Goal: Task Accomplishment & Management: Use online tool/utility

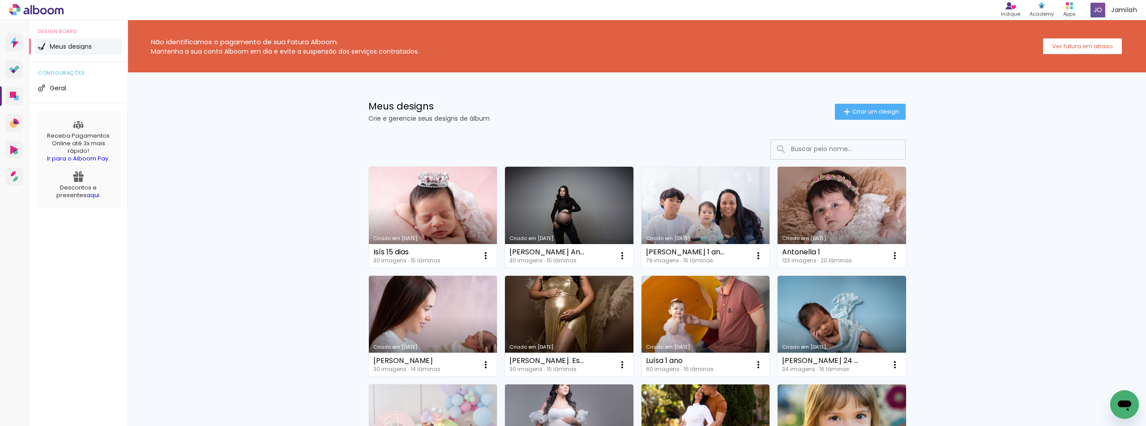
click at [457, 196] on link "Criado em [DATE]" at bounding box center [433, 217] width 128 height 101
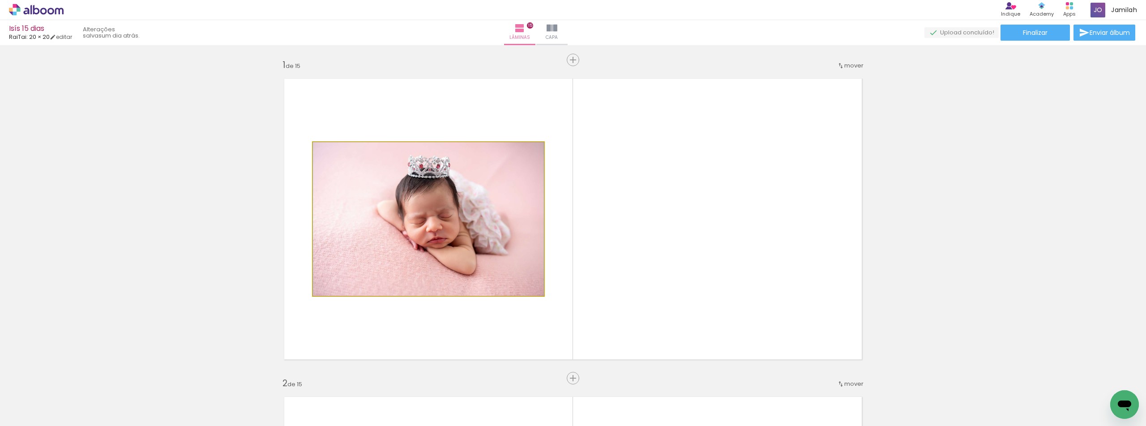
drag, startPoint x: 470, startPoint y: 251, endPoint x: 443, endPoint y: 247, distance: 27.7
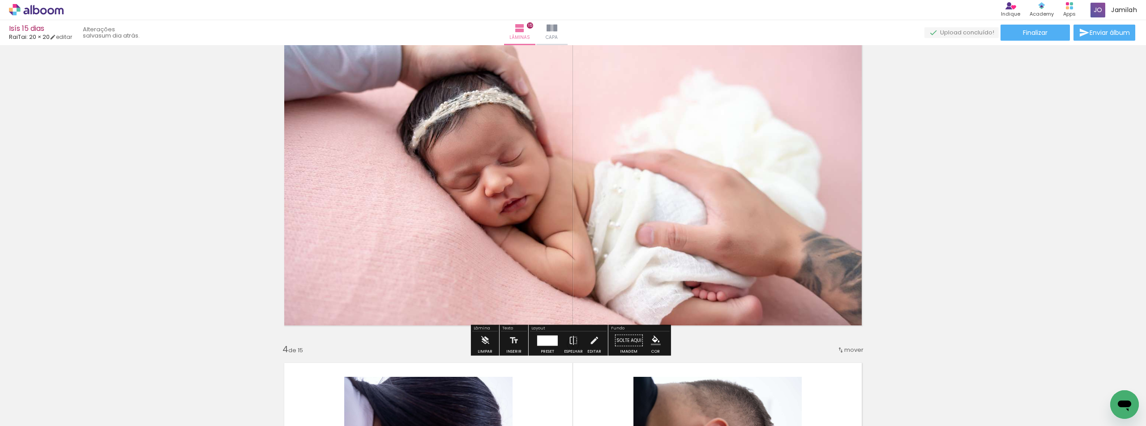
scroll to position [716, 0]
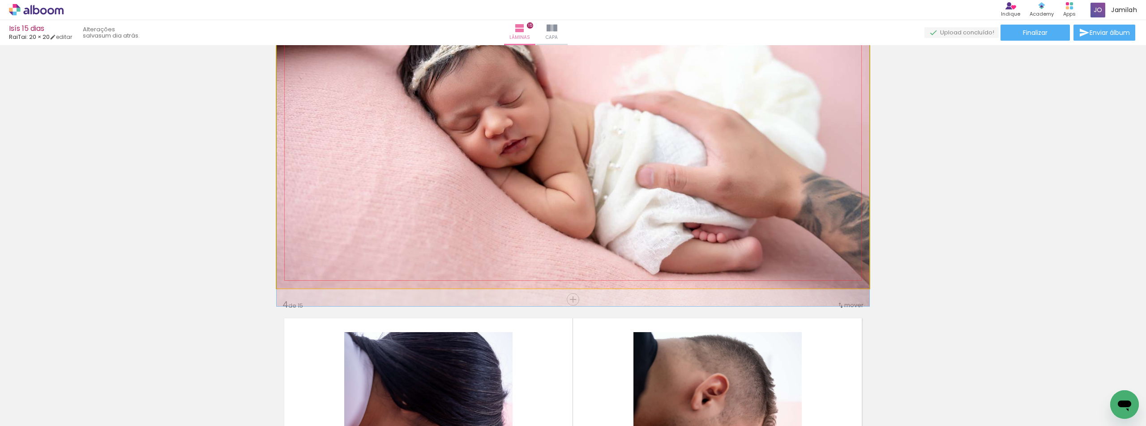
drag, startPoint x: 583, startPoint y: 249, endPoint x: 576, endPoint y: 235, distance: 15.8
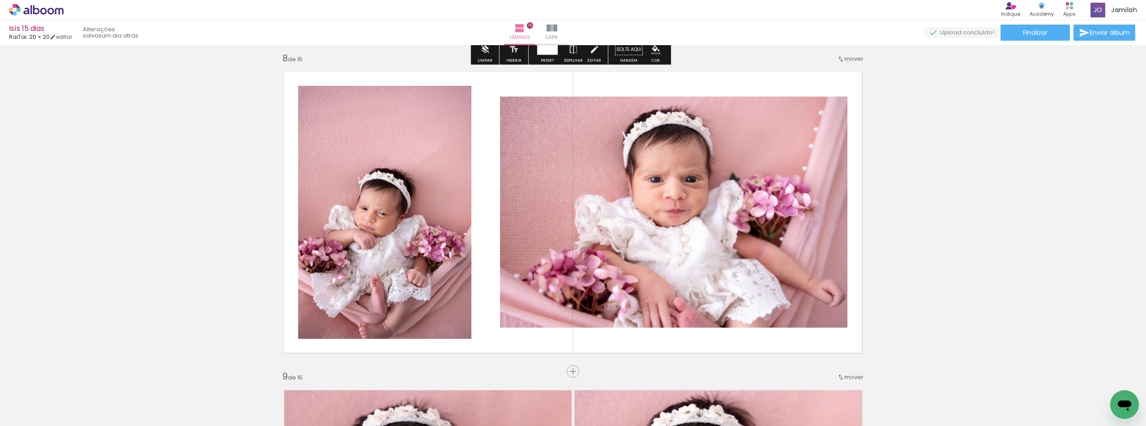
scroll to position [2237, 0]
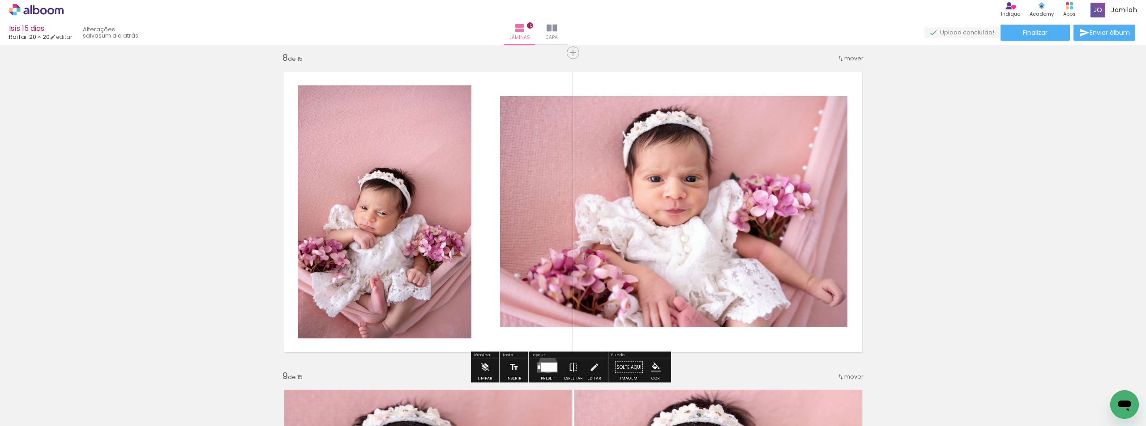
click at [545, 364] on div at bounding box center [549, 367] width 16 height 9
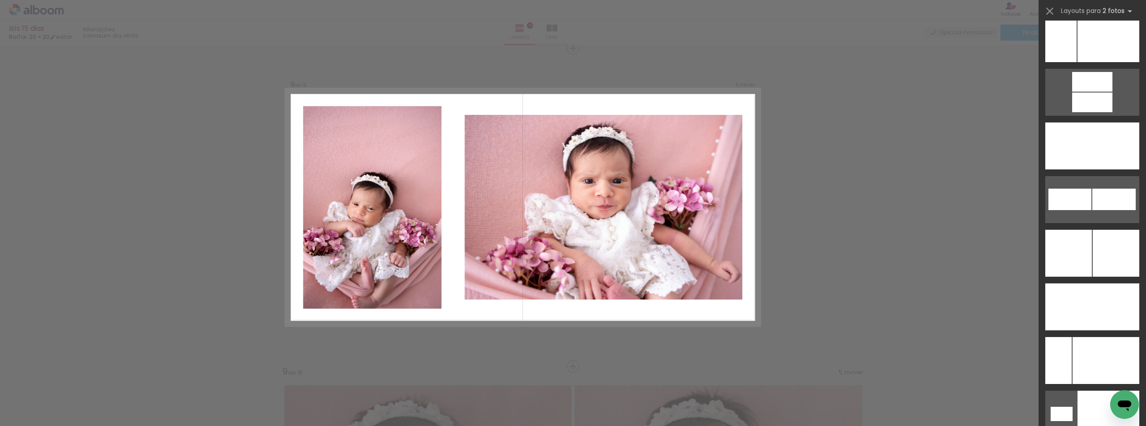
scroll to position [4072, 0]
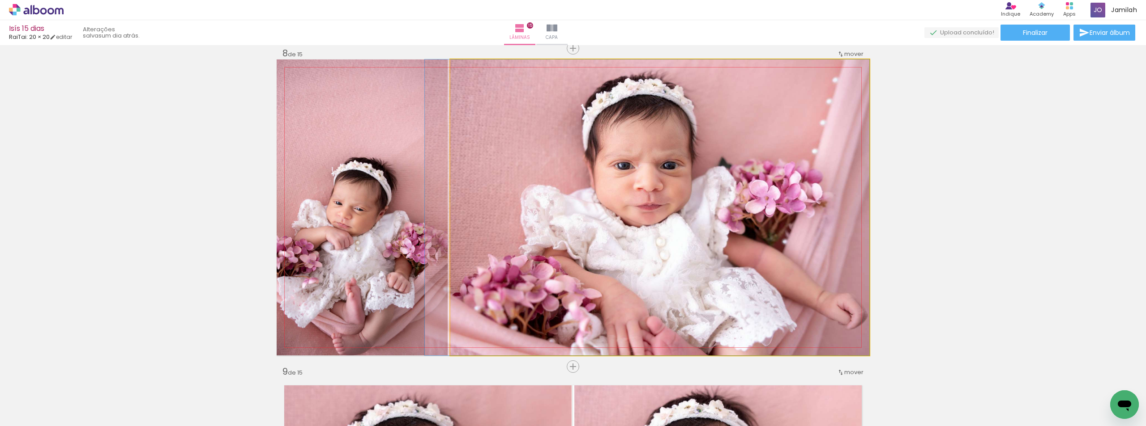
drag, startPoint x: 696, startPoint y: 283, endPoint x: 313, endPoint y: 199, distance: 392.2
click at [0, 0] on slot at bounding box center [0, 0] width 0 height 0
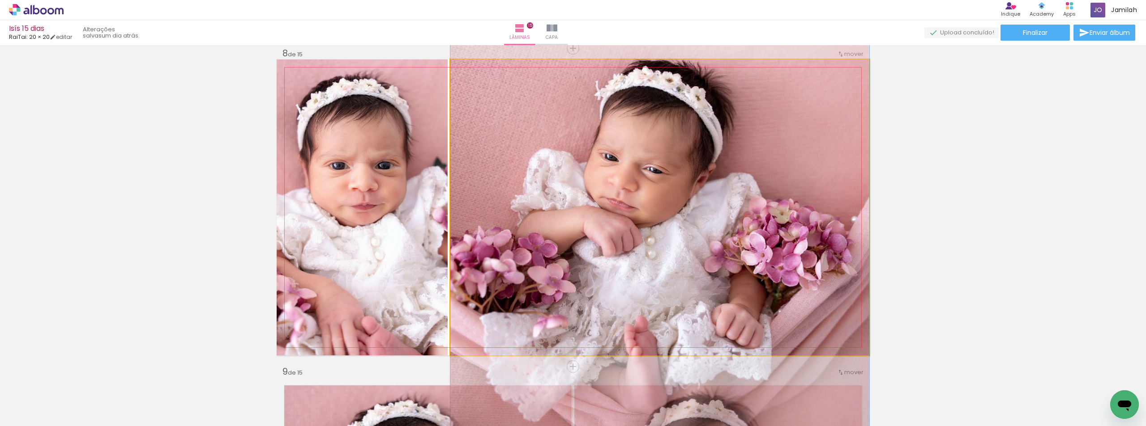
drag, startPoint x: 642, startPoint y: 254, endPoint x: 632, endPoint y: 212, distance: 43.2
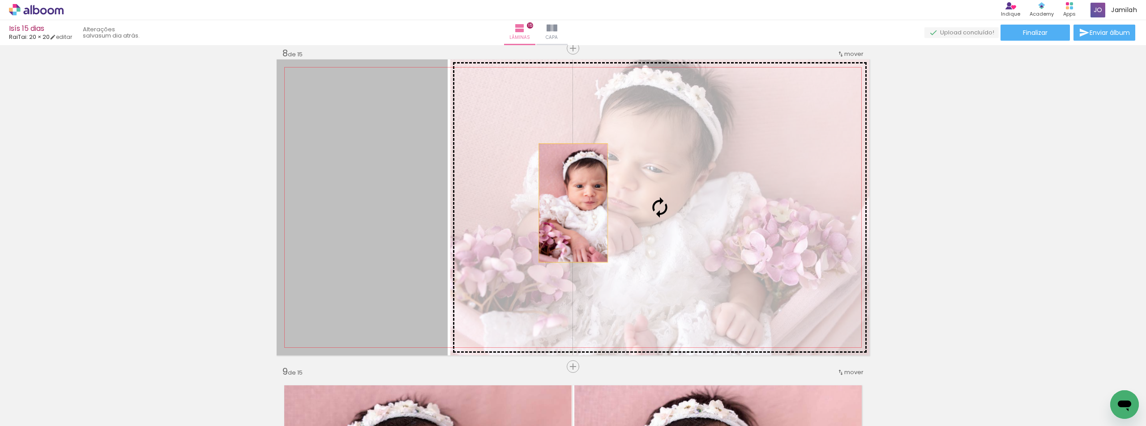
drag, startPoint x: 464, startPoint y: 214, endPoint x: 597, endPoint y: 206, distance: 133.6
click at [0, 0] on slot at bounding box center [0, 0] width 0 height 0
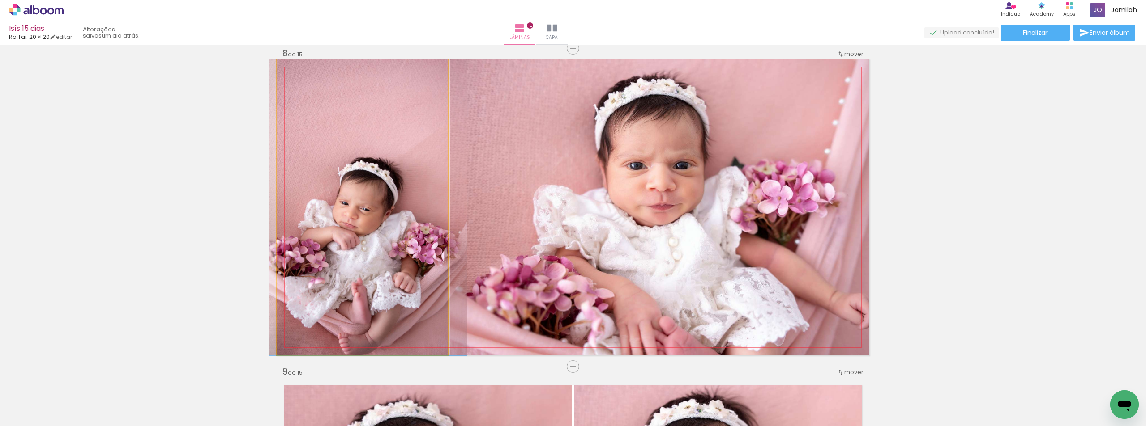
drag, startPoint x: 385, startPoint y: 231, endPoint x: 394, endPoint y: 201, distance: 31.6
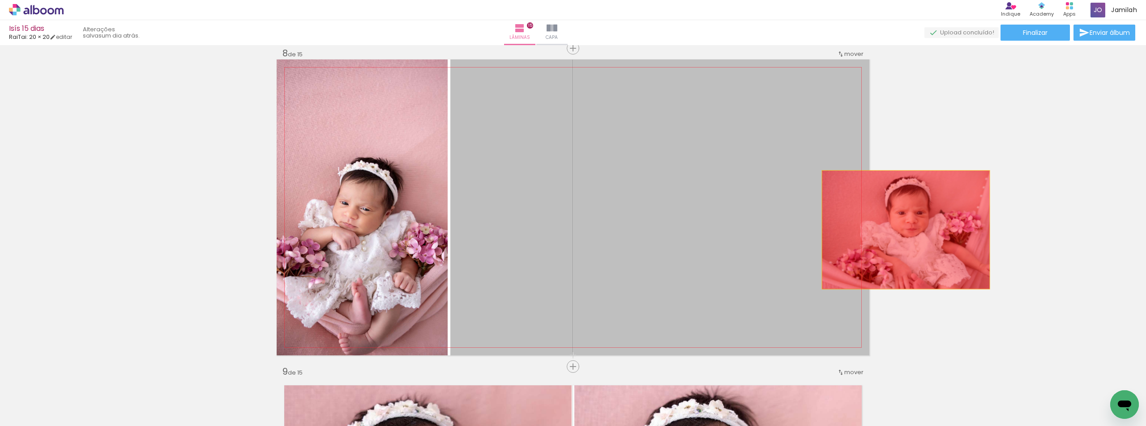
drag, startPoint x: 574, startPoint y: 296, endPoint x: 902, endPoint y: 230, distance: 334.5
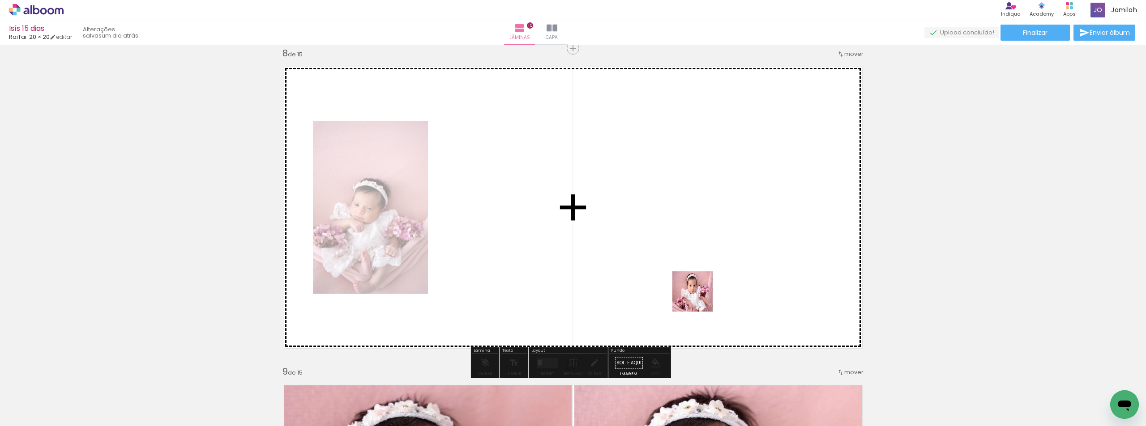
drag, startPoint x: 706, startPoint y: 383, endPoint x: 699, endPoint y: 295, distance: 88.0
click at [699, 295] on quentale-workspace at bounding box center [573, 213] width 1146 height 426
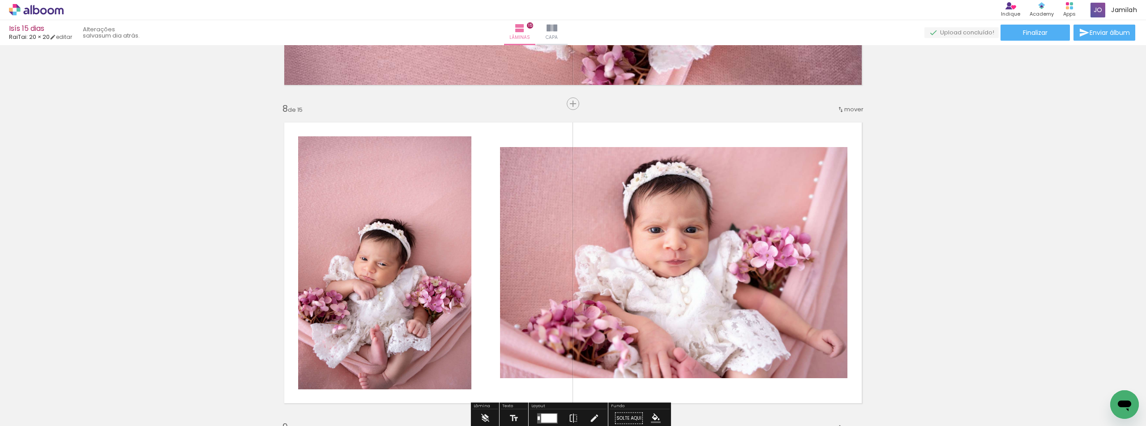
scroll to position [2287, 0]
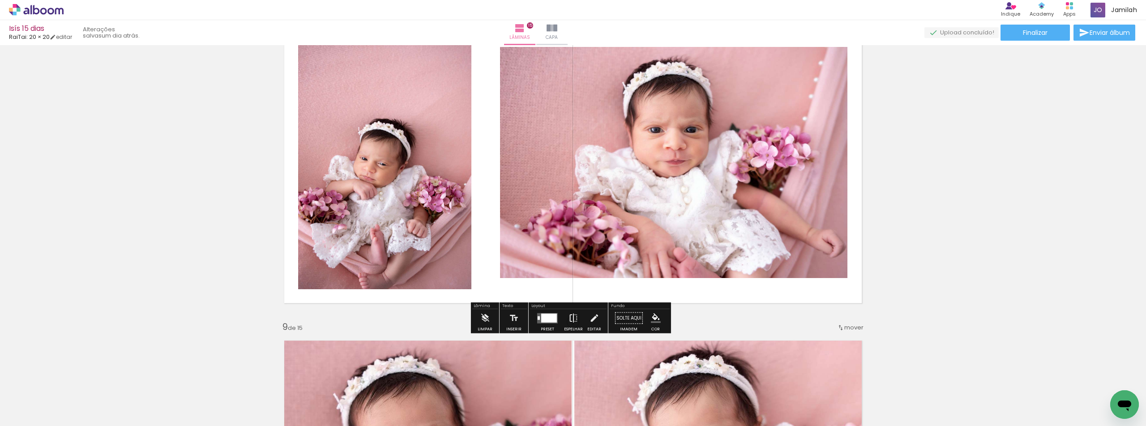
click at [568, 319] on iron-icon at bounding box center [573, 319] width 10 height 18
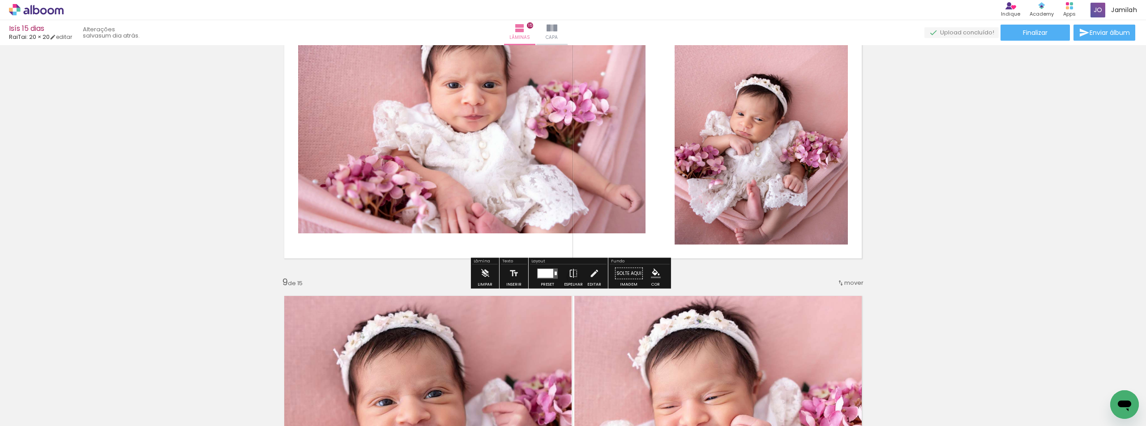
scroll to position [2600, 0]
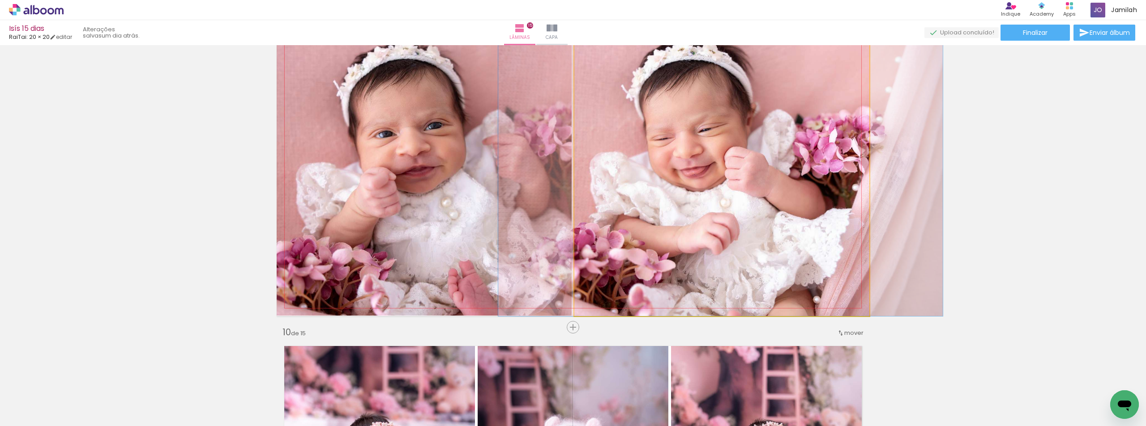
drag, startPoint x: 585, startPoint y: 206, endPoint x: 579, endPoint y: 192, distance: 15.6
click at [709, 209] on quentale-photo at bounding box center [721, 168] width 295 height 296
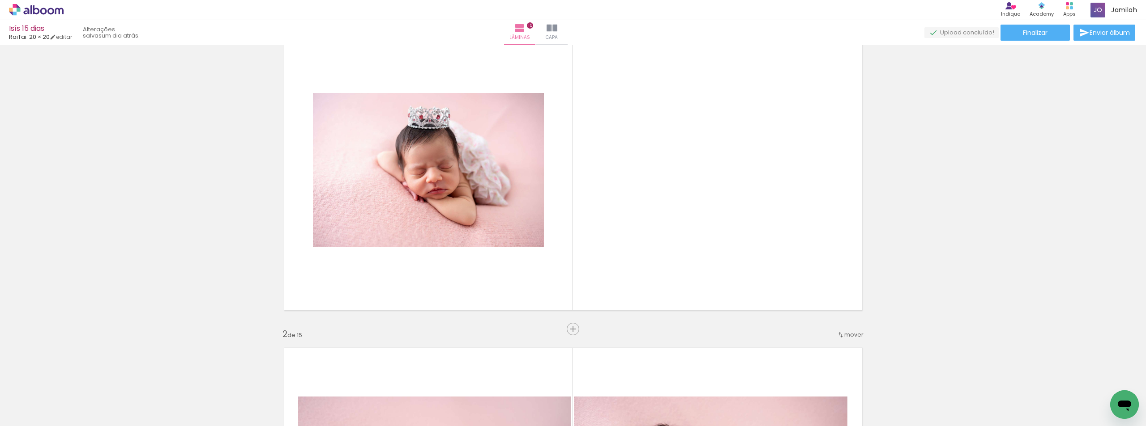
scroll to position [0, 0]
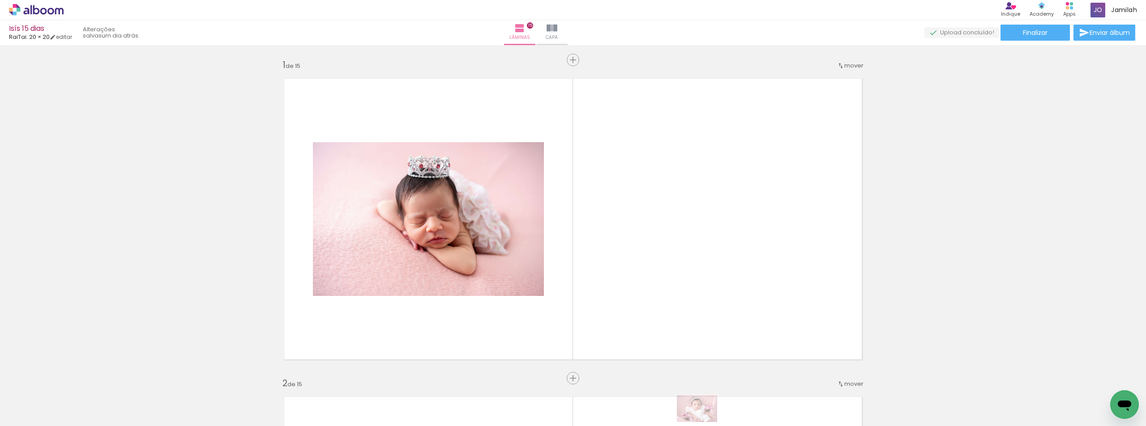
drag, startPoint x: 716, startPoint y: 419, endPoint x: 708, endPoint y: 414, distance: 9.4
click at [703, 418] on quentale-thumb at bounding box center [691, 396] width 50 height 51
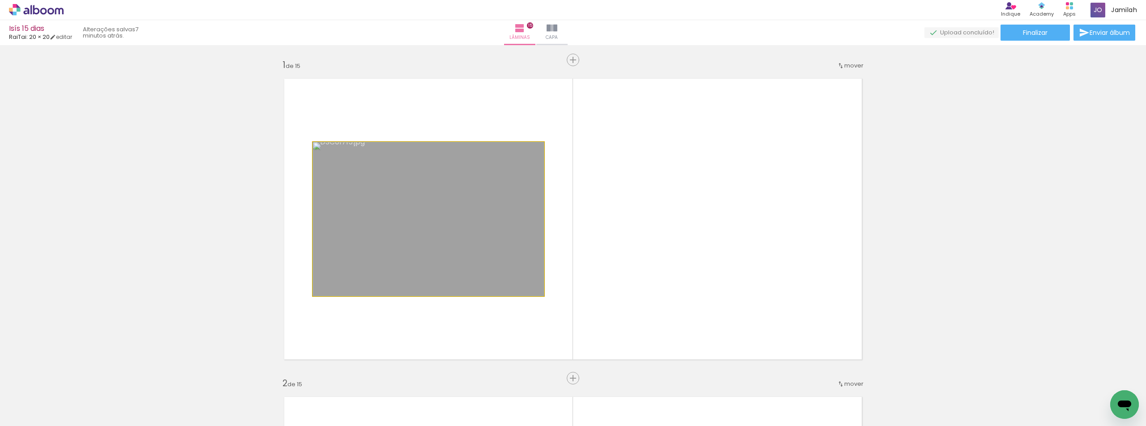
drag, startPoint x: 362, startPoint y: 253, endPoint x: 94, endPoint y: 268, distance: 268.4
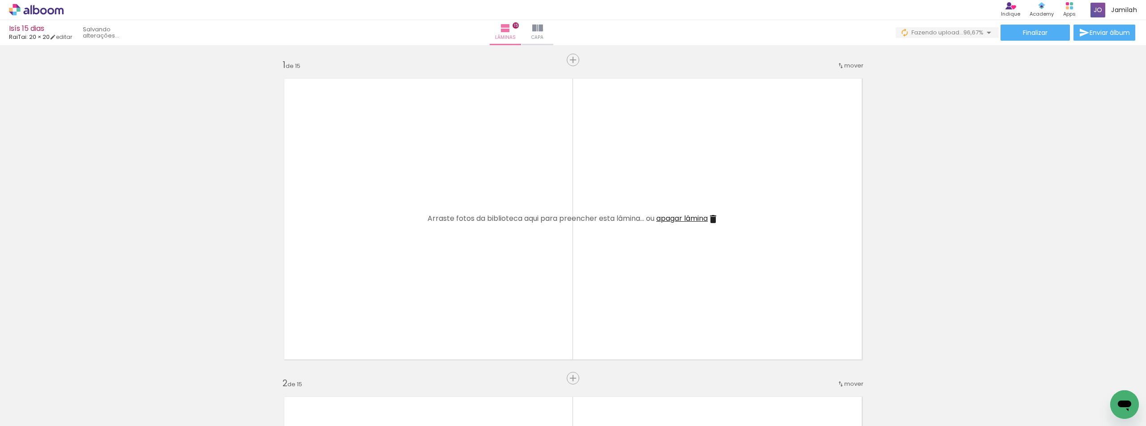
scroll to position [0, 5]
drag, startPoint x: 74, startPoint y: 394, endPoint x: 473, endPoint y: 319, distance: 405.4
click at [474, 312] on quentale-workspace at bounding box center [573, 213] width 1146 height 426
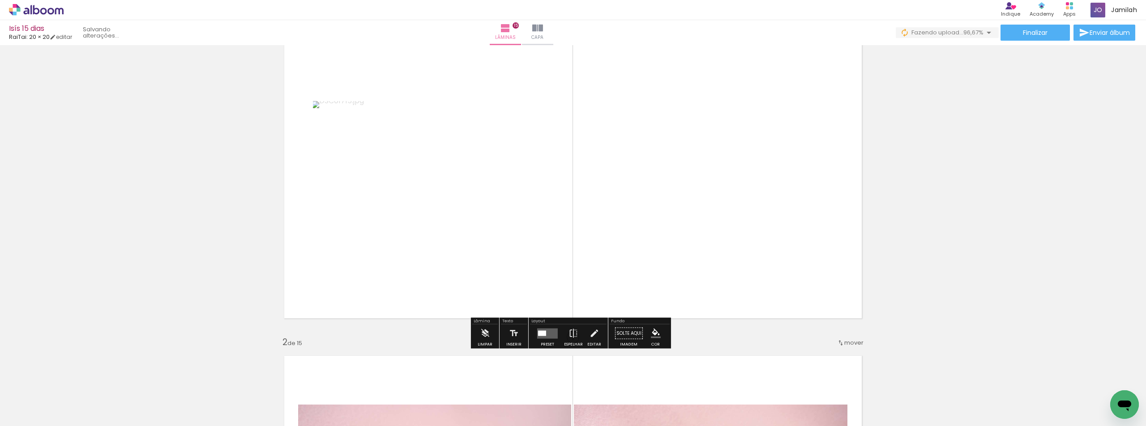
scroll to position [89, 0]
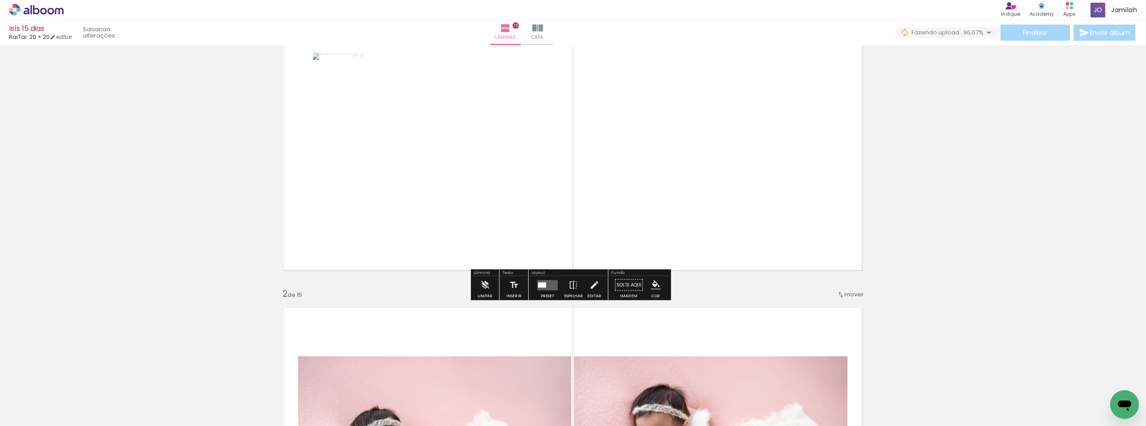
click at [545, 286] on quentale-layouter at bounding box center [547, 285] width 21 height 10
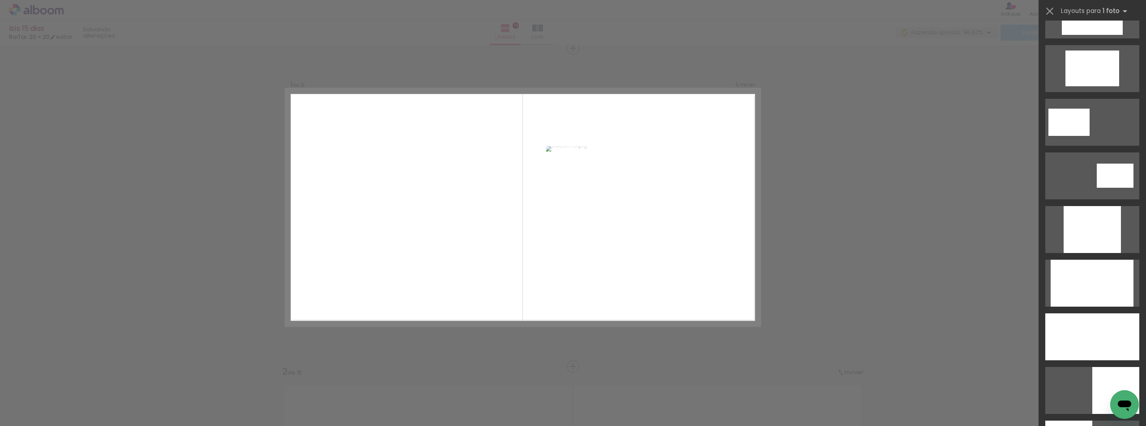
scroll to position [671, 0]
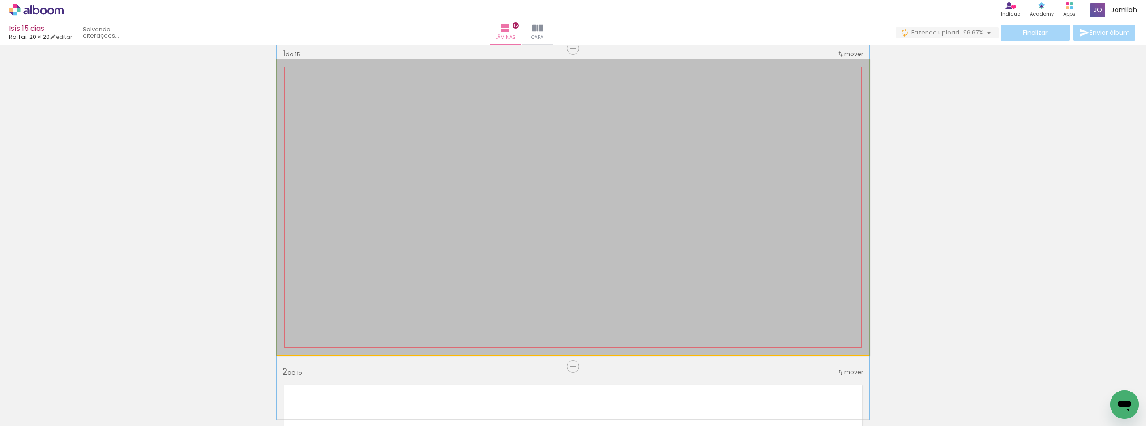
drag, startPoint x: 657, startPoint y: 132, endPoint x: 652, endPoint y: 147, distance: 16.0
drag, startPoint x: 557, startPoint y: 177, endPoint x: 559, endPoint y: 171, distance: 5.7
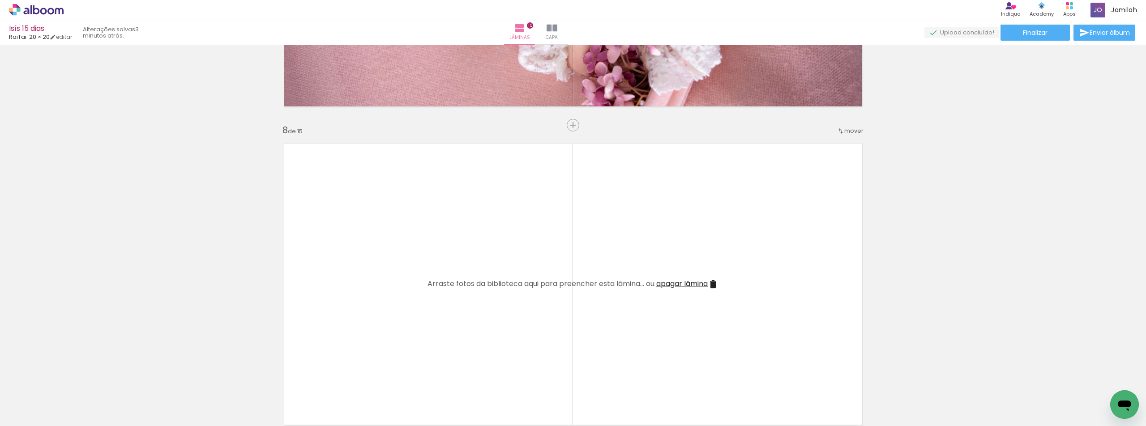
scroll to position [0, 5]
drag, startPoint x: 0, startPoint y: 0, endPoint x: 249, endPoint y: 234, distance: 342.2
click at [381, 220] on quentale-layouter at bounding box center [573, 284] width 592 height 296
click at [355, 243] on quentale-layouter at bounding box center [573, 284] width 592 height 296
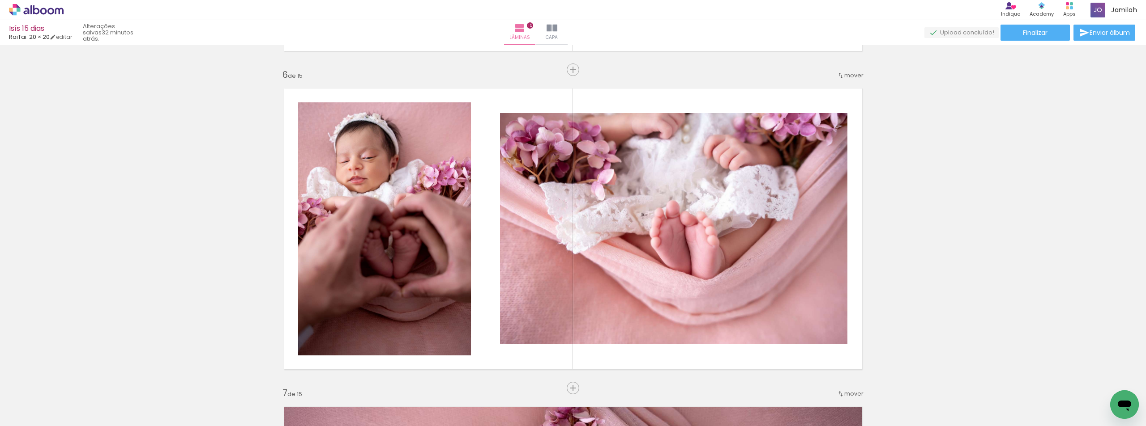
scroll to position [1410, 0]
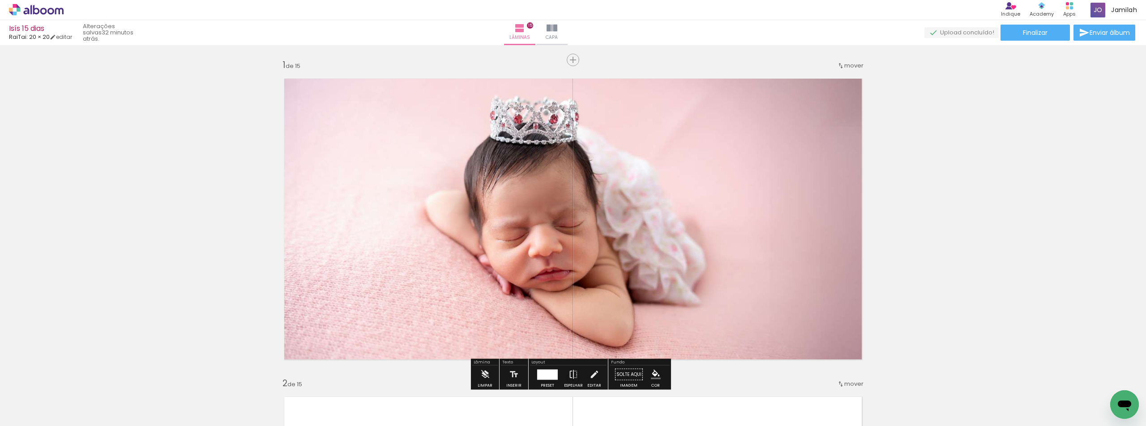
scroll to position [0, 5]
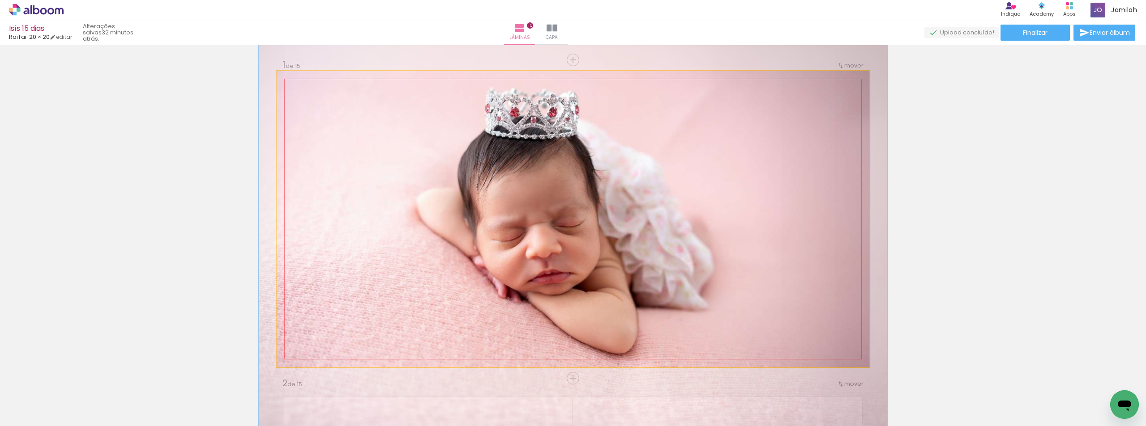
type paper-slider "106"
click at [294, 85] on div at bounding box center [299, 80] width 14 height 14
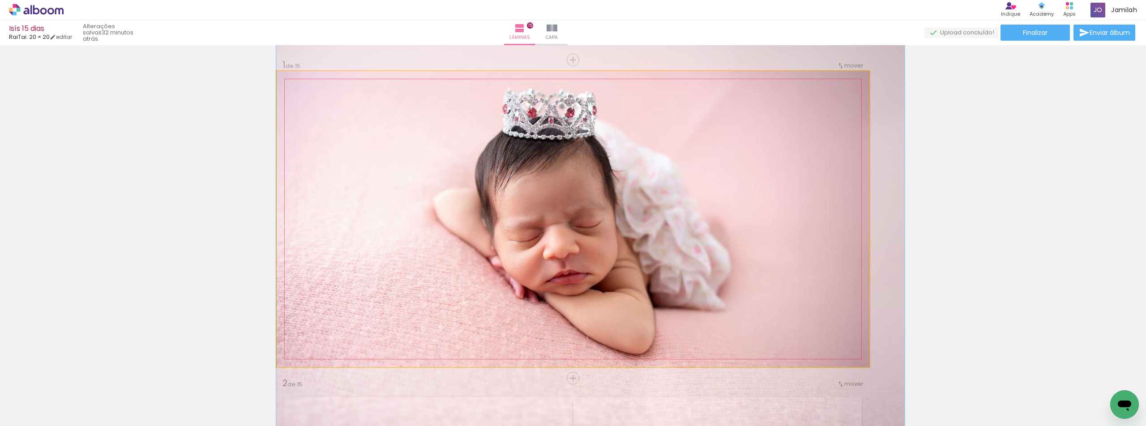
drag, startPoint x: 661, startPoint y: 256, endPoint x: 678, endPoint y: 256, distance: 17.5
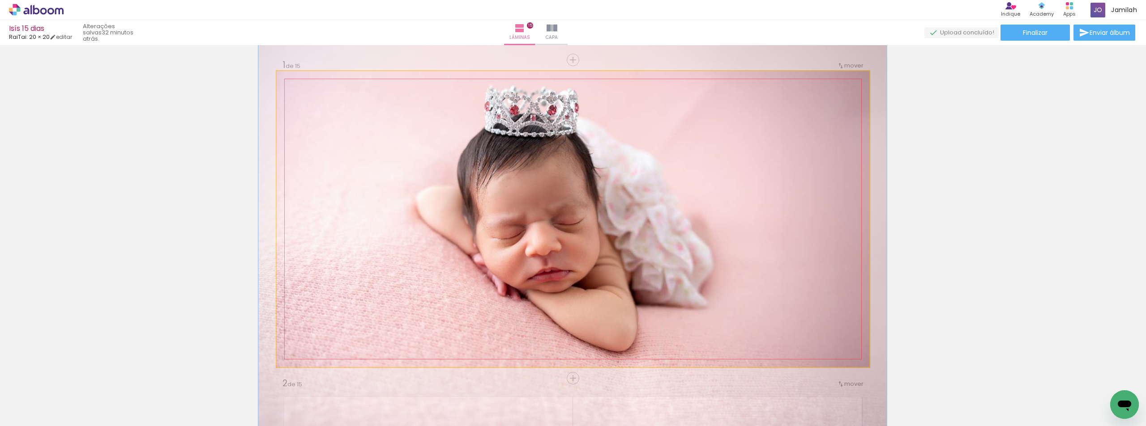
drag, startPoint x: 678, startPoint y: 256, endPoint x: 660, endPoint y: 253, distance: 18.1
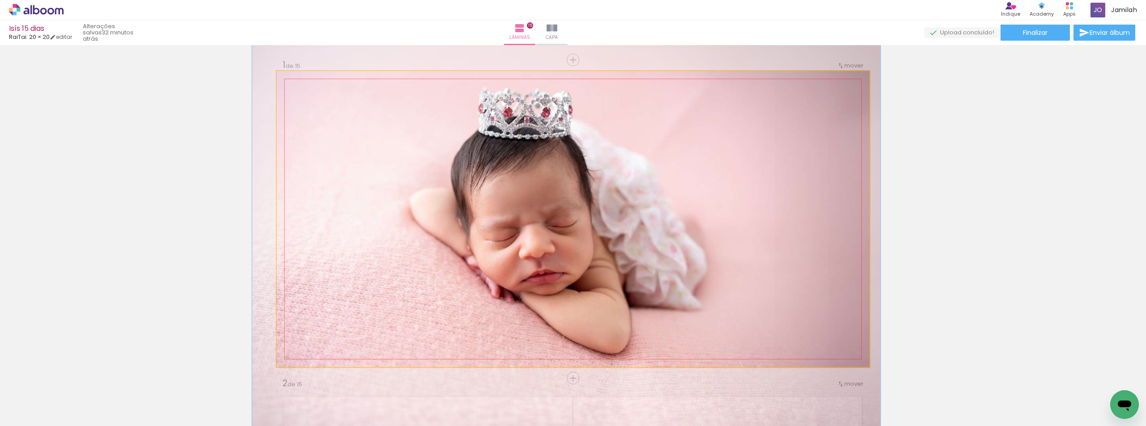
drag, startPoint x: 660, startPoint y: 253, endPoint x: 653, endPoint y: 256, distance: 7.5
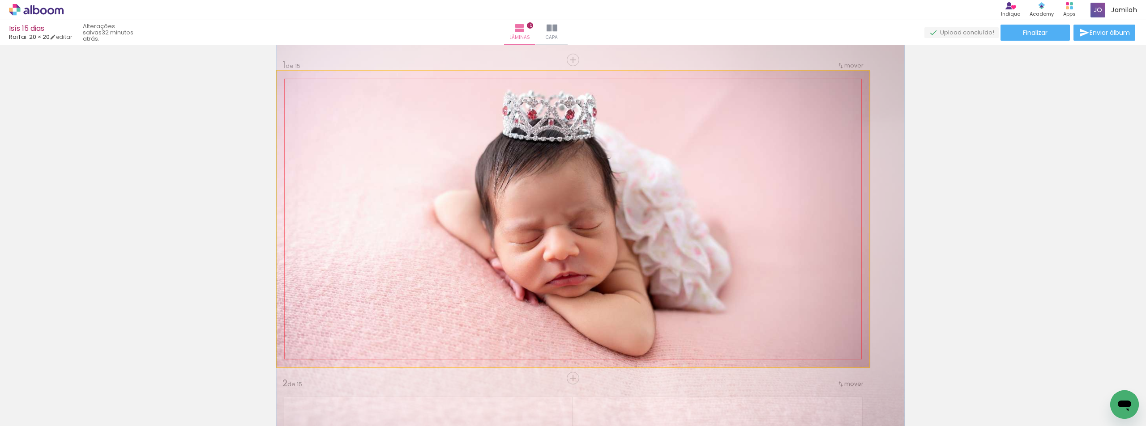
drag, startPoint x: 655, startPoint y: 256, endPoint x: 716, endPoint y: 258, distance: 60.9
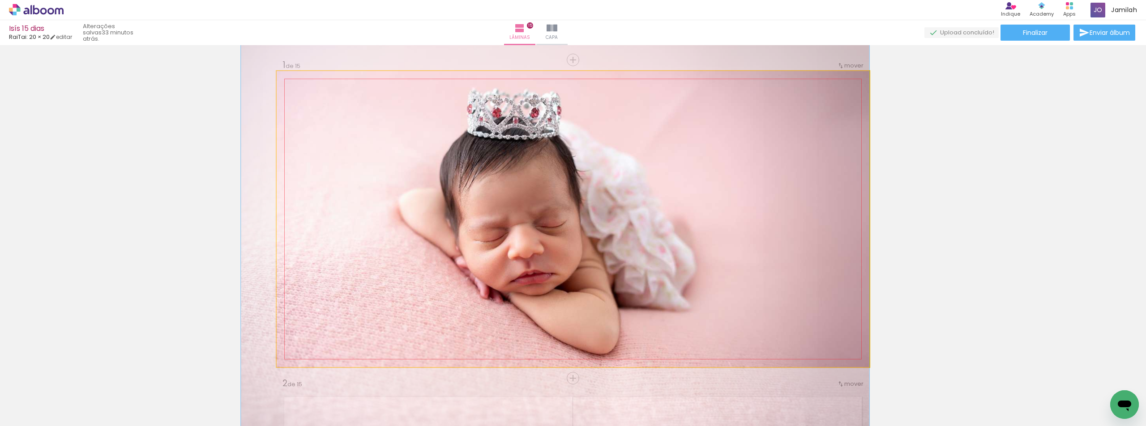
drag, startPoint x: 735, startPoint y: 260, endPoint x: 699, endPoint y: 258, distance: 36.3
click at [660, 239] on quentale-photo at bounding box center [573, 219] width 592 height 296
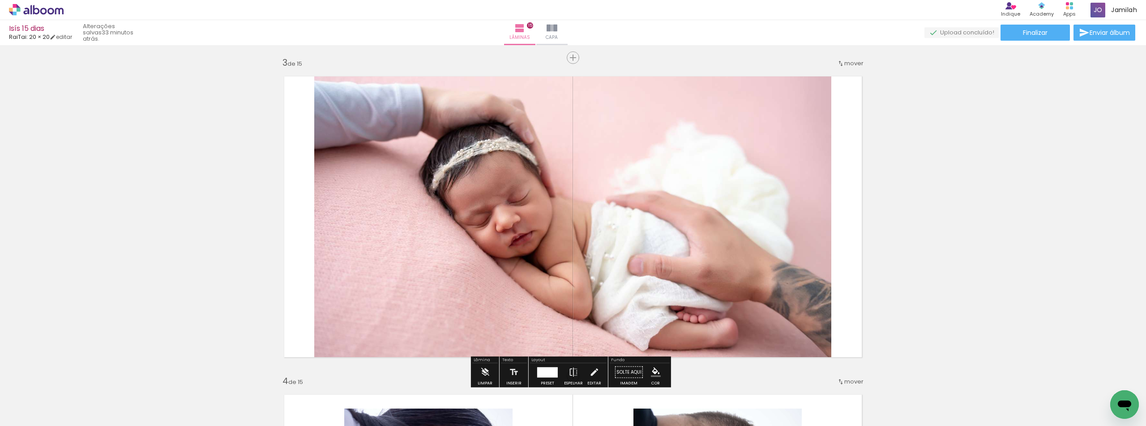
scroll to position [671, 0]
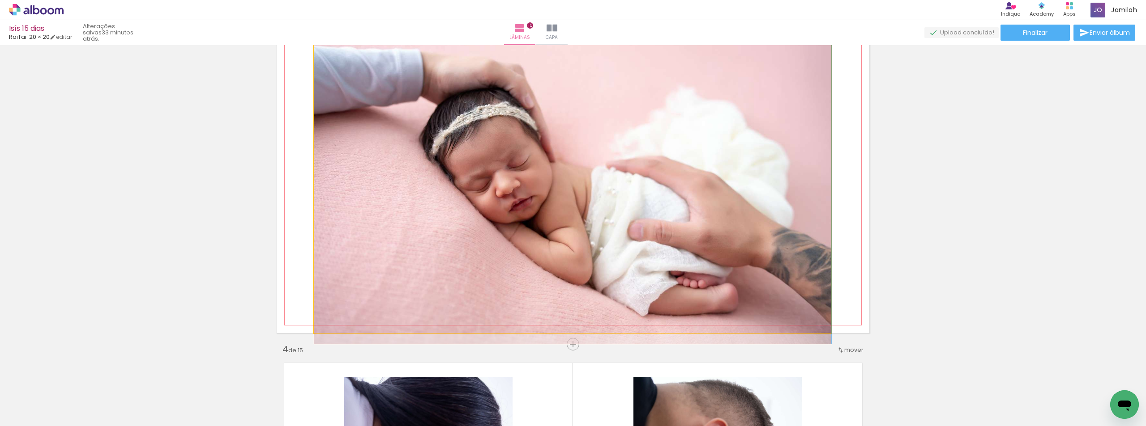
drag, startPoint x: 699, startPoint y: 191, endPoint x: 691, endPoint y: 188, distance: 8.9
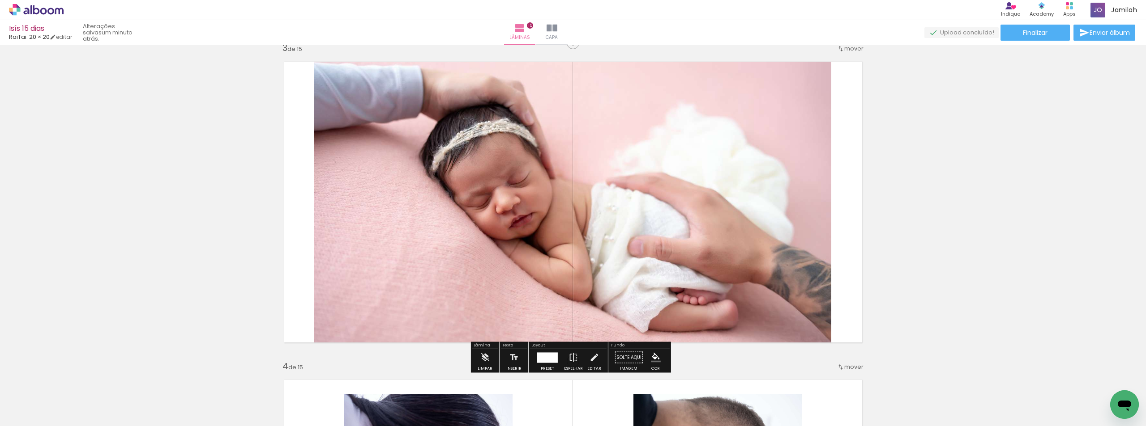
scroll to position [626, 0]
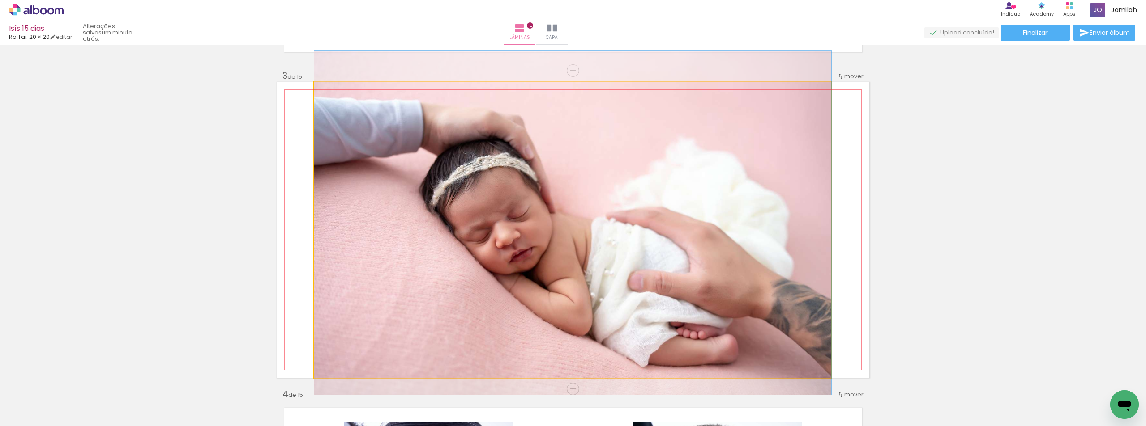
drag, startPoint x: 507, startPoint y: 232, endPoint x: 509, endPoint y: 239, distance: 6.5
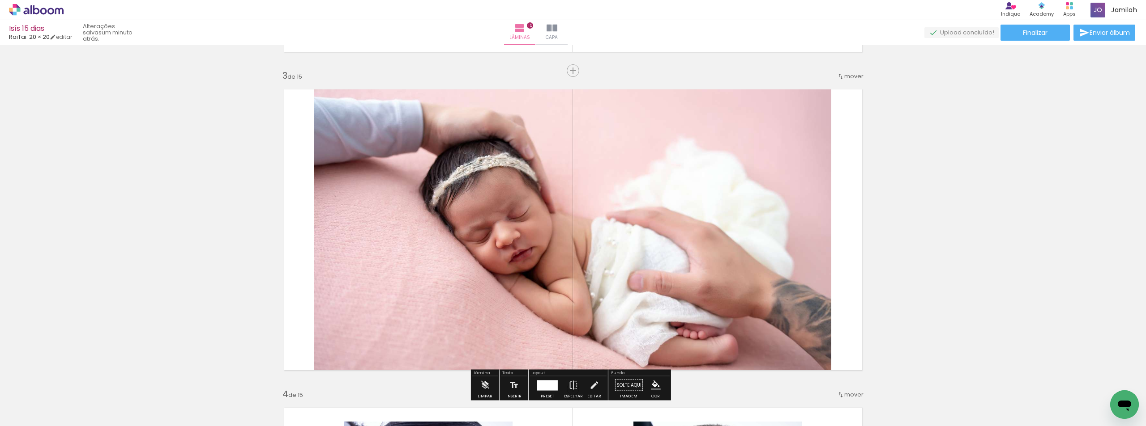
scroll to position [671, 0]
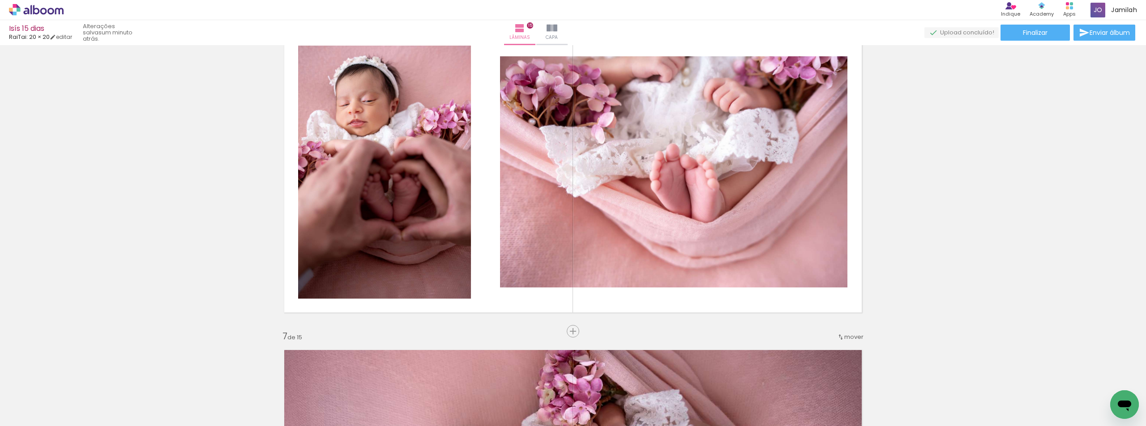
scroll to position [1656, 0]
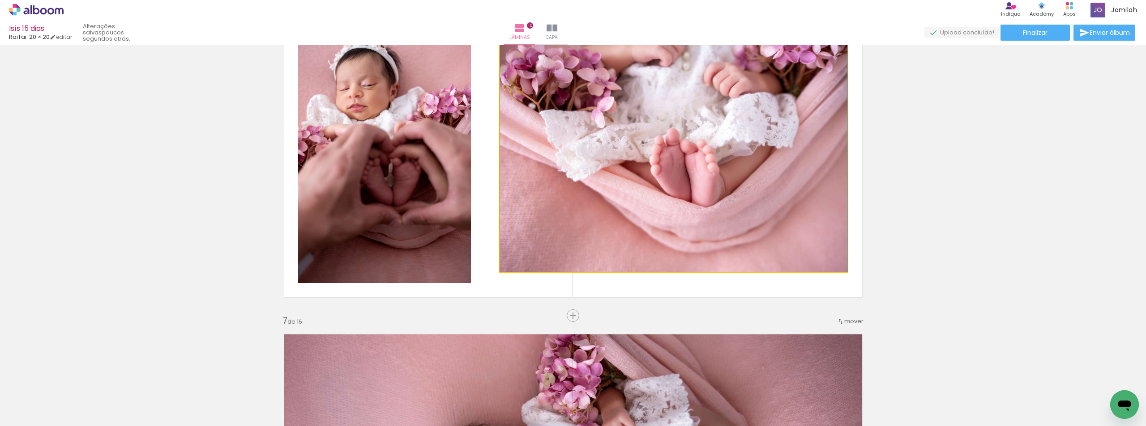
drag, startPoint x: 563, startPoint y: 187, endPoint x: 566, endPoint y: 204, distance: 17.2
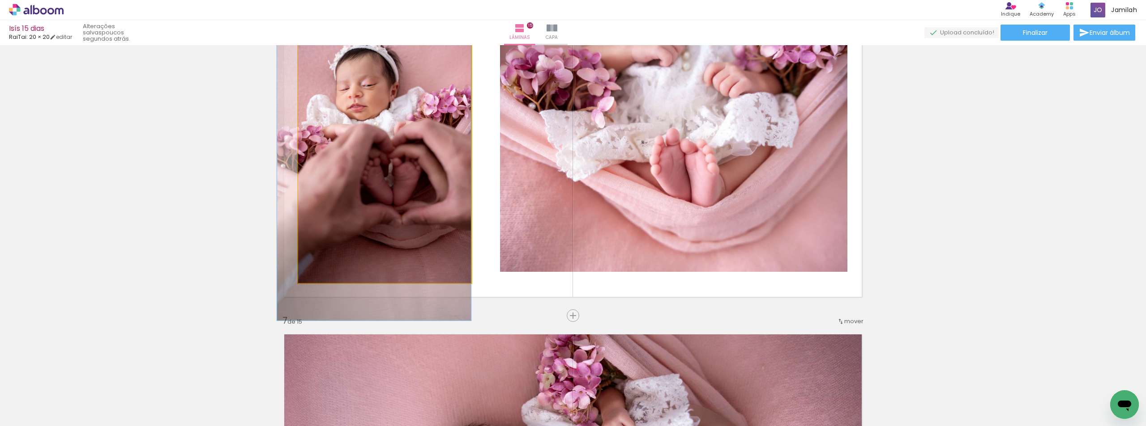
drag, startPoint x: 392, startPoint y: 173, endPoint x: 375, endPoint y: 181, distance: 17.8
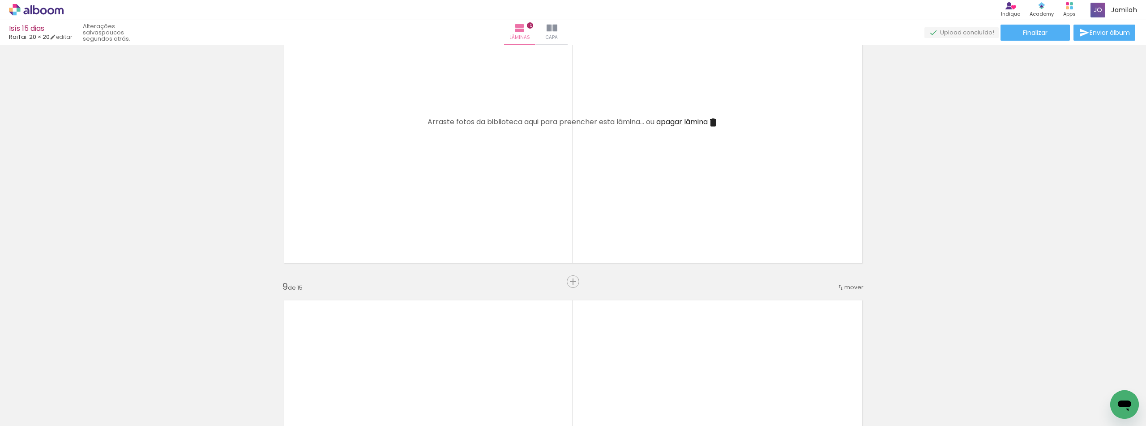
scroll to position [2103, 0]
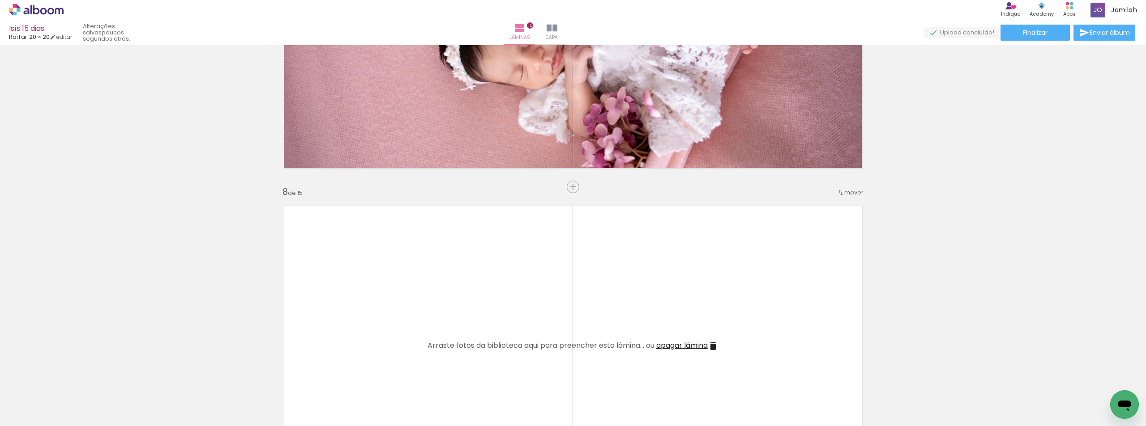
drag, startPoint x: 593, startPoint y: 399, endPoint x: 562, endPoint y: 404, distance: 31.6
click at [515, 341] on quentale-workspace at bounding box center [573, 213] width 1146 height 426
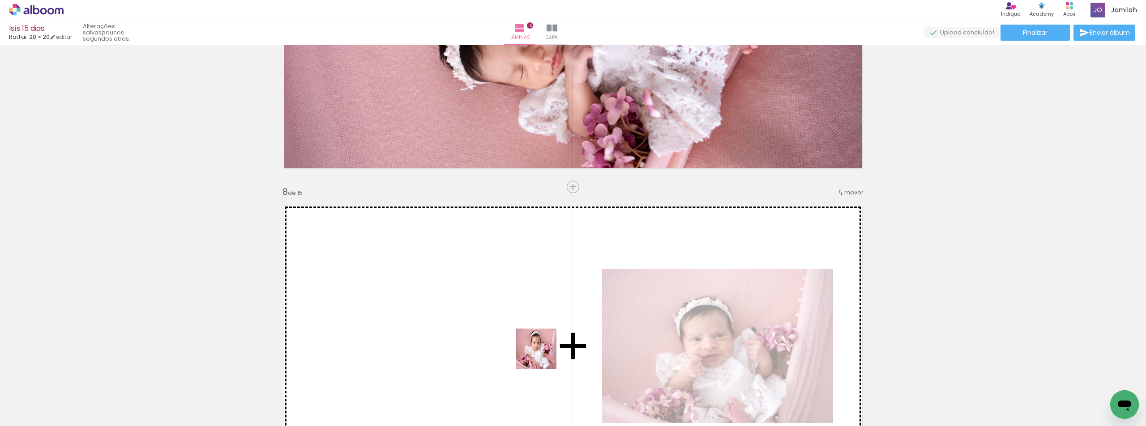
drag, startPoint x: 537, startPoint y: 394, endPoint x: 552, endPoint y: 319, distance: 76.1
click at [552, 319] on quentale-workspace at bounding box center [573, 213] width 1146 height 426
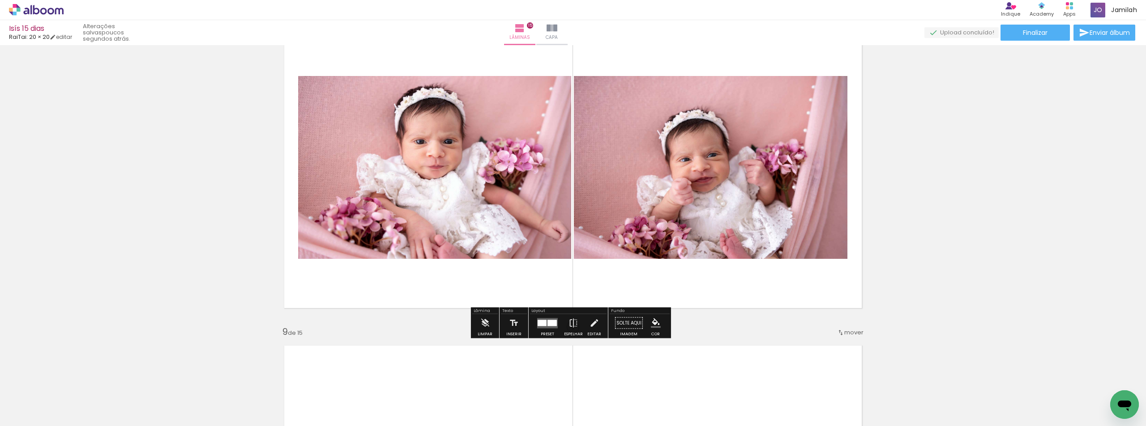
scroll to position [2282, 0]
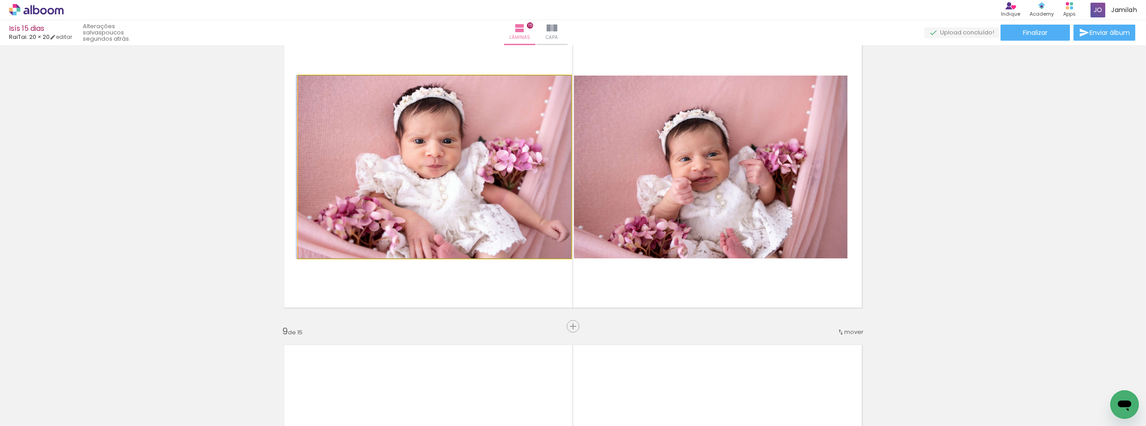
drag, startPoint x: 434, startPoint y: 192, endPoint x: 392, endPoint y: 199, distance: 43.5
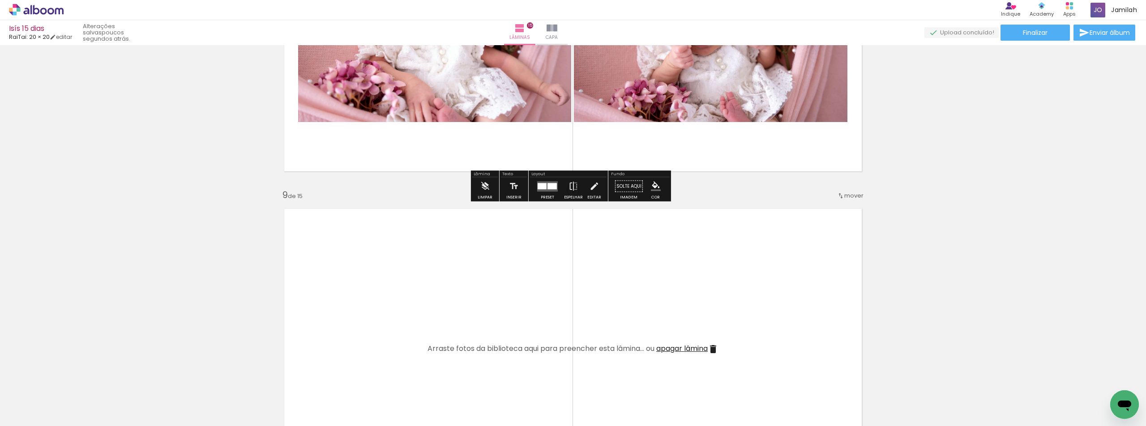
scroll to position [2551, 0]
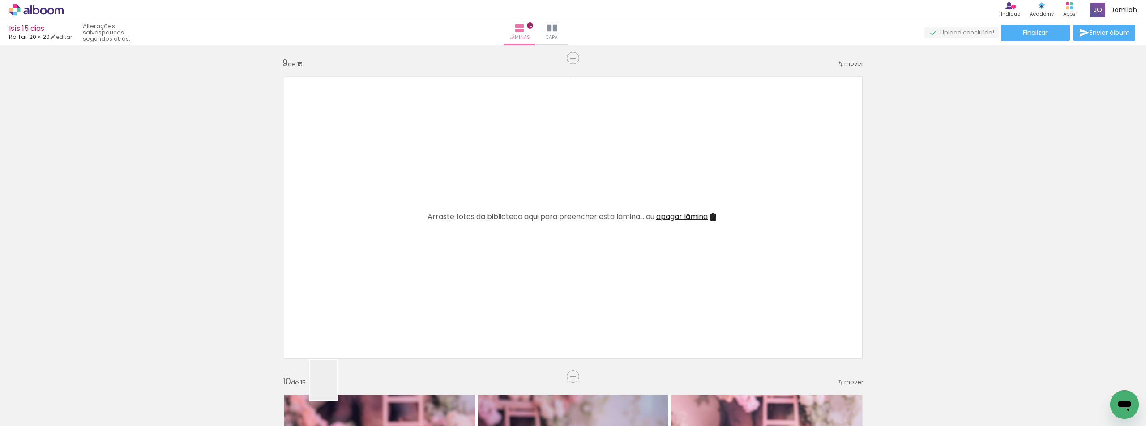
drag, startPoint x: 336, startPoint y: 387, endPoint x: 418, endPoint y: 298, distance: 120.3
click at [418, 298] on quentale-workspace at bounding box center [573, 213] width 1146 height 426
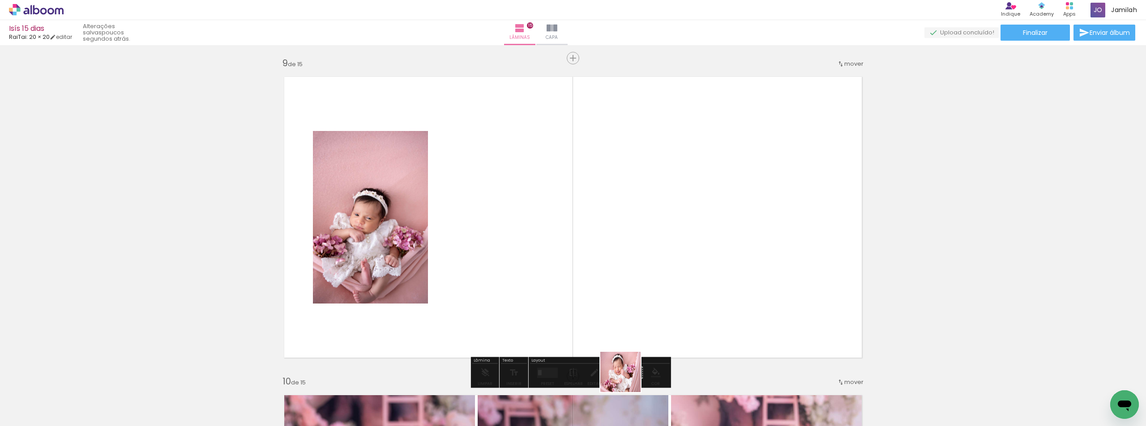
drag, startPoint x: 628, startPoint y: 401, endPoint x: 616, endPoint y: 321, distance: 81.1
click at [616, 321] on quentale-workspace at bounding box center [573, 213] width 1146 height 426
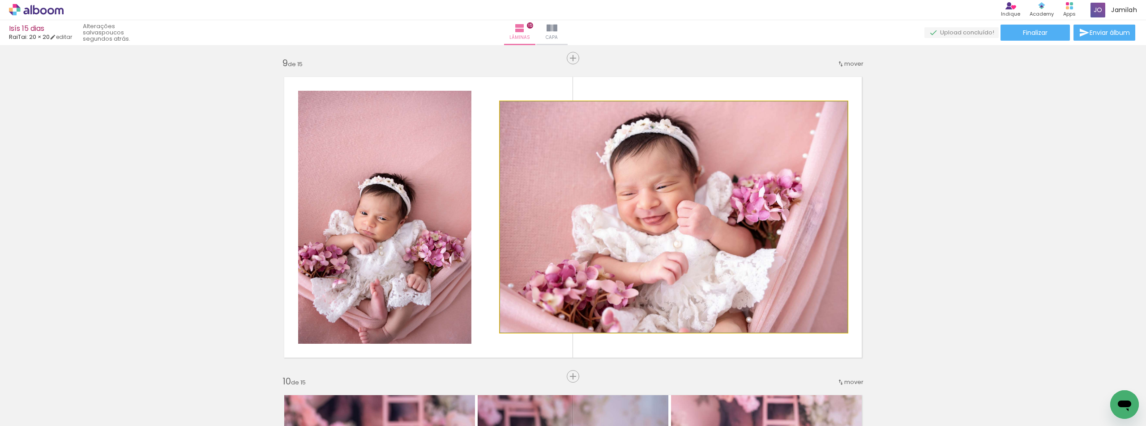
drag, startPoint x: 593, startPoint y: 298, endPoint x: 576, endPoint y: 276, distance: 27.4
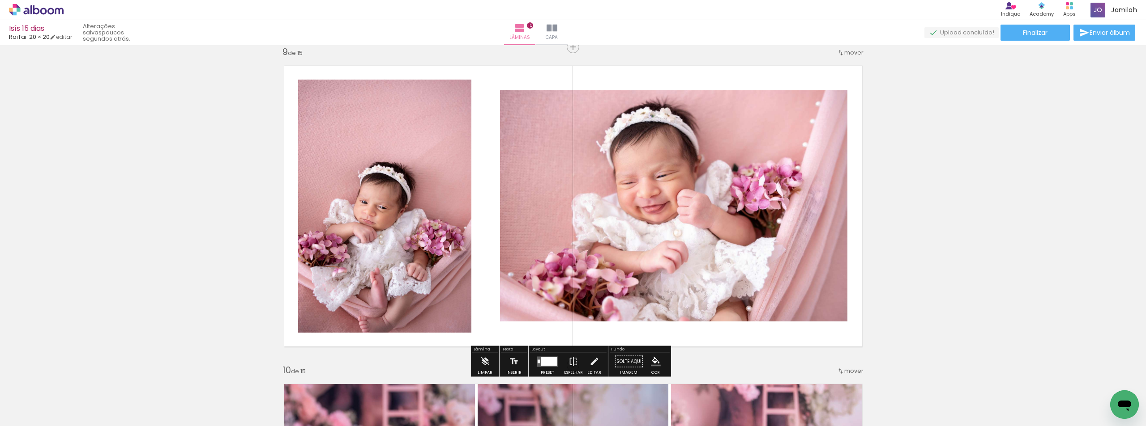
scroll to position [2506, 0]
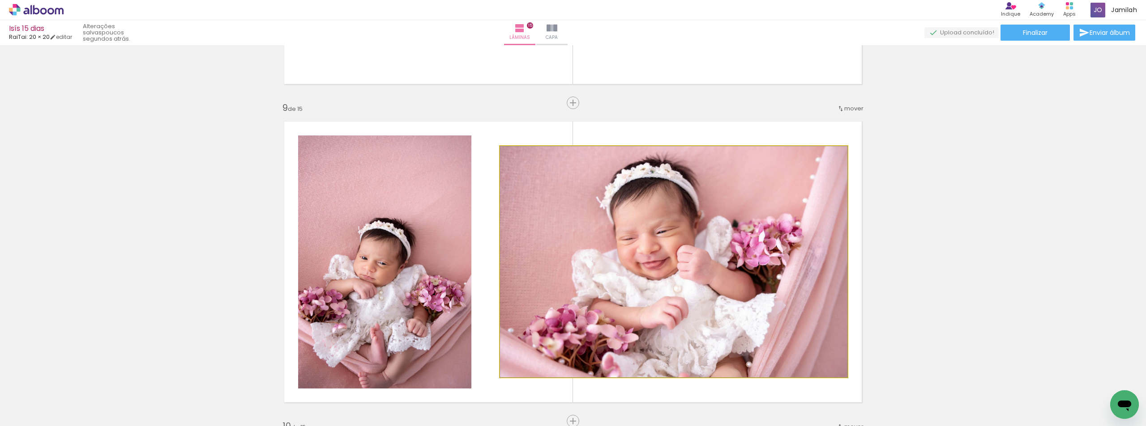
drag, startPoint x: 593, startPoint y: 323, endPoint x: 586, endPoint y: 311, distance: 14.0
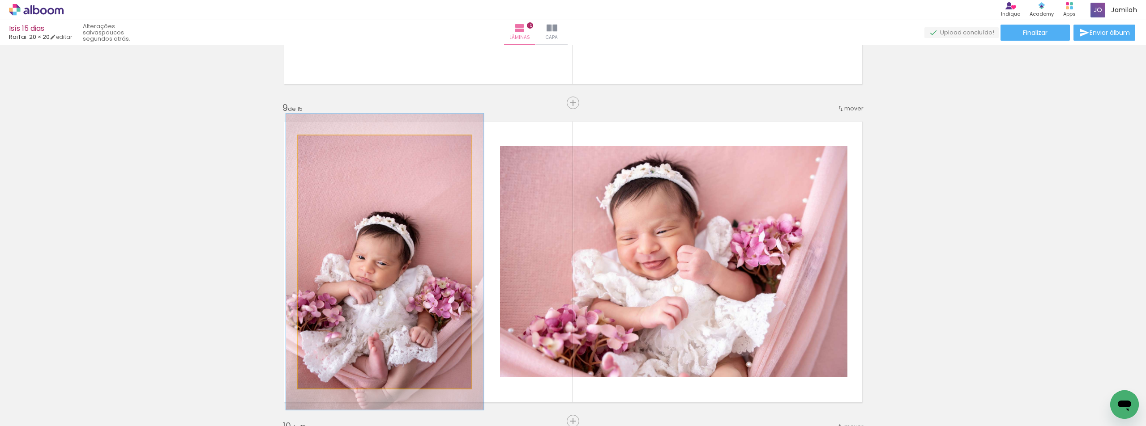
click at [324, 148] on div at bounding box center [323, 145] width 14 height 14
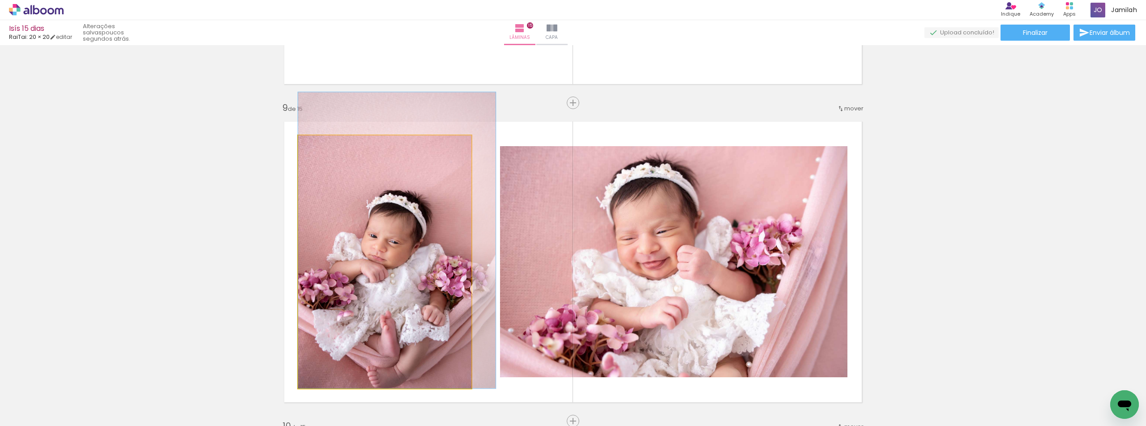
drag, startPoint x: 417, startPoint y: 296, endPoint x: 430, endPoint y: 221, distance: 76.8
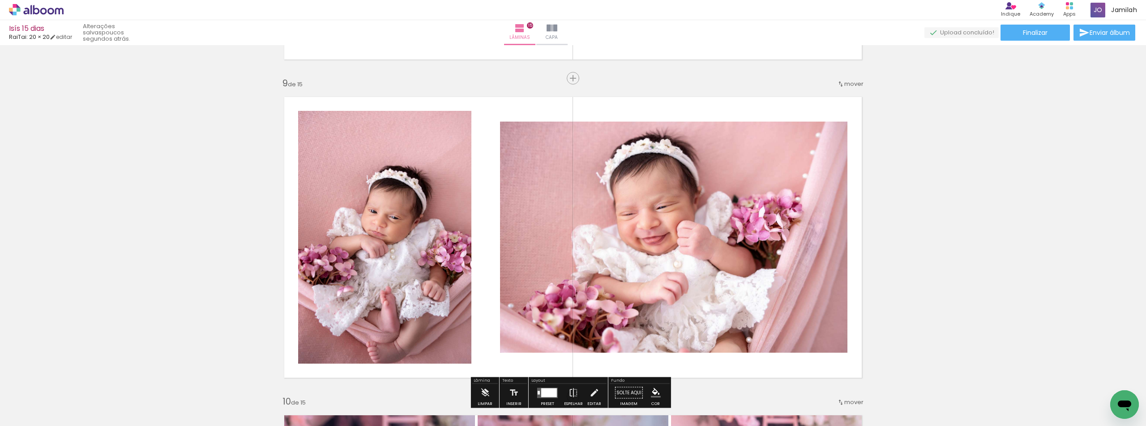
scroll to position [2551, 0]
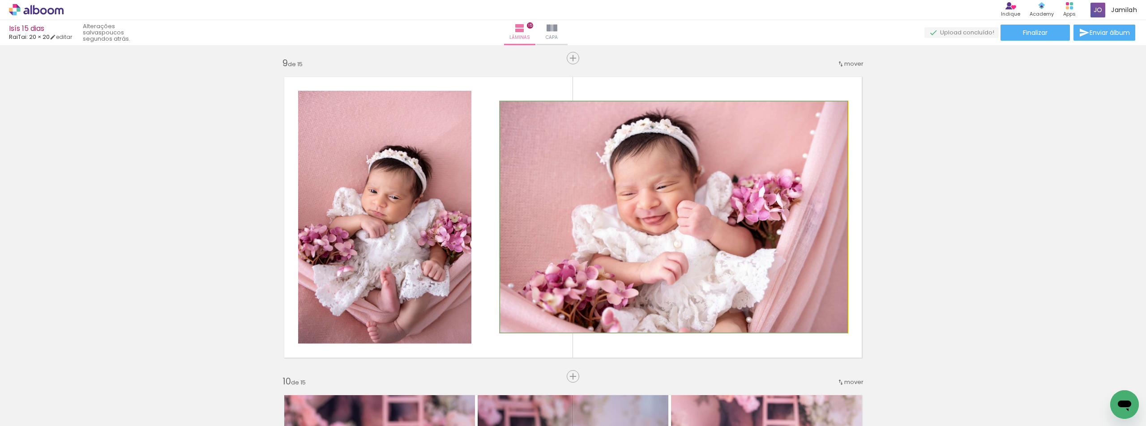
drag, startPoint x: 623, startPoint y: 206, endPoint x: 611, endPoint y: 203, distance: 11.9
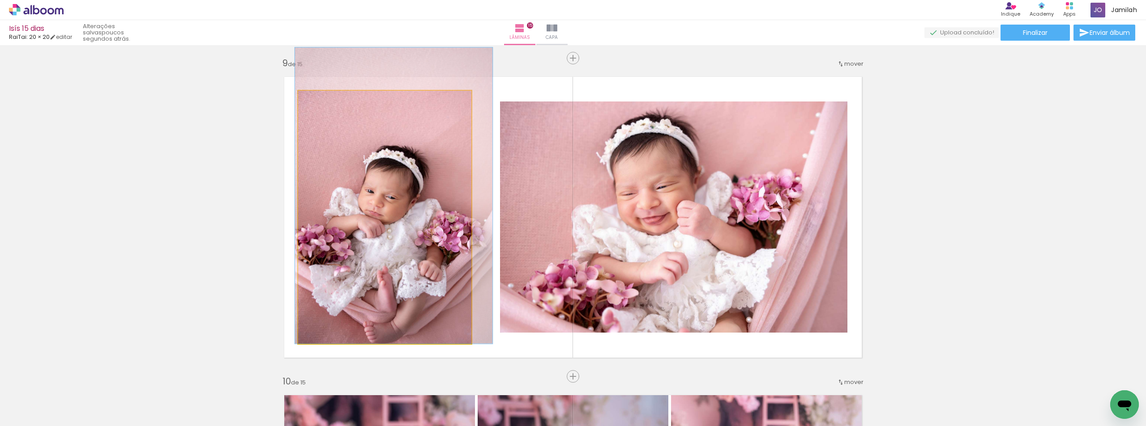
drag, startPoint x: 408, startPoint y: 209, endPoint x: 408, endPoint y: 167, distance: 41.6
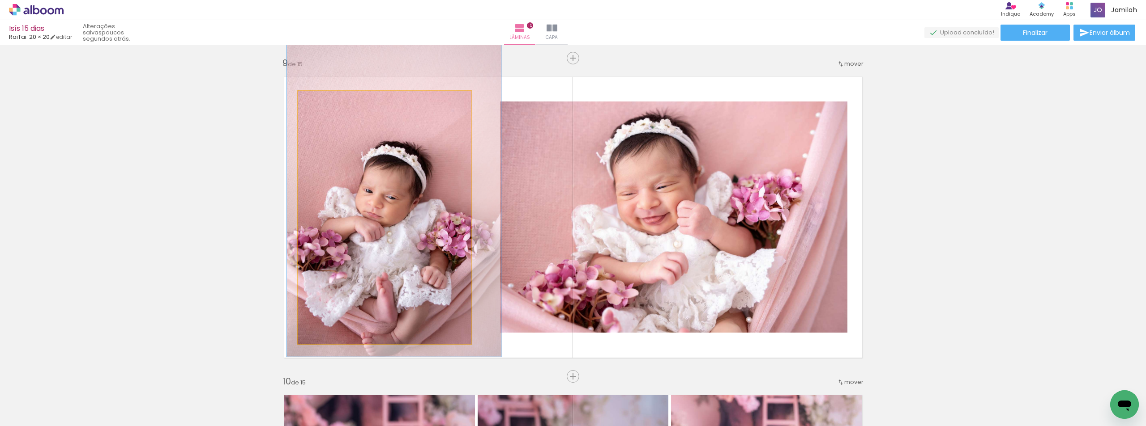
type paper-slider "124"
click at [326, 106] on div at bounding box center [327, 100] width 14 height 14
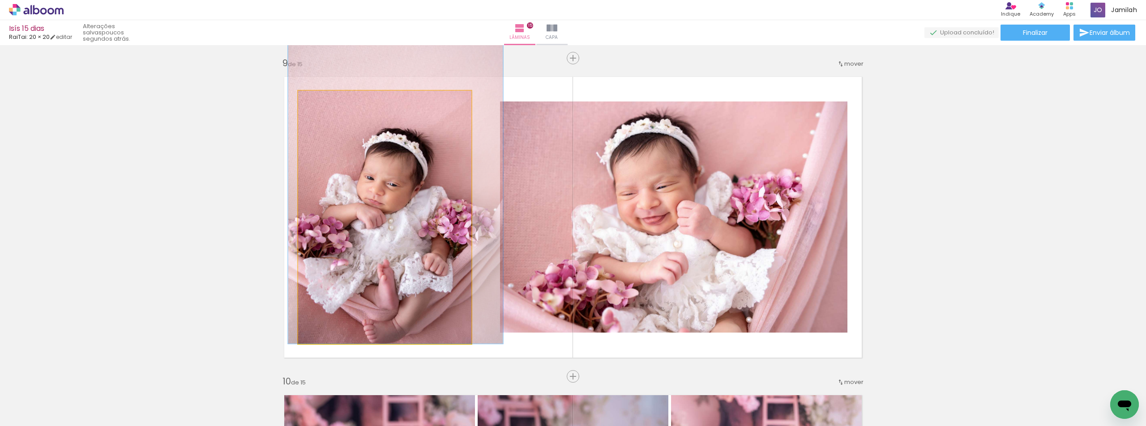
drag, startPoint x: 360, startPoint y: 196, endPoint x: 361, endPoint y: 130, distance: 65.8
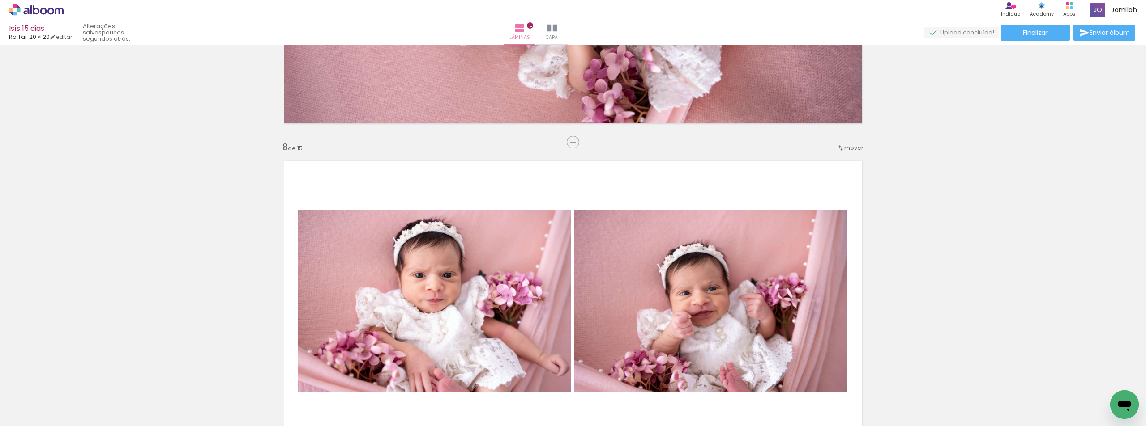
scroll to position [2327, 0]
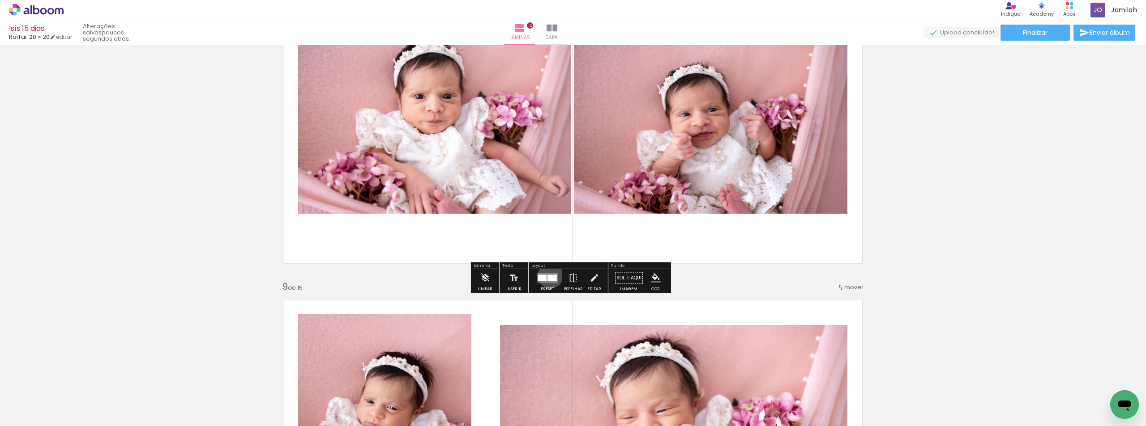
drag, startPoint x: 548, startPoint y: 276, endPoint x: 549, endPoint y: 271, distance: 5.1
click at [547, 277] on div at bounding box center [551, 278] width 9 height 6
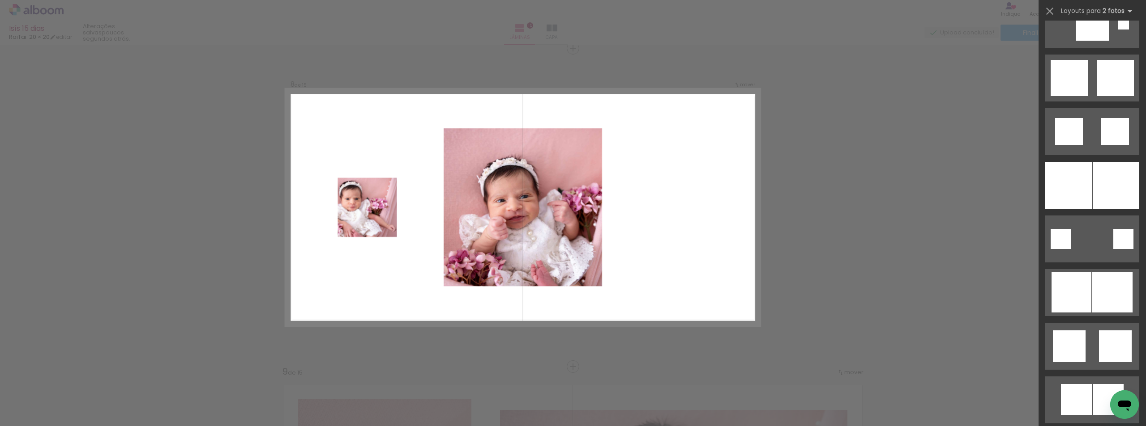
scroll to position [2416, 0]
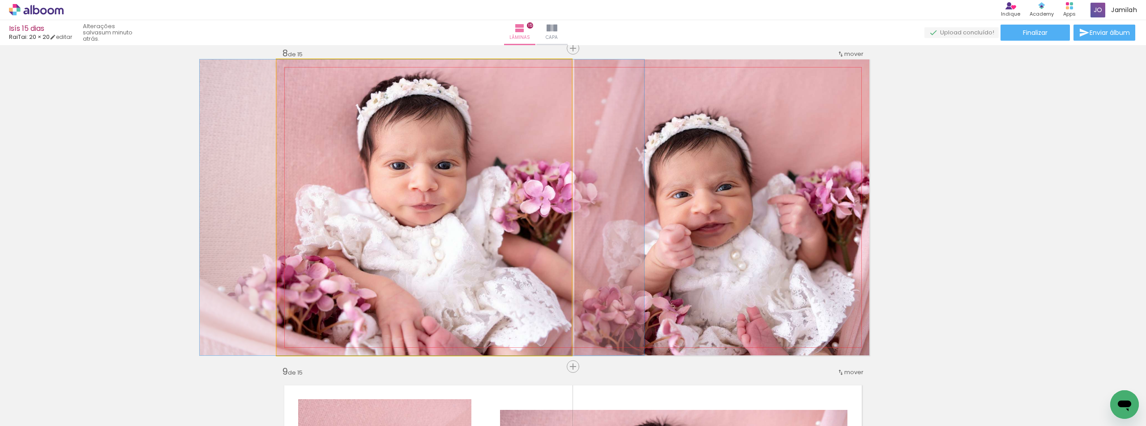
drag, startPoint x: 293, startPoint y: 184, endPoint x: 365, endPoint y: 181, distance: 72.6
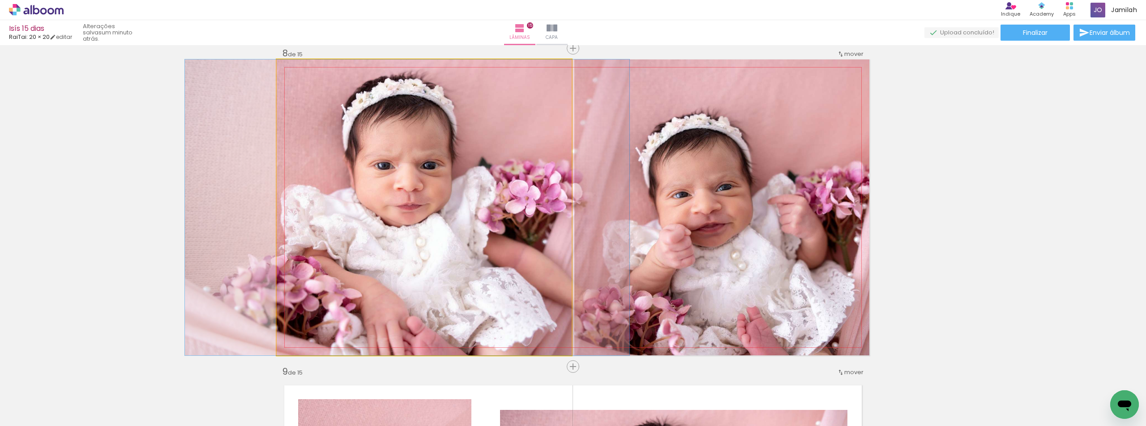
drag, startPoint x: 565, startPoint y: 188, endPoint x: 550, endPoint y: 183, distance: 15.7
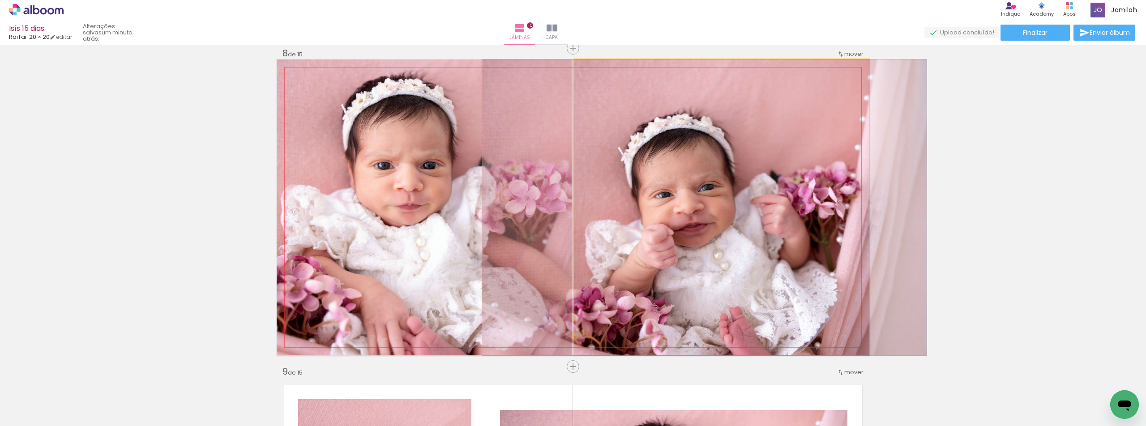
drag, startPoint x: 710, startPoint y: 206, endPoint x: 693, endPoint y: 183, distance: 29.1
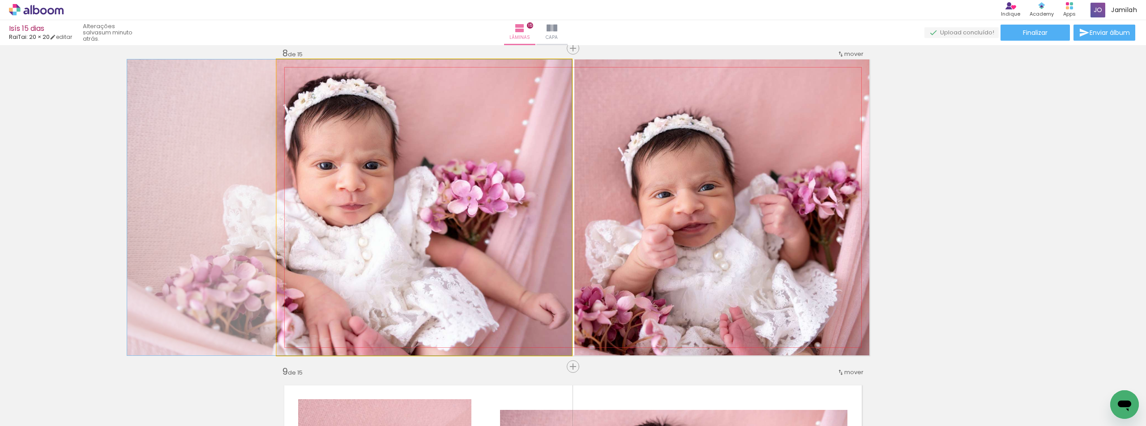
drag, startPoint x: 527, startPoint y: 197, endPoint x: 299, endPoint y: 172, distance: 229.1
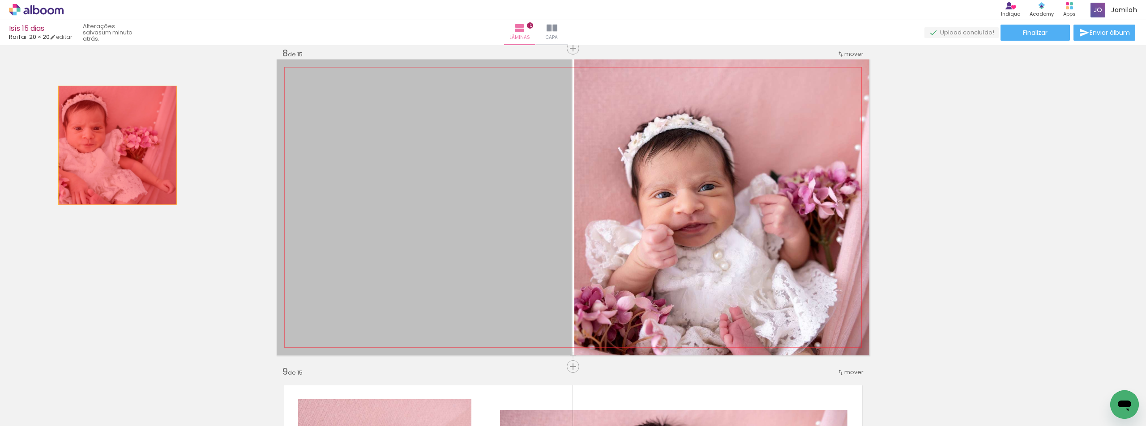
drag, startPoint x: 173, startPoint y: 151, endPoint x: 114, endPoint y: 145, distance: 59.4
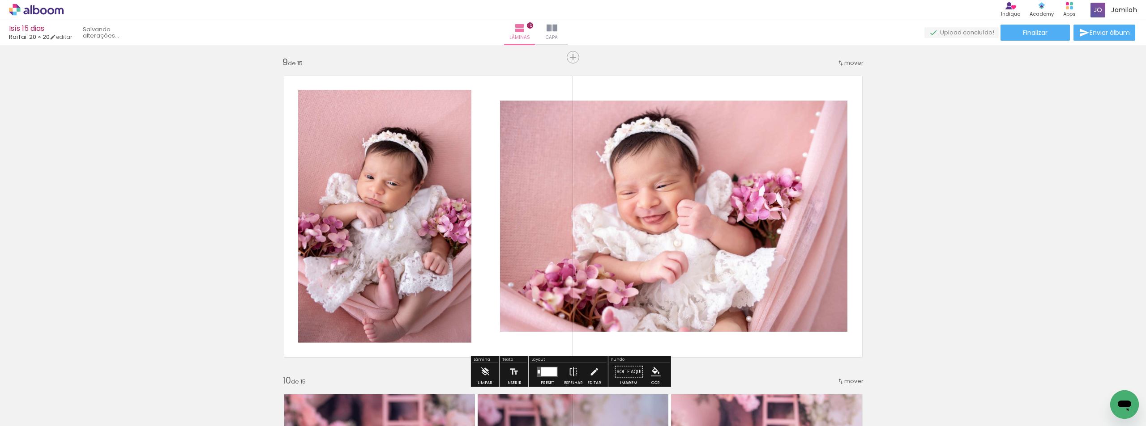
scroll to position [2555, 0]
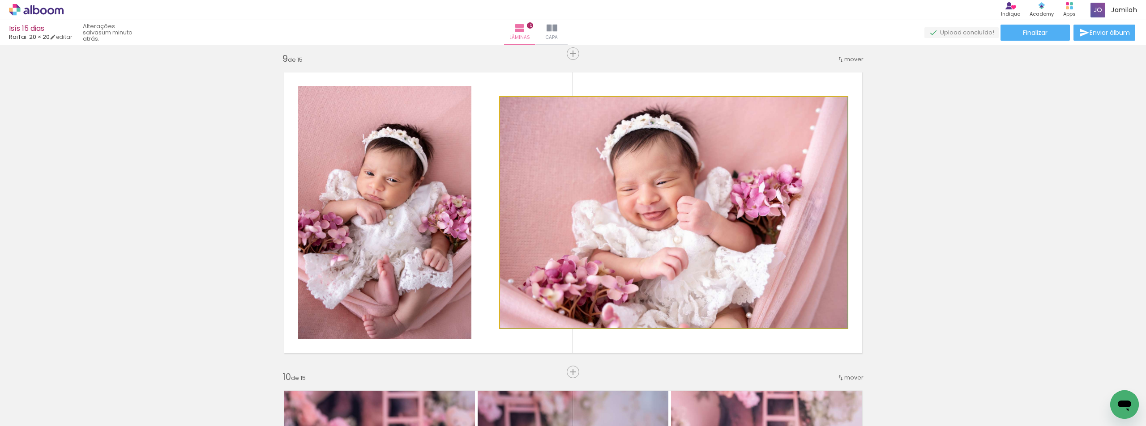
drag, startPoint x: 623, startPoint y: 307, endPoint x: 838, endPoint y: 339, distance: 217.3
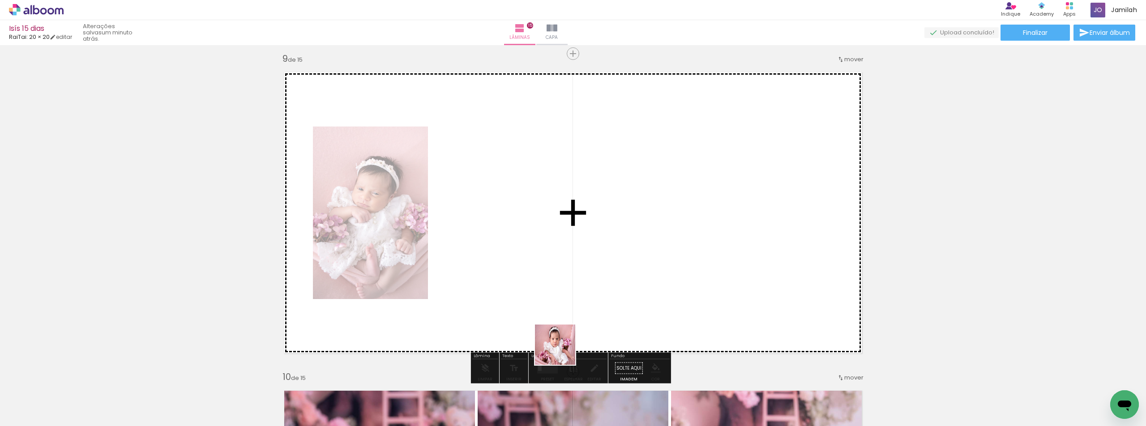
drag, startPoint x: 546, startPoint y: 400, endPoint x: 601, endPoint y: 315, distance: 101.9
click at [571, 334] on quentale-workspace at bounding box center [573, 213] width 1146 height 426
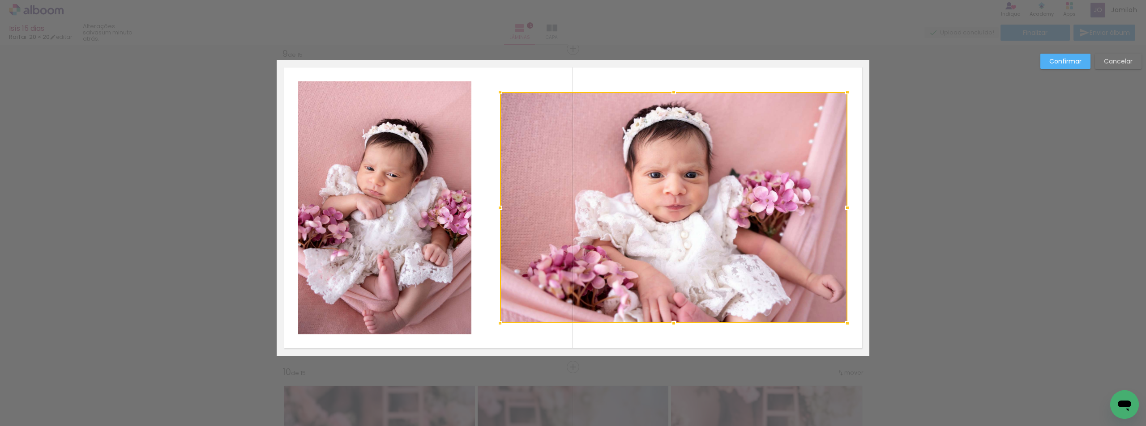
scroll to position [2560, 0]
click at [0, 0] on slot "Cancelar" at bounding box center [0, 0] width 0 height 0
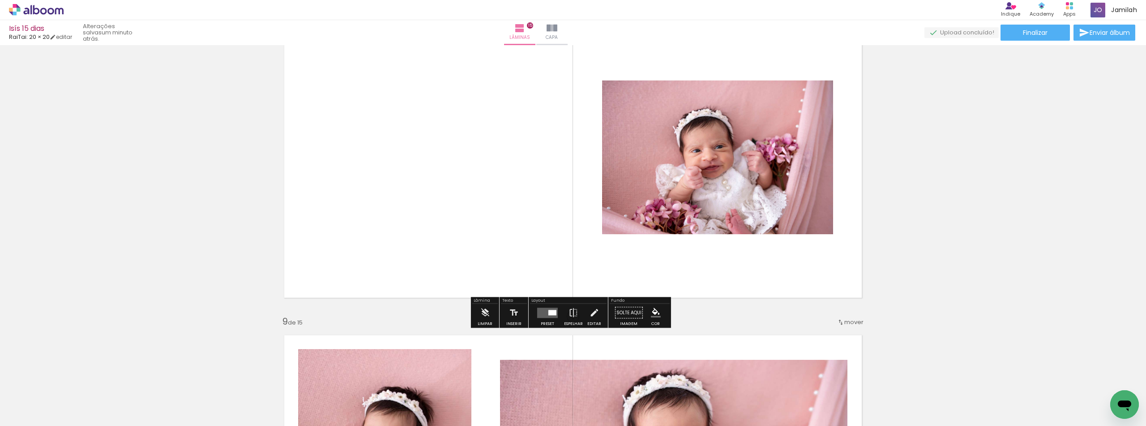
scroll to position [2158, 0]
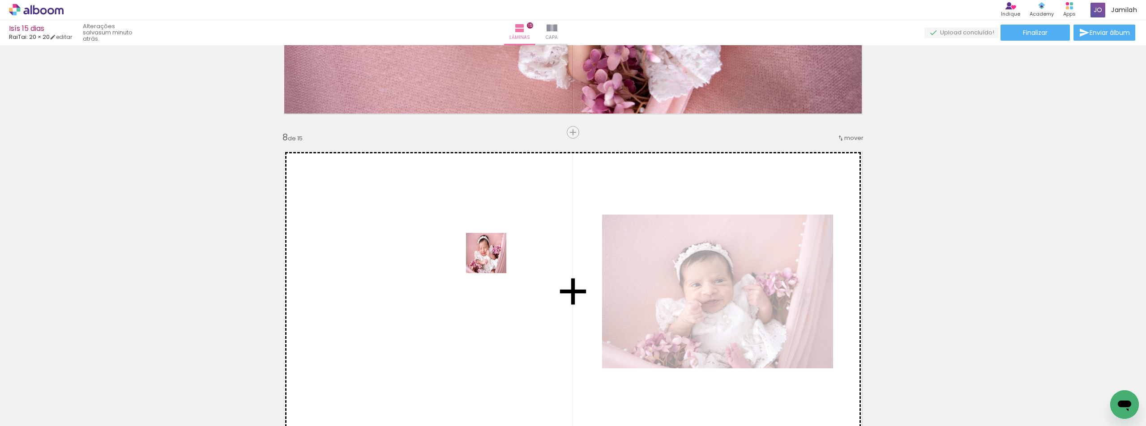
drag, startPoint x: 493, startPoint y: 260, endPoint x: 459, endPoint y: 251, distance: 35.3
click at [459, 251] on quentale-workspace at bounding box center [573, 213] width 1146 height 426
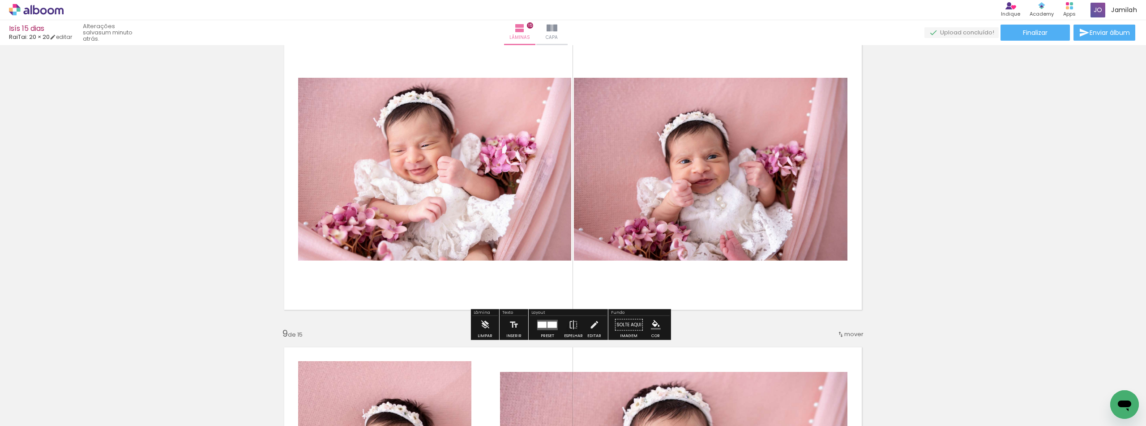
scroll to position [2471, 0]
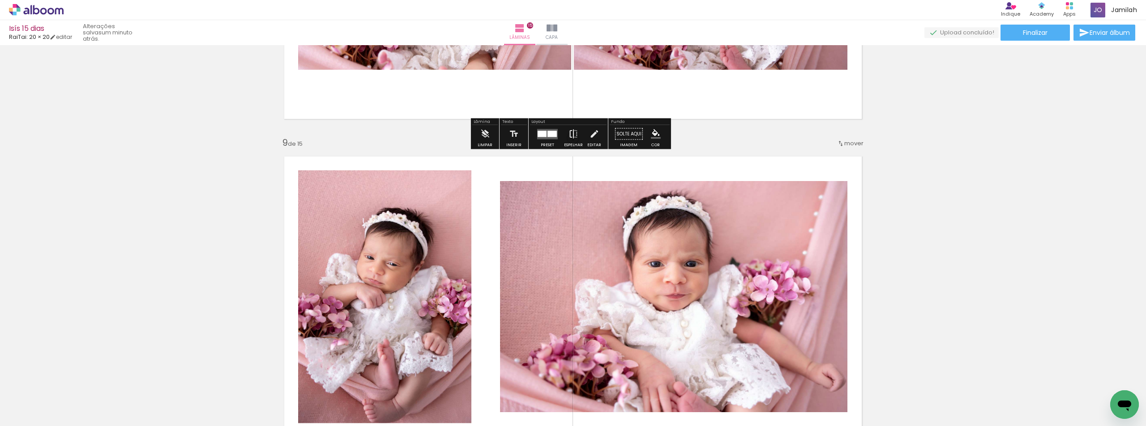
click at [568, 135] on iron-icon at bounding box center [573, 134] width 10 height 18
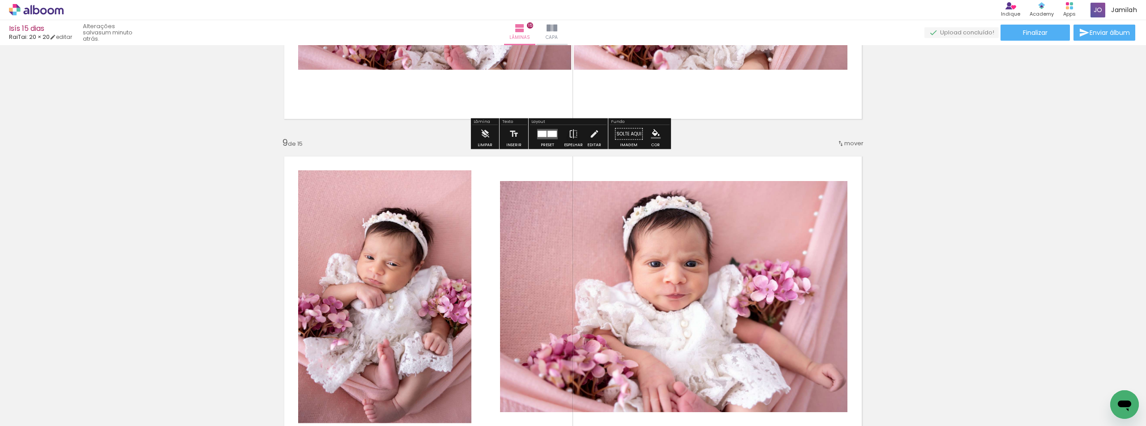
click at [551, 133] on div at bounding box center [551, 134] width 9 height 6
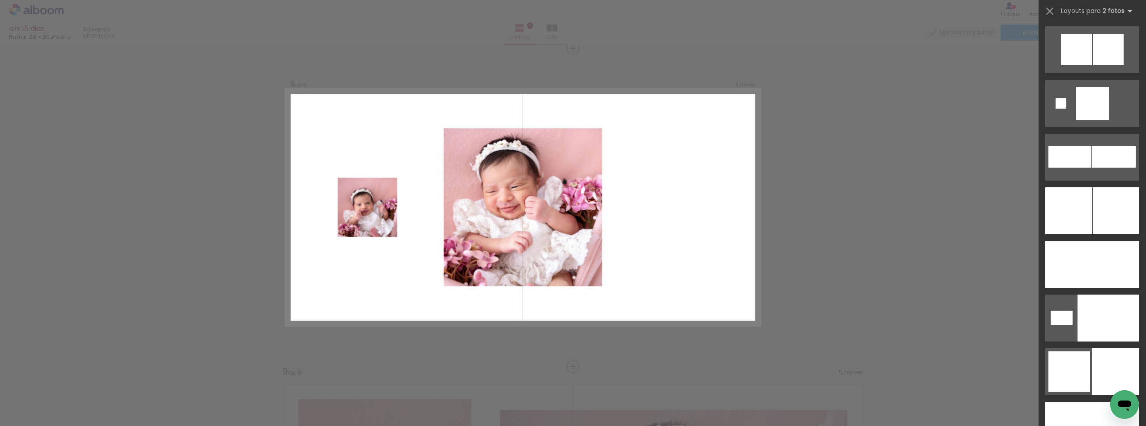
scroll to position [2730, 0]
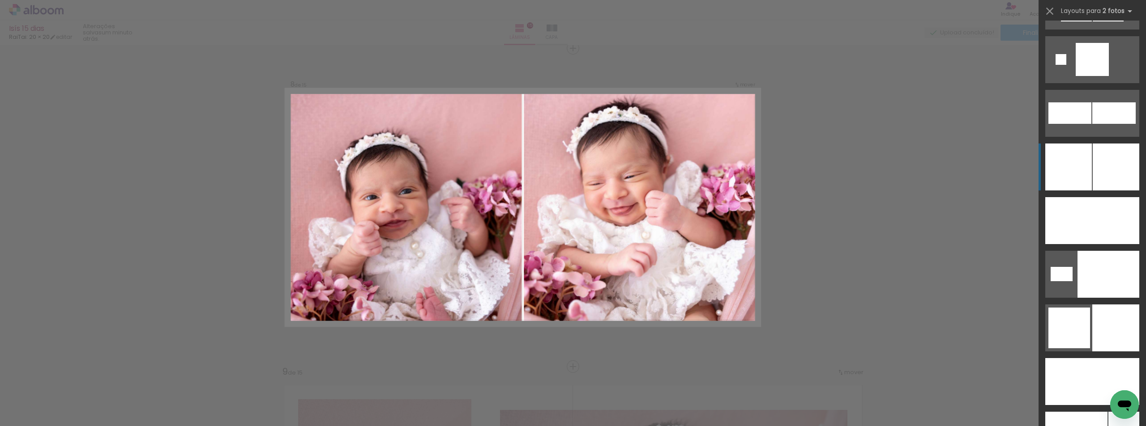
drag, startPoint x: 1099, startPoint y: 176, endPoint x: 1087, endPoint y: 175, distance: 12.5
click at [1099, 175] on div at bounding box center [1115, 167] width 47 height 47
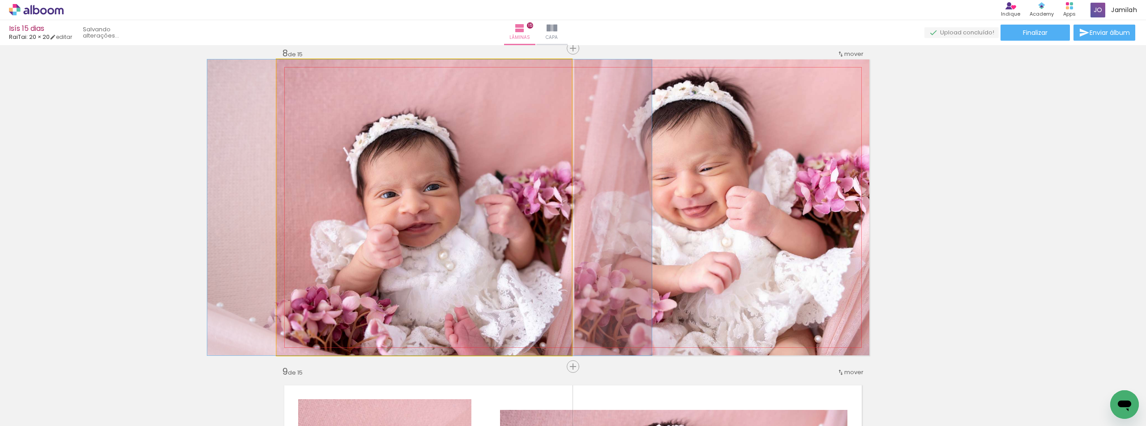
drag, startPoint x: 332, startPoint y: 167, endPoint x: 337, endPoint y: 140, distance: 27.8
drag, startPoint x: 305, startPoint y: 68, endPoint x: 295, endPoint y: 67, distance: 9.9
click at [298, 67] on div at bounding box center [315, 69] width 35 height 14
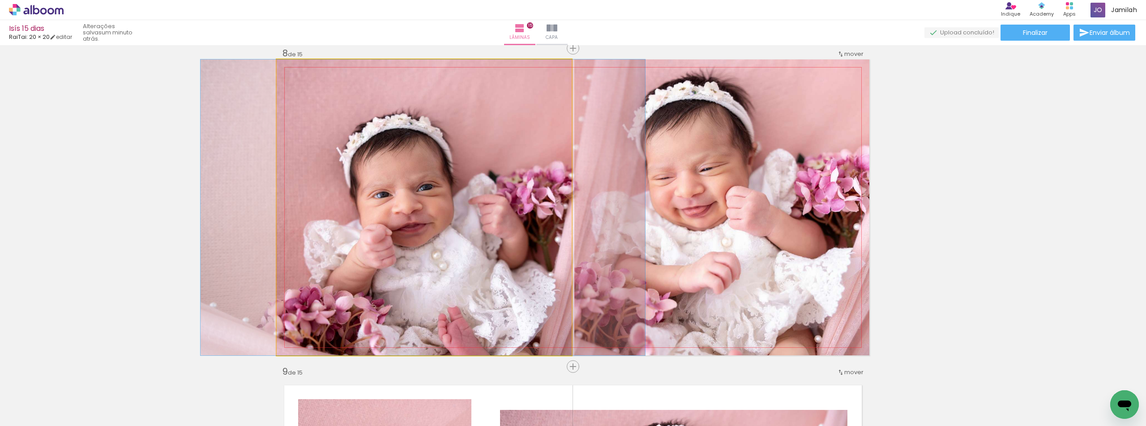
drag, startPoint x: 371, startPoint y: 202, endPoint x: 363, endPoint y: 143, distance: 59.1
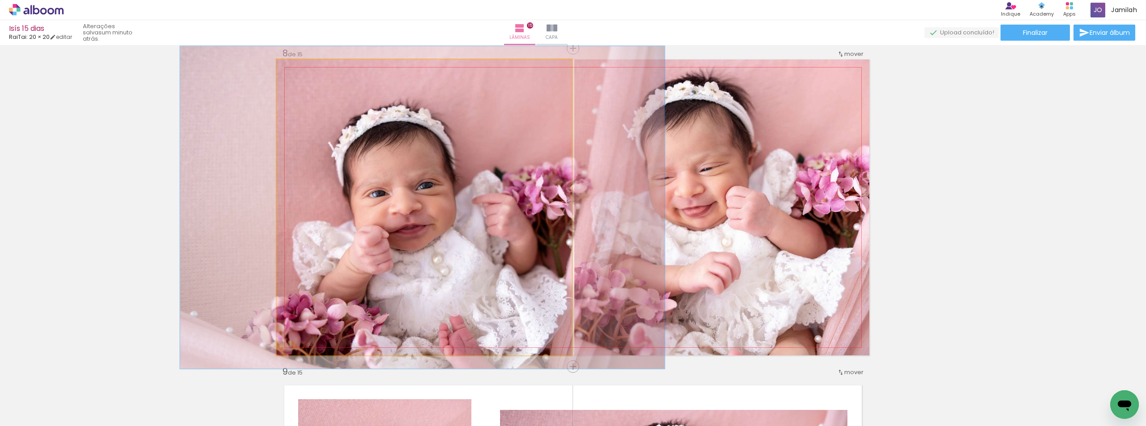
click at [293, 71] on div at bounding box center [300, 69] width 14 height 14
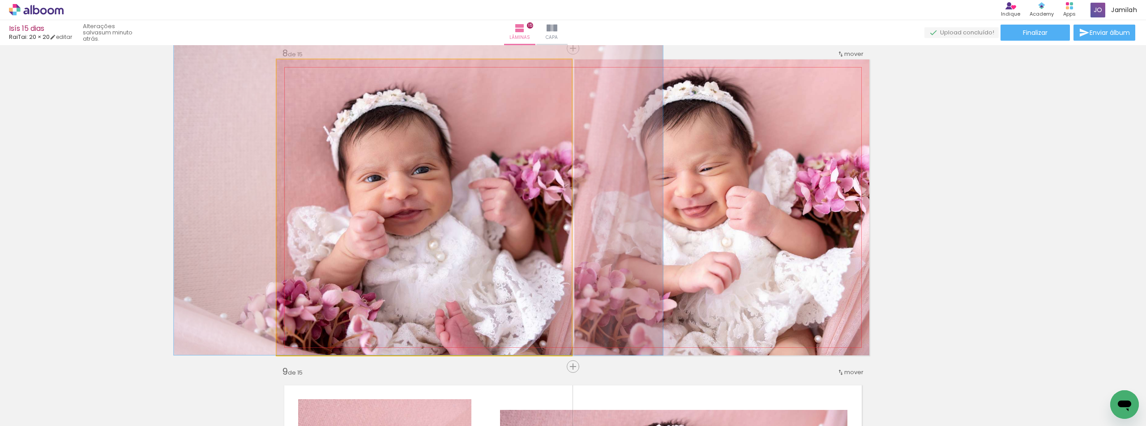
drag, startPoint x: 404, startPoint y: 236, endPoint x: 400, endPoint y: 144, distance: 92.3
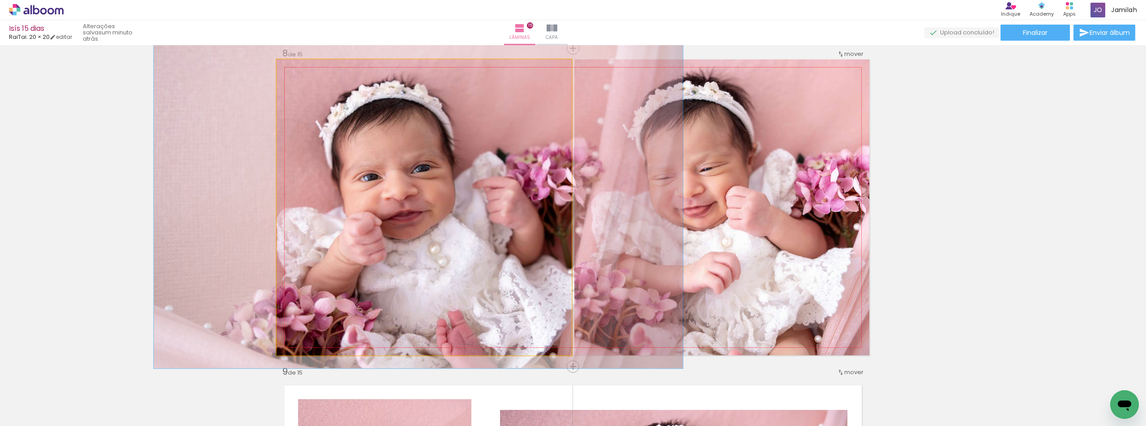
click at [304, 72] on div at bounding box center [304, 69] width 14 height 14
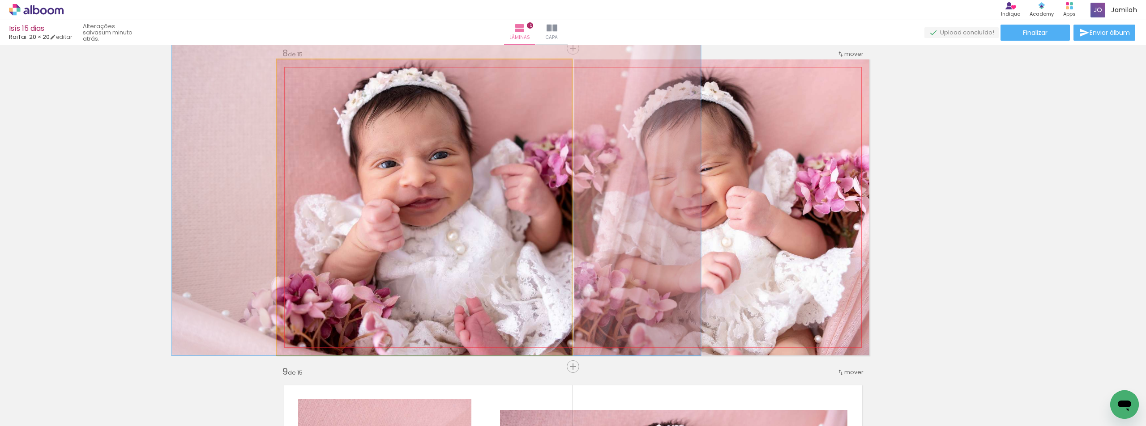
drag, startPoint x: 344, startPoint y: 207, endPoint x: 362, endPoint y: 161, distance: 49.6
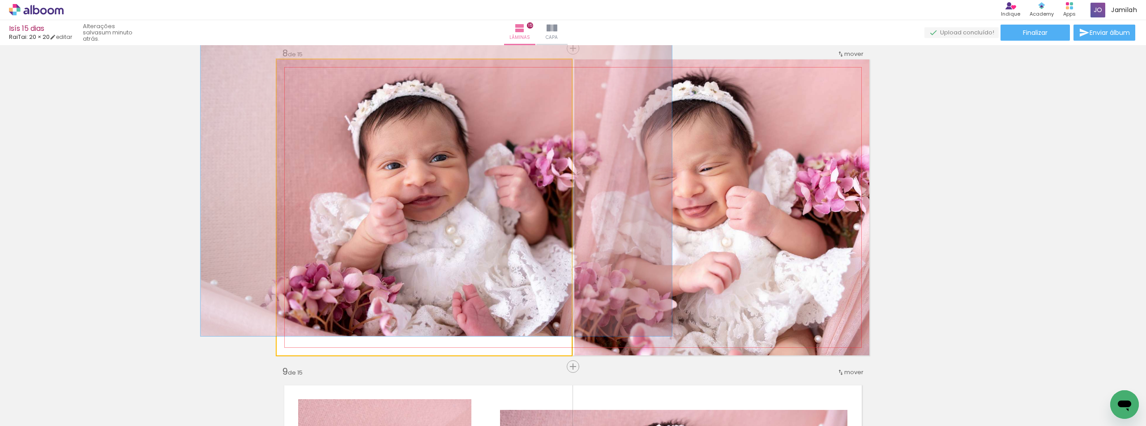
click at [296, 71] on div at bounding box center [300, 69] width 14 height 14
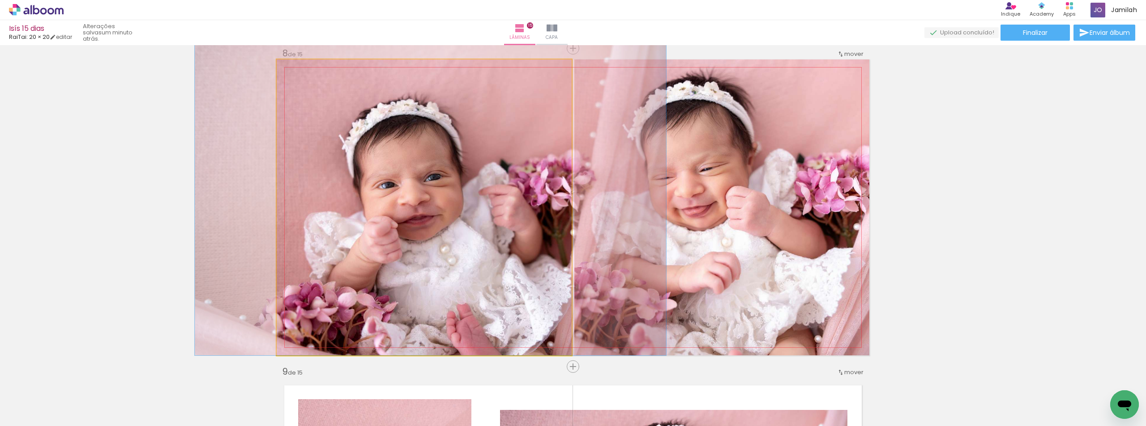
drag, startPoint x: 498, startPoint y: 200, endPoint x: 492, endPoint y: 186, distance: 15.0
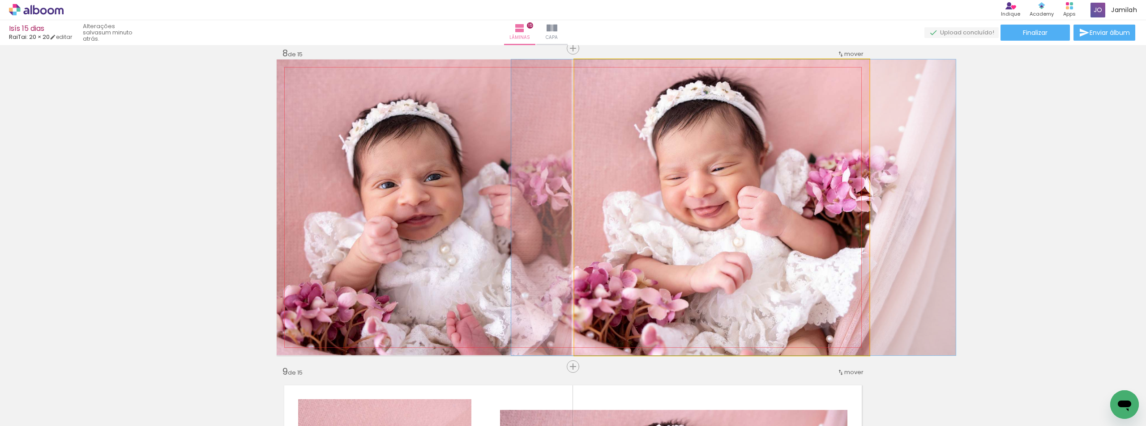
drag, startPoint x: 754, startPoint y: 167, endPoint x: 762, endPoint y: 185, distance: 20.0
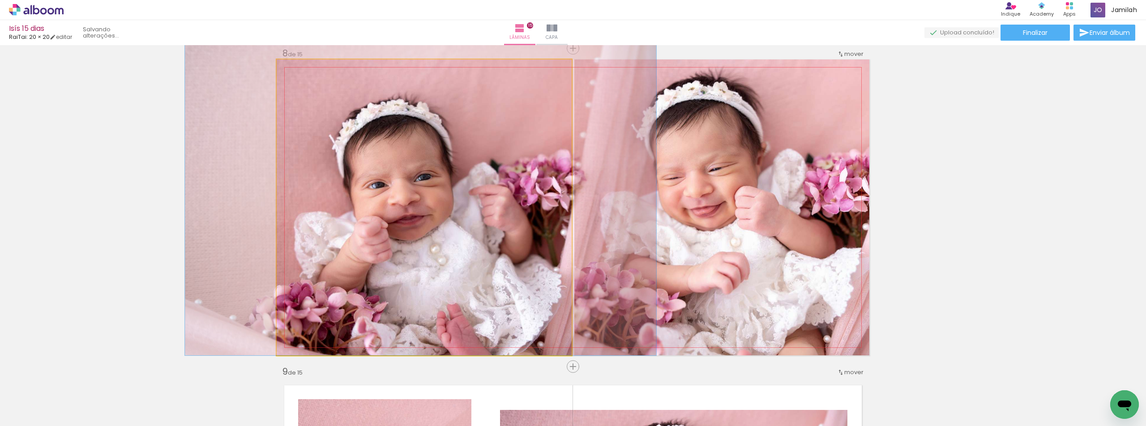
drag, startPoint x: 397, startPoint y: 194, endPoint x: 390, endPoint y: 146, distance: 48.0
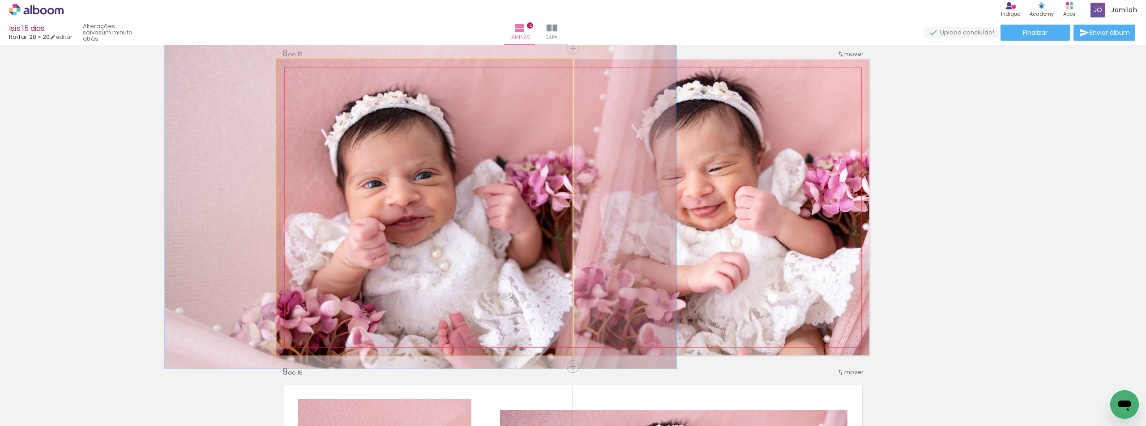
type paper-slider "115"
click at [296, 76] on div at bounding box center [303, 69] width 14 height 14
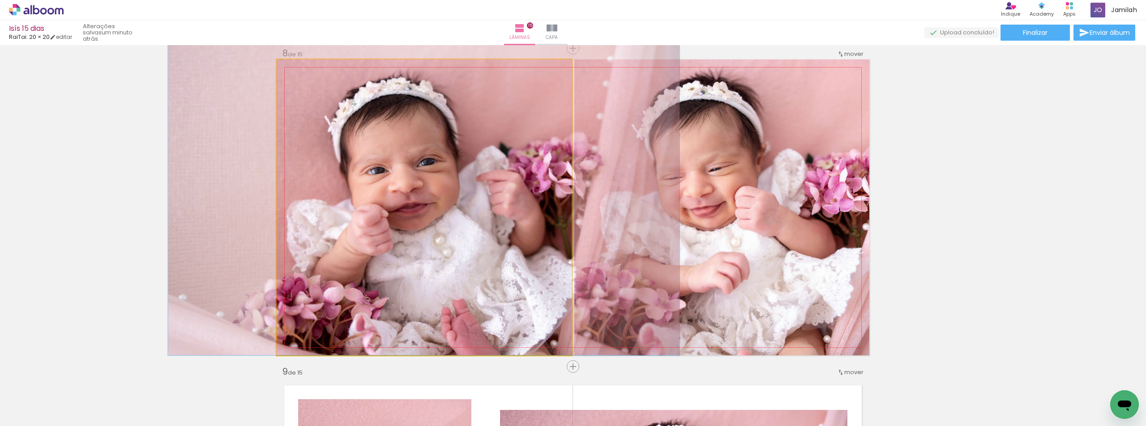
drag, startPoint x: 353, startPoint y: 192, endPoint x: 356, endPoint y: 158, distance: 35.0
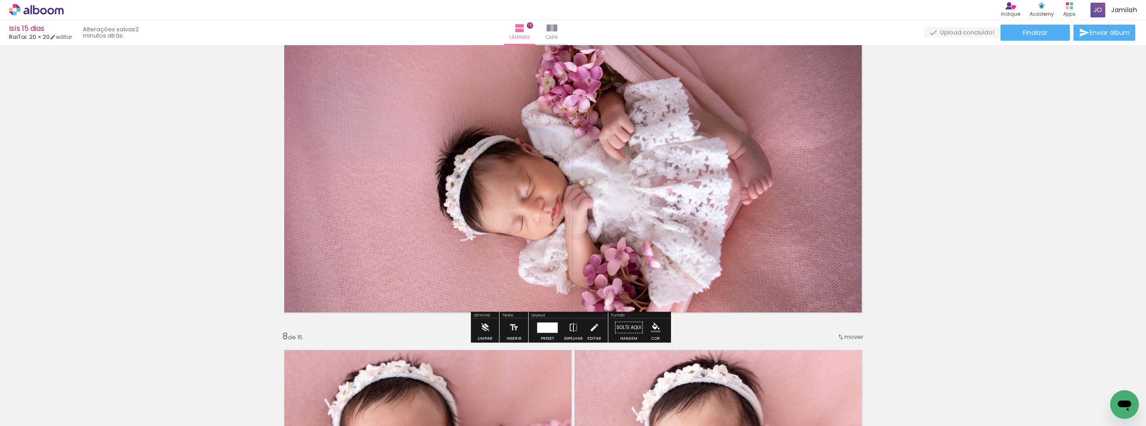
scroll to position [1973, 0]
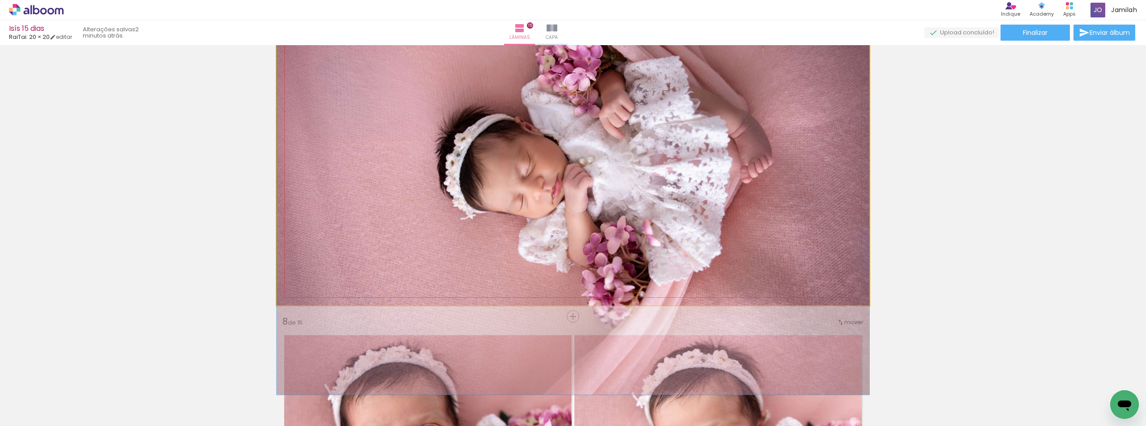
drag, startPoint x: 535, startPoint y: 206, endPoint x: 537, endPoint y: 200, distance: 6.9
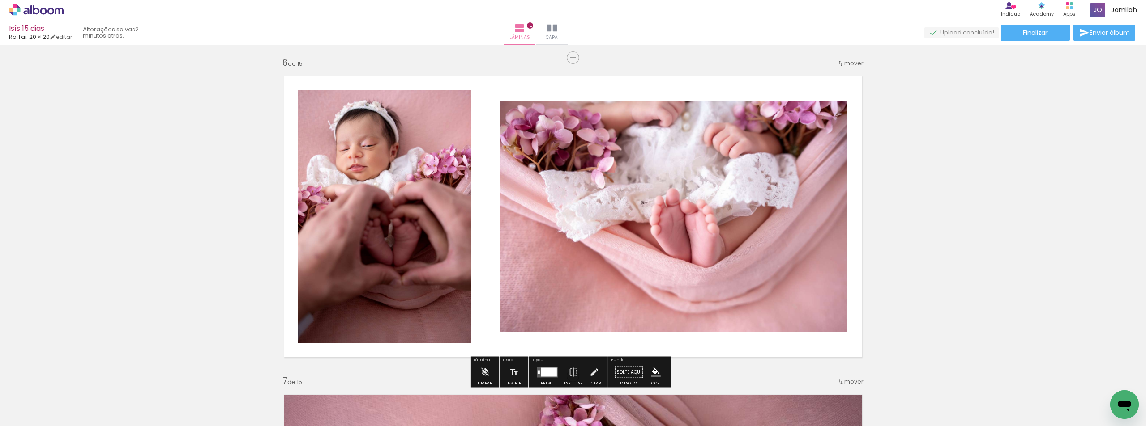
scroll to position [1481, 0]
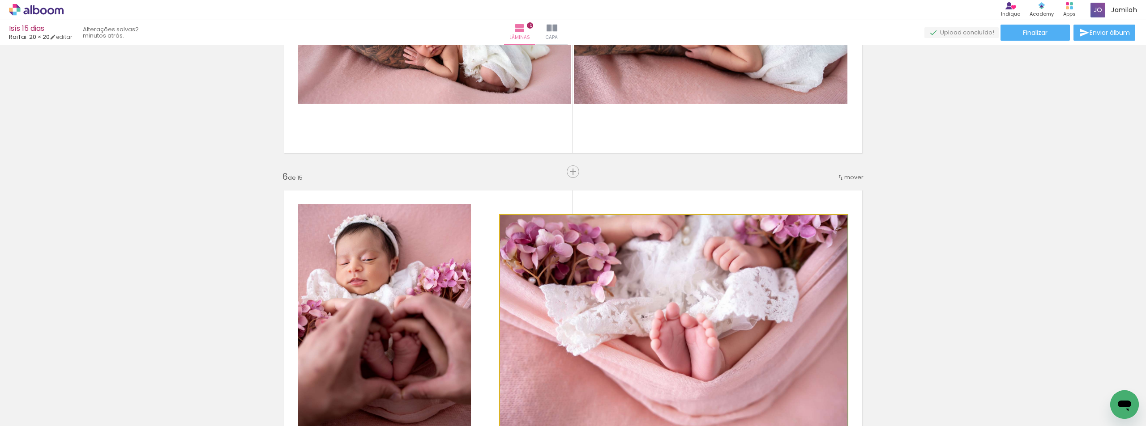
drag, startPoint x: 630, startPoint y: 295, endPoint x: 636, endPoint y: 314, distance: 19.7
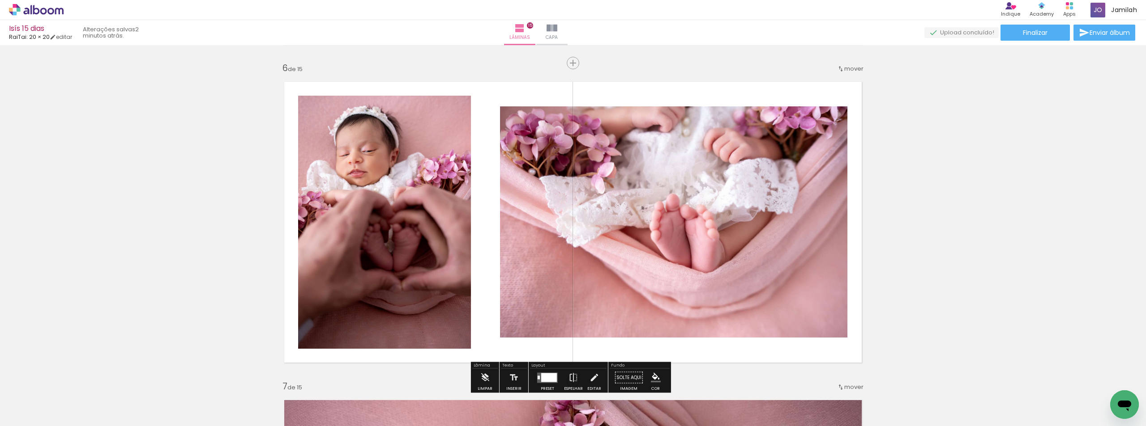
scroll to position [1615, 0]
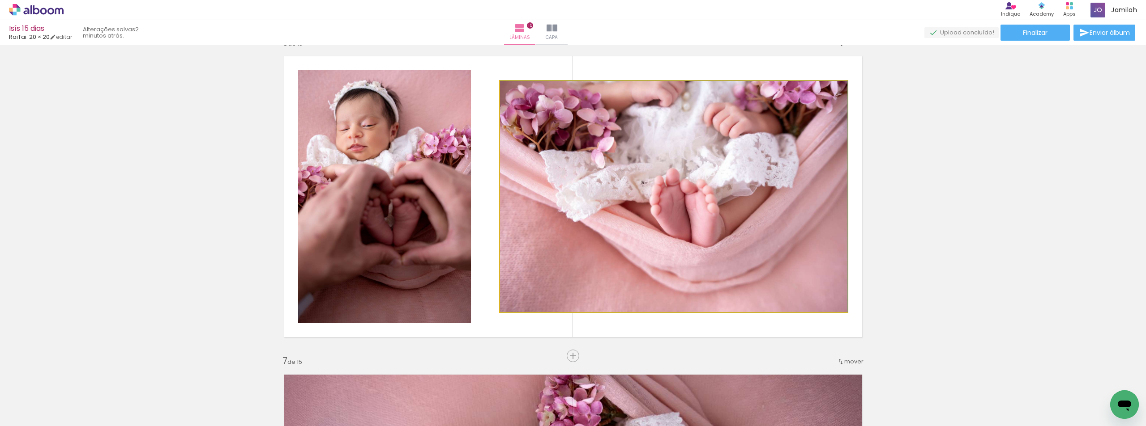
drag, startPoint x: 653, startPoint y: 255, endPoint x: 618, endPoint y: 277, distance: 41.1
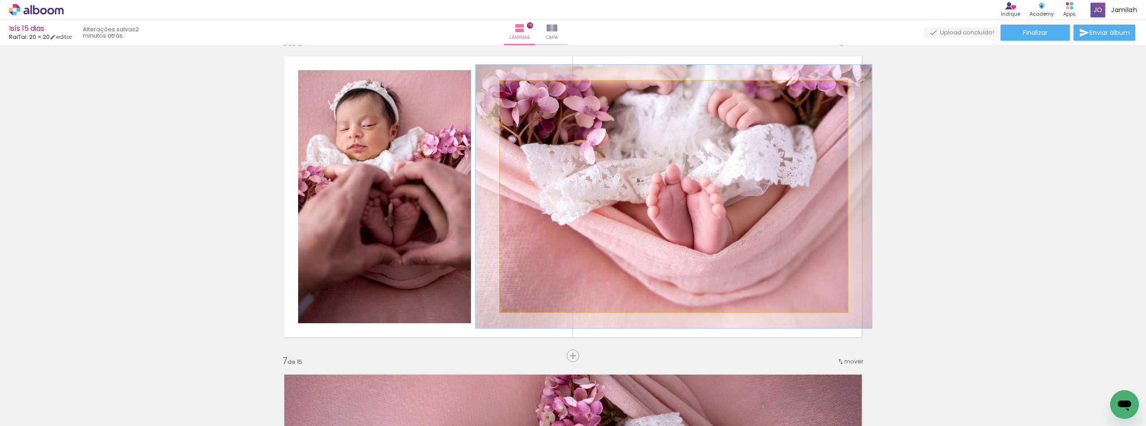
type paper-slider "114"
click at [523, 89] on div at bounding box center [525, 90] width 8 height 8
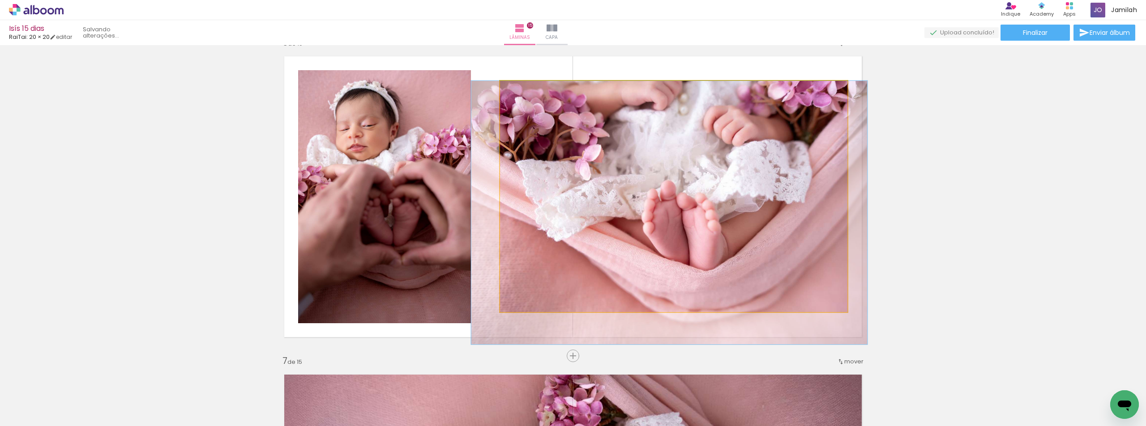
drag, startPoint x: 674, startPoint y: 166, endPoint x: 670, endPoint y: 211, distance: 45.0
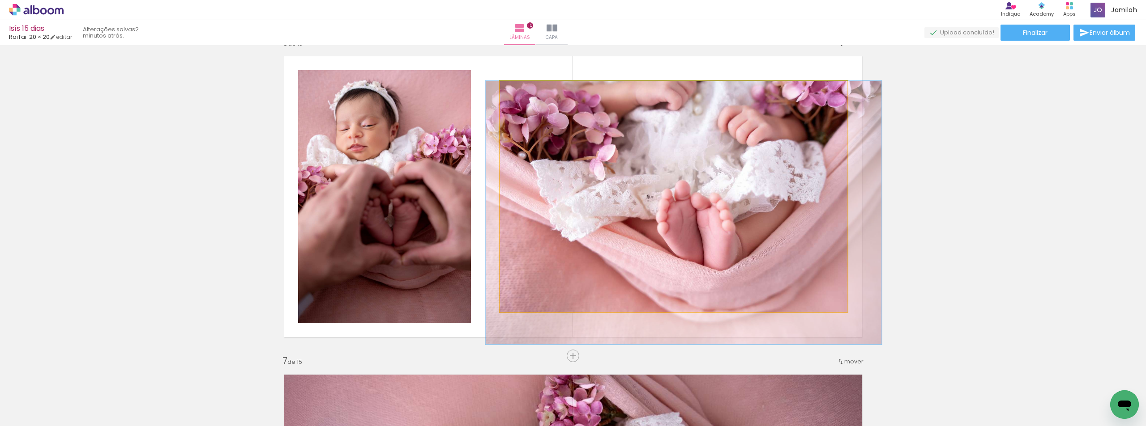
drag, startPoint x: 650, startPoint y: 196, endPoint x: 662, endPoint y: 221, distance: 28.0
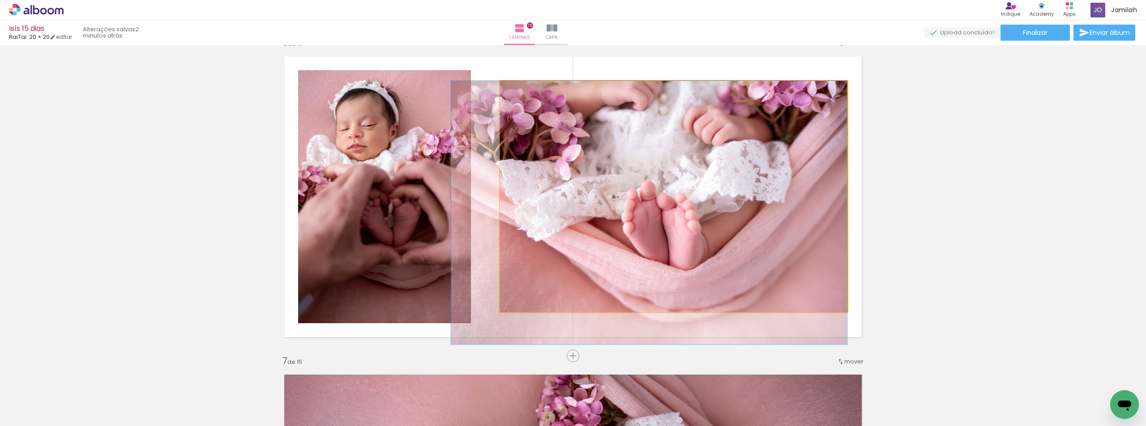
drag, startPoint x: 750, startPoint y: 212, endPoint x: 688, endPoint y: 219, distance: 61.7
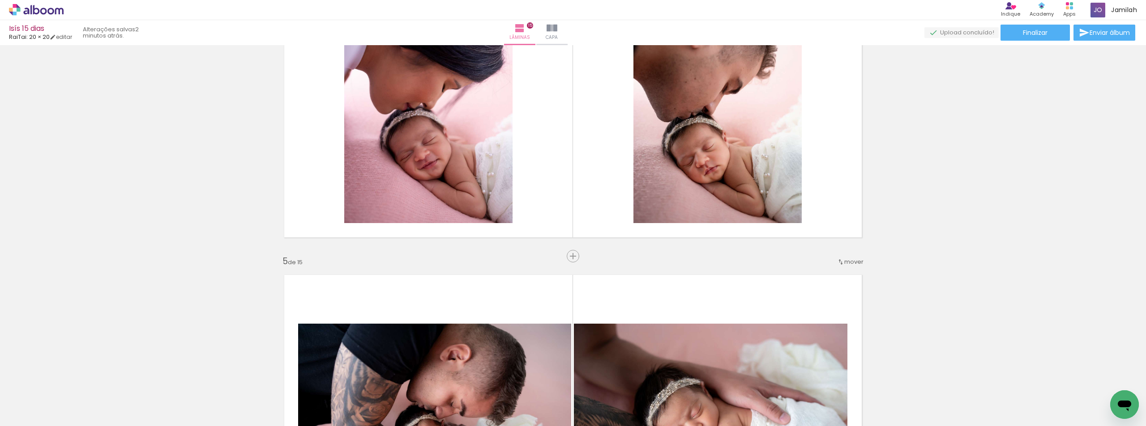
scroll to position [1034, 0]
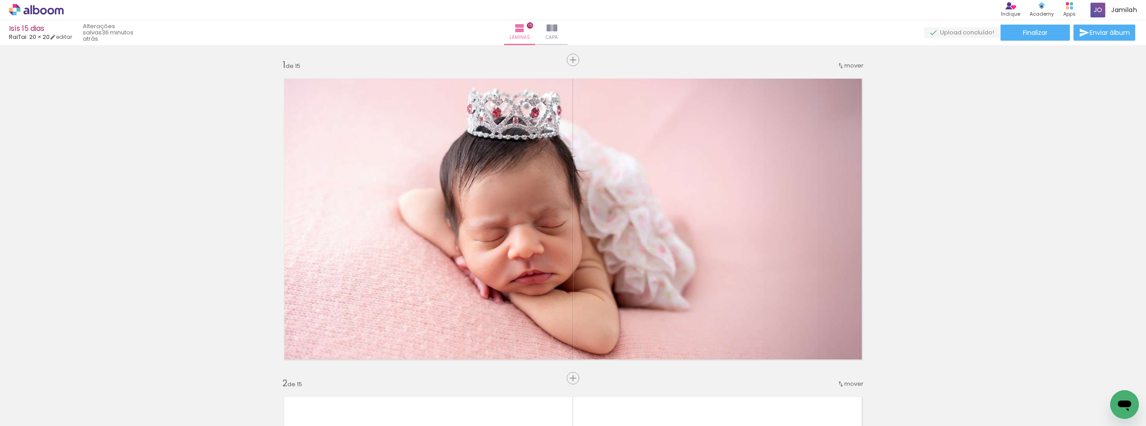
scroll to position [0, 162]
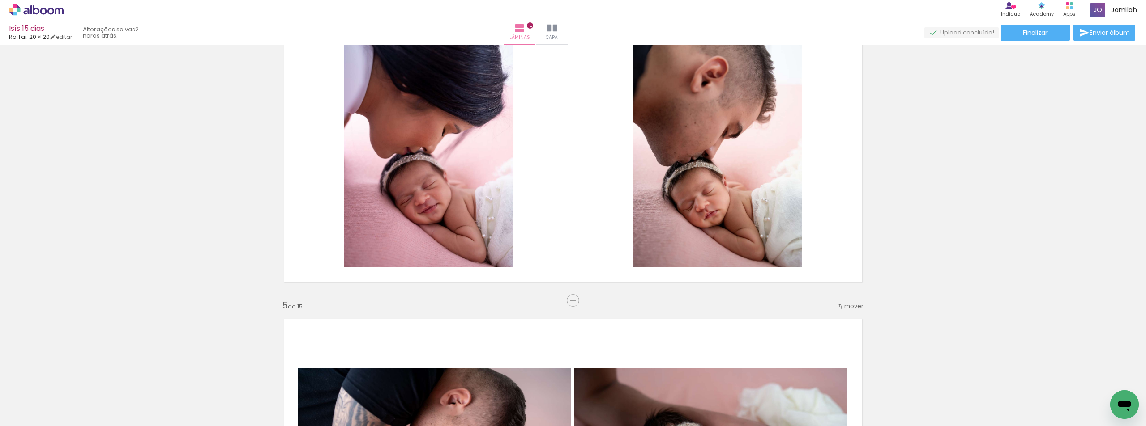
scroll to position [0, 162]
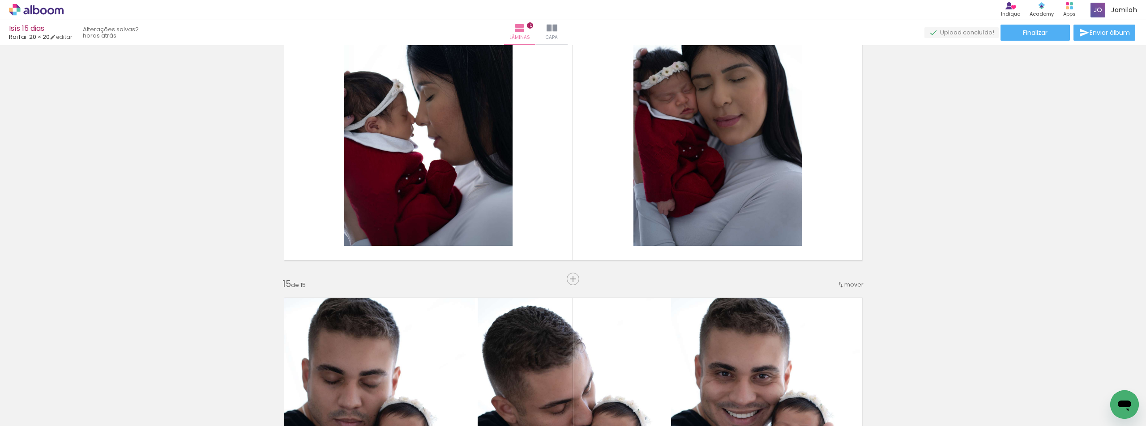
scroll to position [4161, 0]
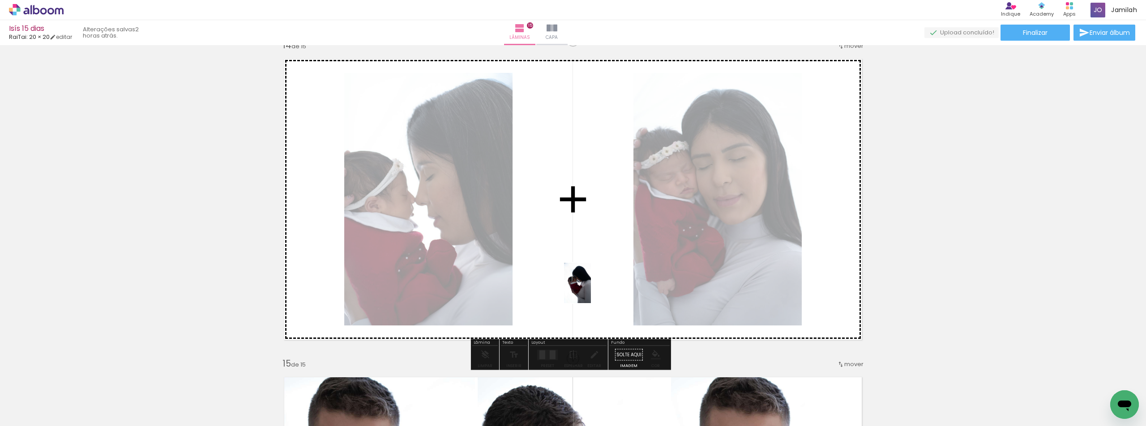
drag, startPoint x: 989, startPoint y: 395, endPoint x: 591, endPoint y: 290, distance: 411.8
click at [591, 290] on quentale-workspace at bounding box center [573, 213] width 1146 height 426
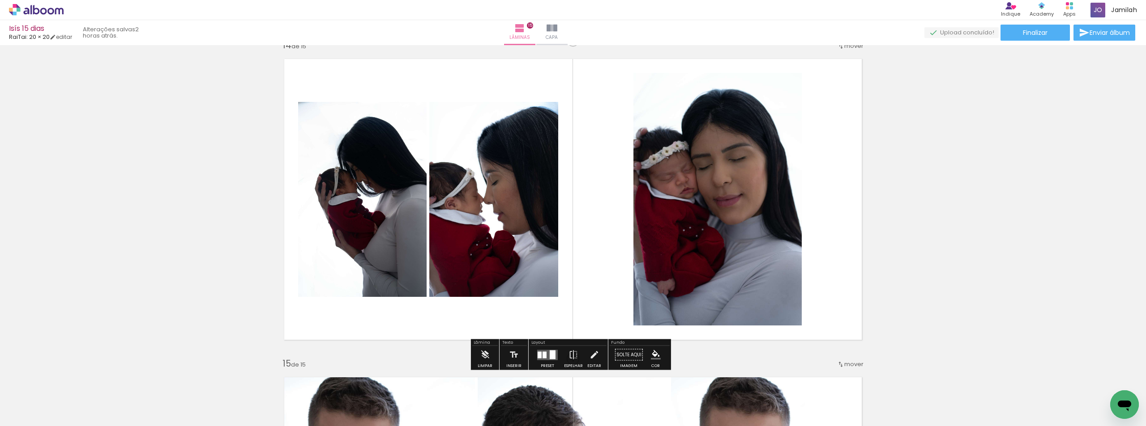
click at [533, 357] on paper-button "Preset" at bounding box center [547, 357] width 29 height 23
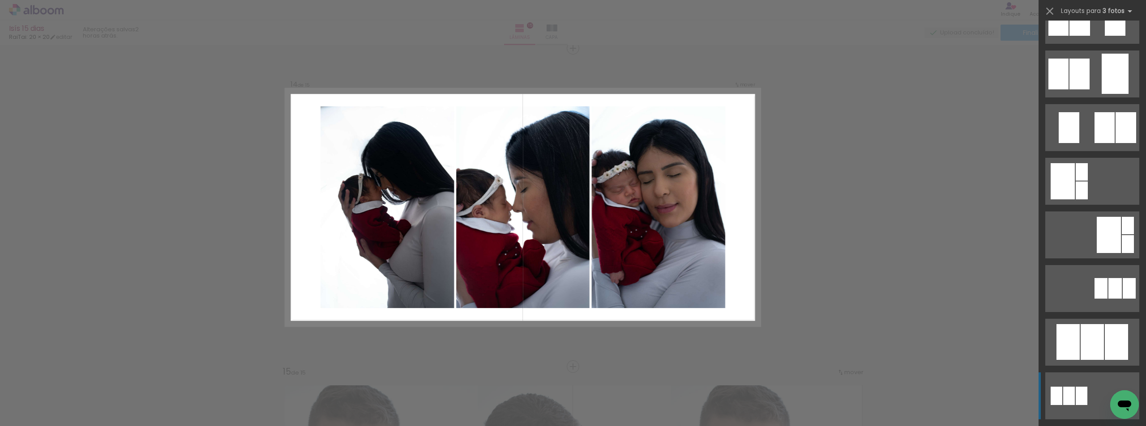
scroll to position [0, 0]
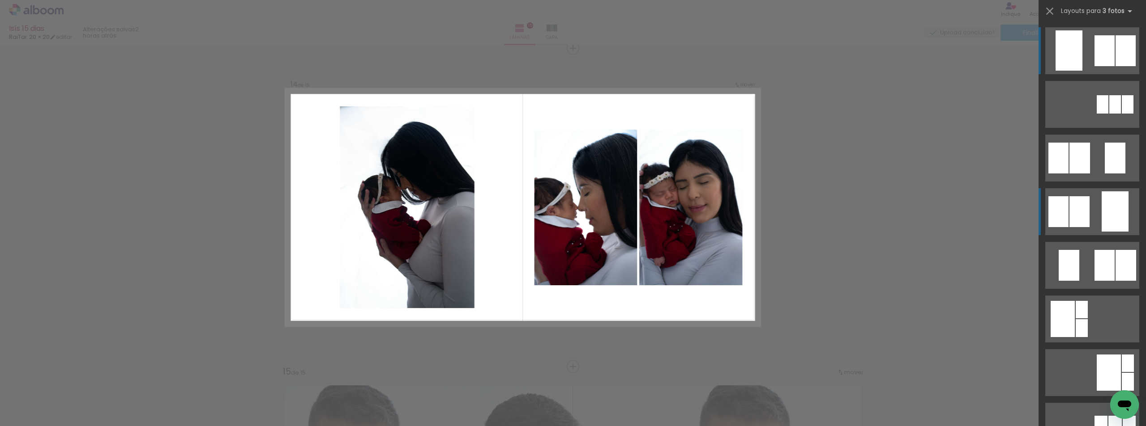
click at [1096, 114] on div at bounding box center [1102, 104] width 12 height 18
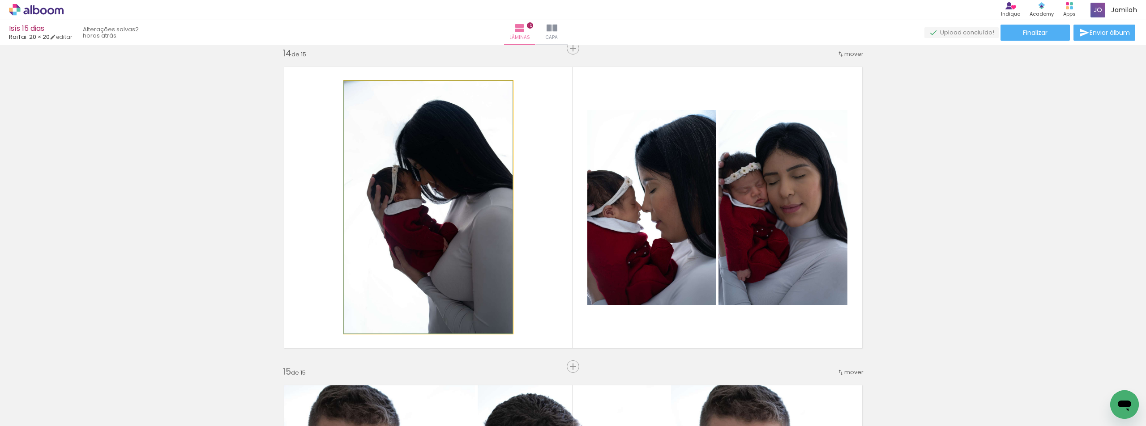
drag, startPoint x: 435, startPoint y: 238, endPoint x: 418, endPoint y: 235, distance: 17.7
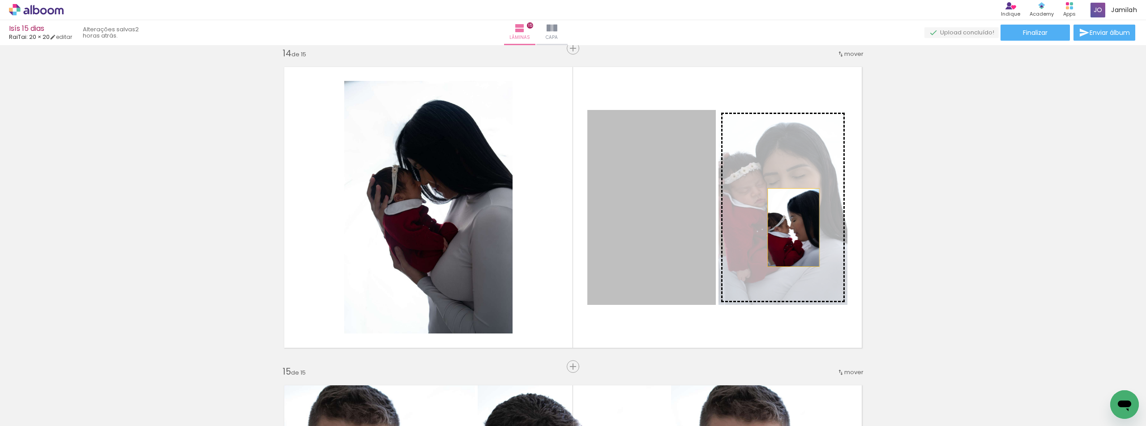
drag, startPoint x: 690, startPoint y: 234, endPoint x: 790, endPoint y: 228, distance: 100.0
click at [0, 0] on slot at bounding box center [0, 0] width 0 height 0
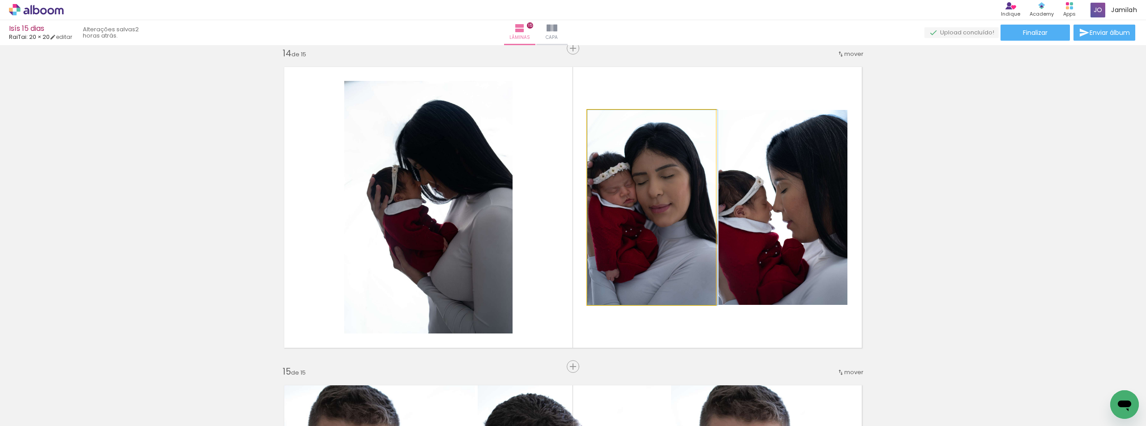
drag, startPoint x: 683, startPoint y: 224, endPoint x: 694, endPoint y: 229, distance: 12.0
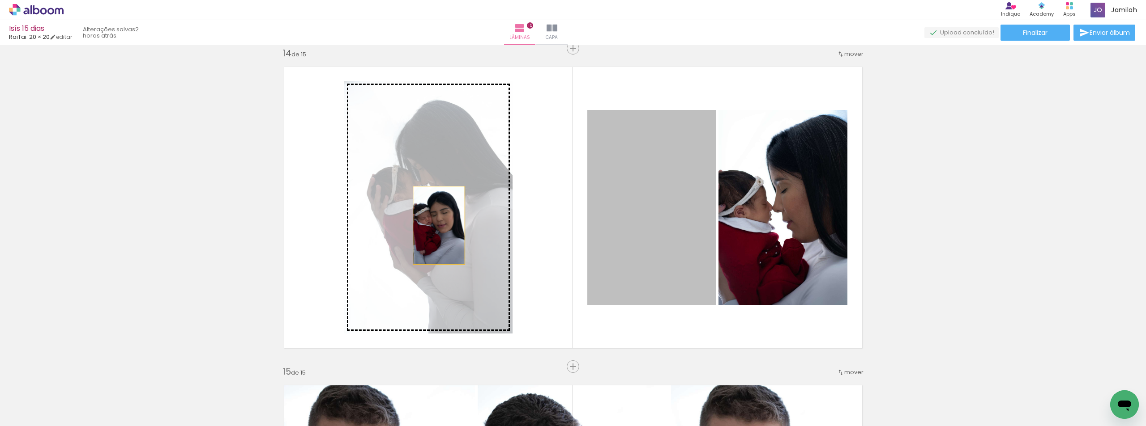
drag, startPoint x: 662, startPoint y: 234, endPoint x: 435, endPoint y: 226, distance: 227.0
click at [0, 0] on slot at bounding box center [0, 0] width 0 height 0
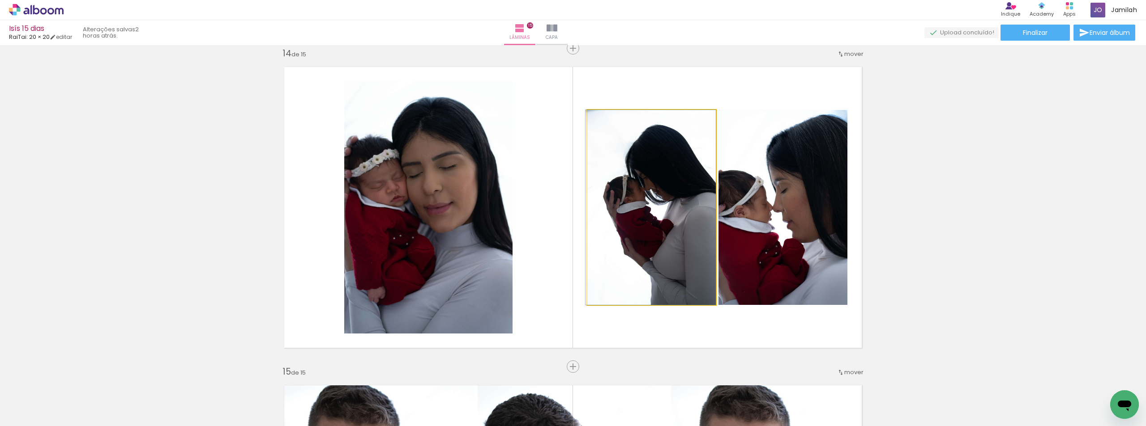
drag, startPoint x: 659, startPoint y: 240, endPoint x: 640, endPoint y: 237, distance: 19.5
drag, startPoint x: 760, startPoint y: 222, endPoint x: 688, endPoint y: 207, distance: 73.5
click at [0, 0] on slot at bounding box center [0, 0] width 0 height 0
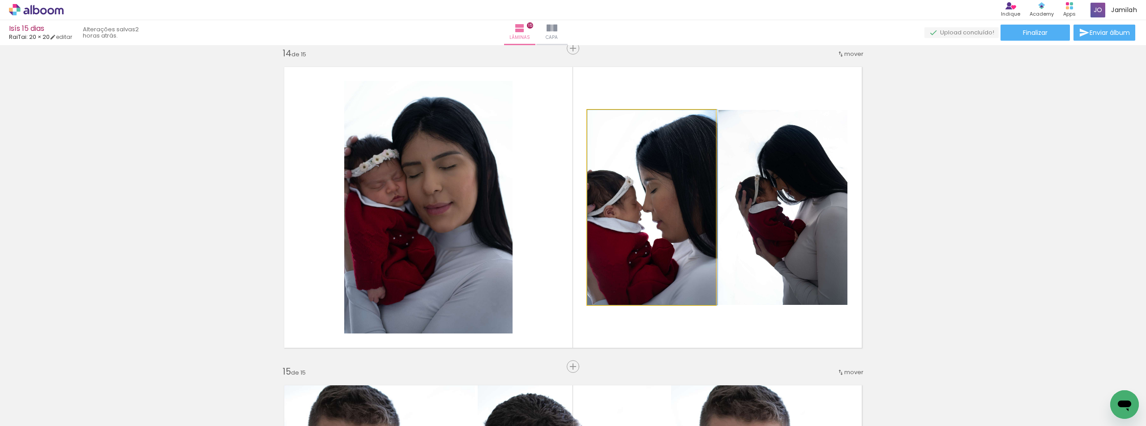
drag, startPoint x: 664, startPoint y: 211, endPoint x: 672, endPoint y: 208, distance: 8.6
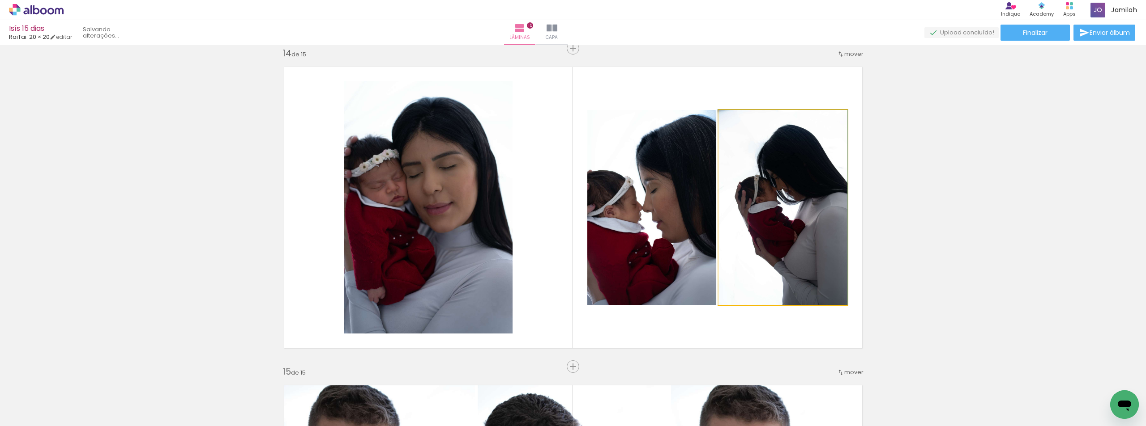
drag, startPoint x: 759, startPoint y: 219, endPoint x: 745, endPoint y: 158, distance: 62.8
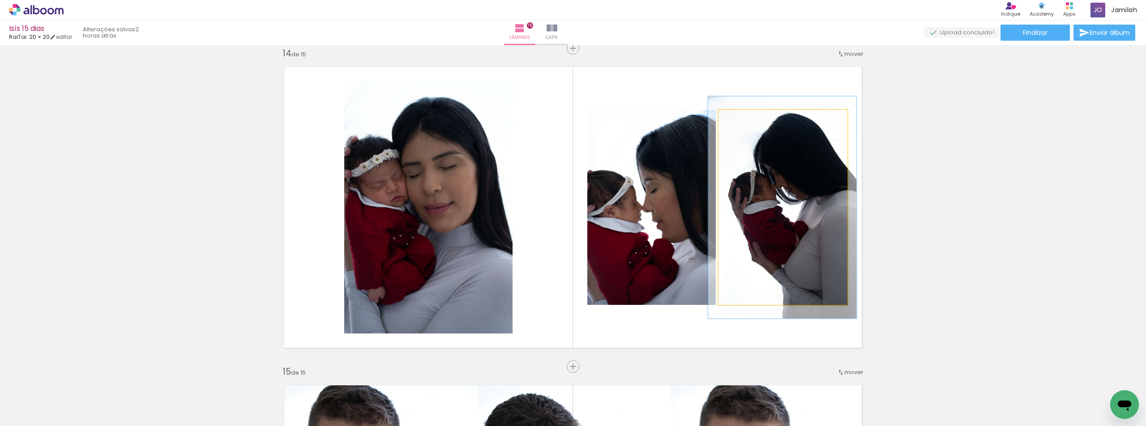
drag, startPoint x: 737, startPoint y: 119, endPoint x: 741, endPoint y: 119, distance: 4.5
type paper-slider "114"
click at [741, 119] on div at bounding box center [744, 119] width 8 height 8
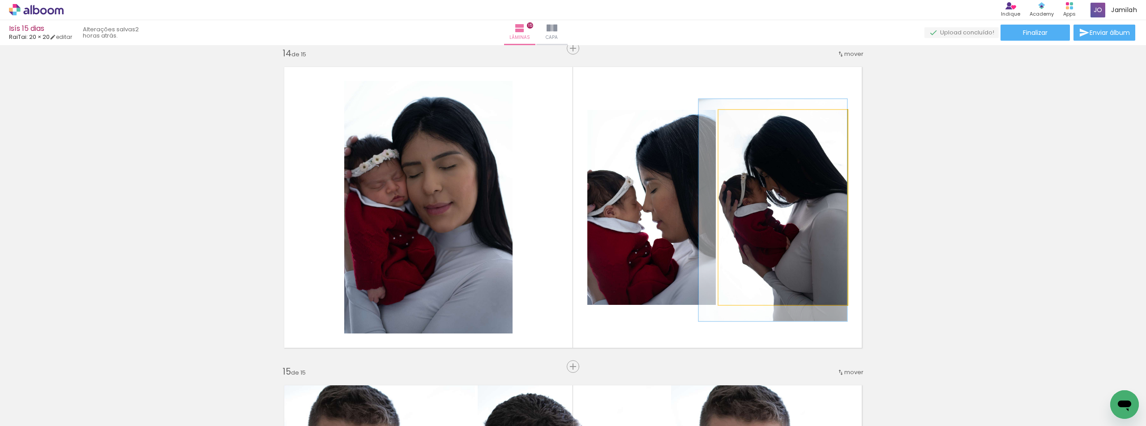
drag, startPoint x: 782, startPoint y: 204, endPoint x: 760, endPoint y: 206, distance: 22.5
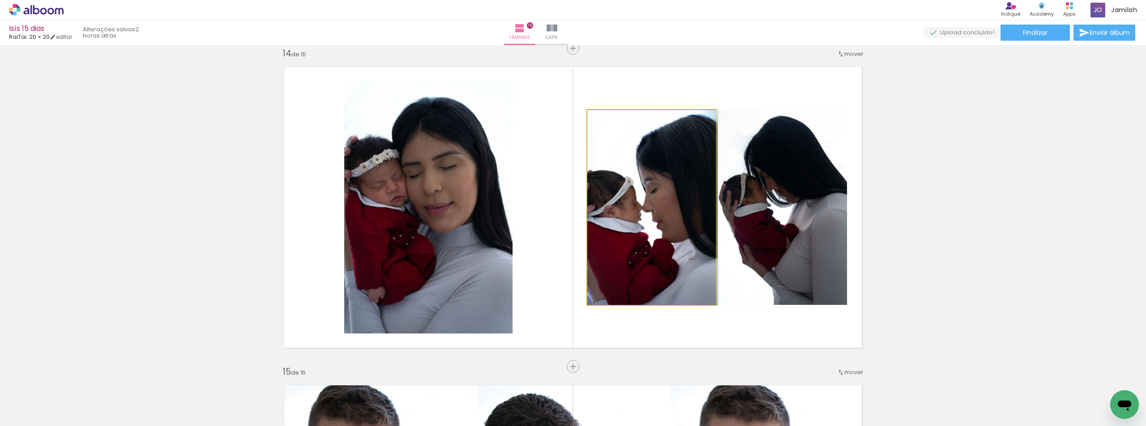
drag, startPoint x: 653, startPoint y: 222, endPoint x: 667, endPoint y: 230, distance: 16.3
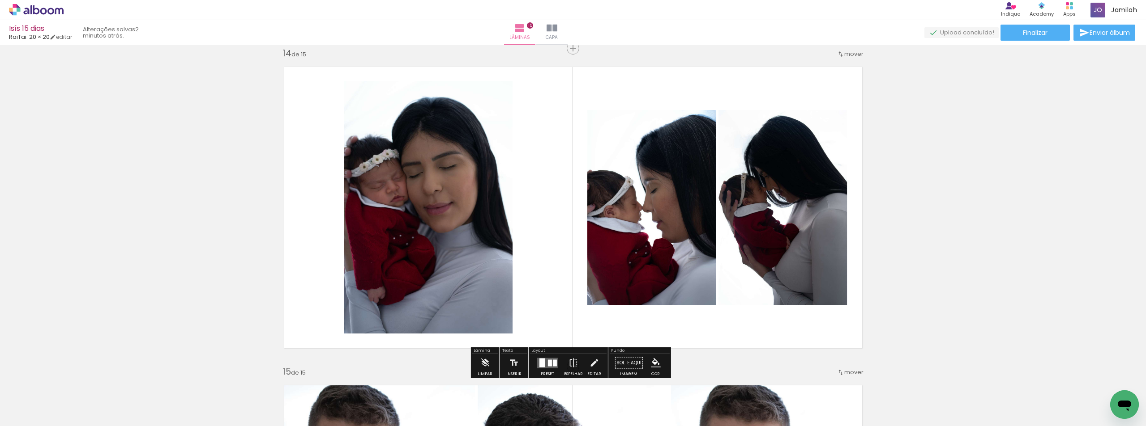
click at [544, 367] on quentale-layouter at bounding box center [547, 363] width 21 height 10
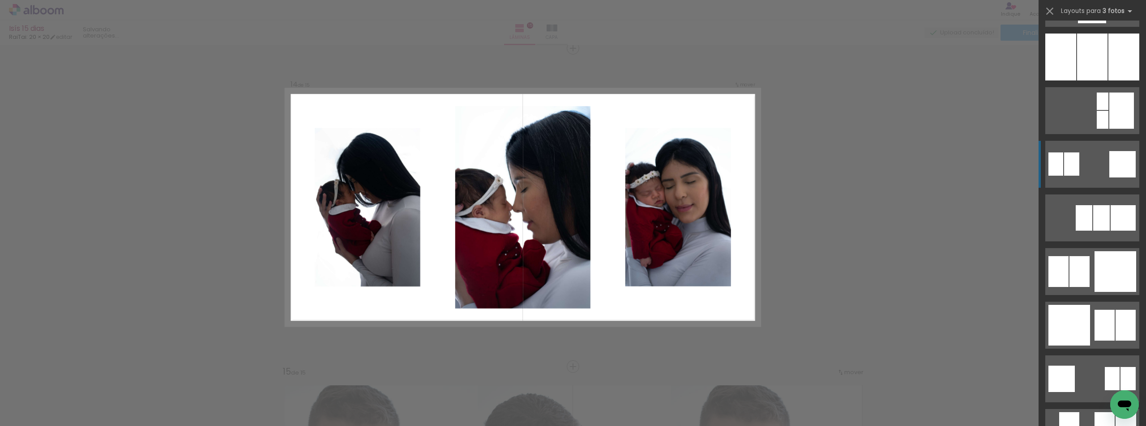
scroll to position [743, 0]
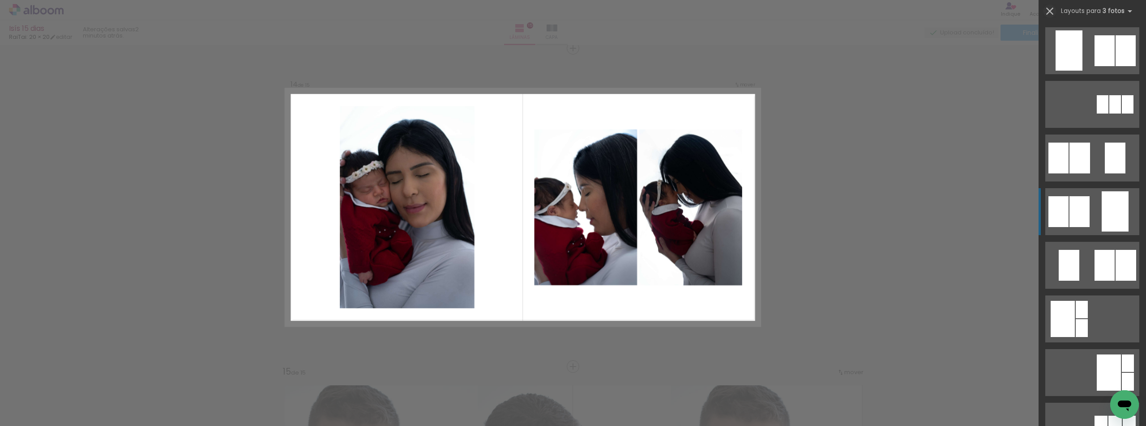
click at [1053, 9] on iron-icon at bounding box center [1049, 11] width 13 height 13
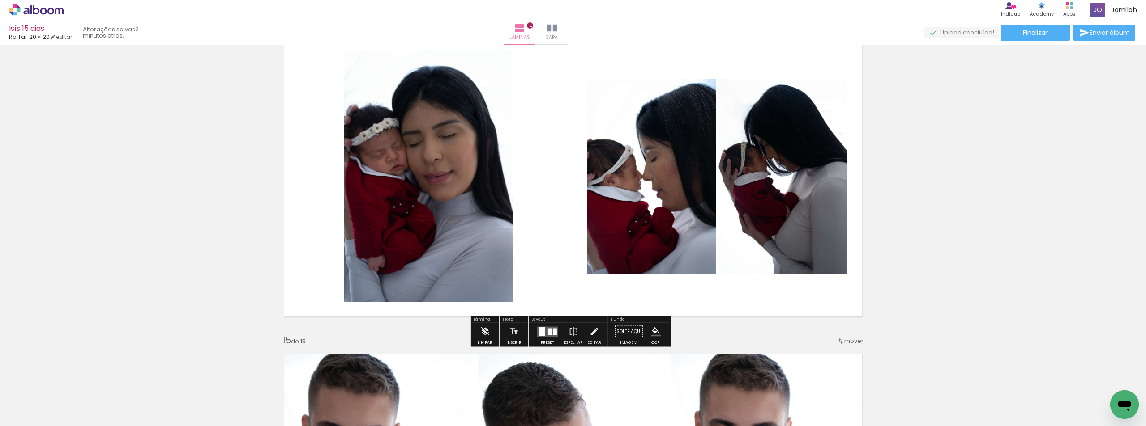
scroll to position [4198, 0]
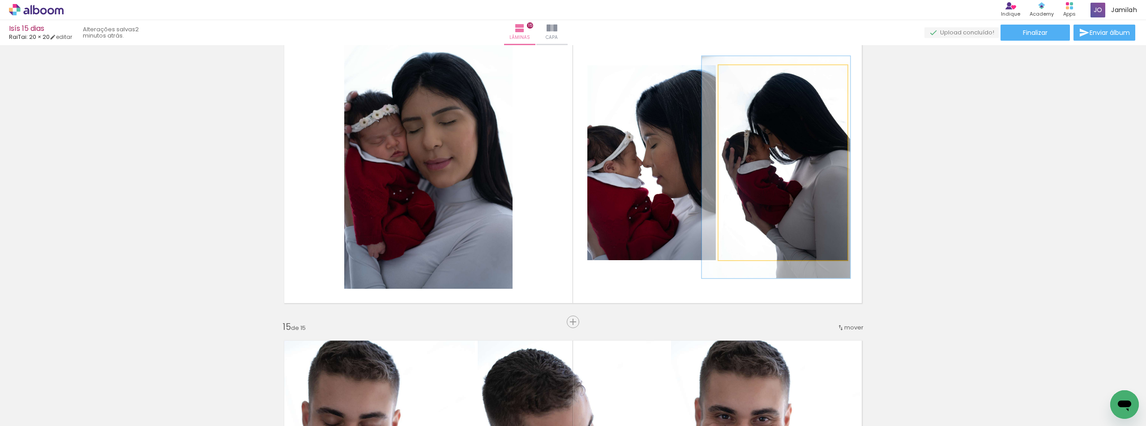
click at [723, 229] on quentale-photo at bounding box center [782, 162] width 129 height 195
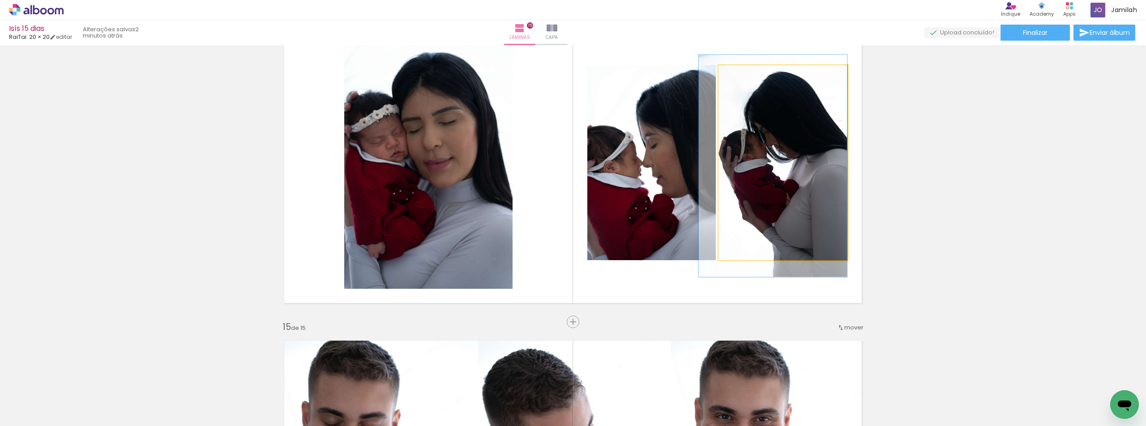
drag, startPoint x: 783, startPoint y: 229, endPoint x: 779, endPoint y: 228, distance: 4.7
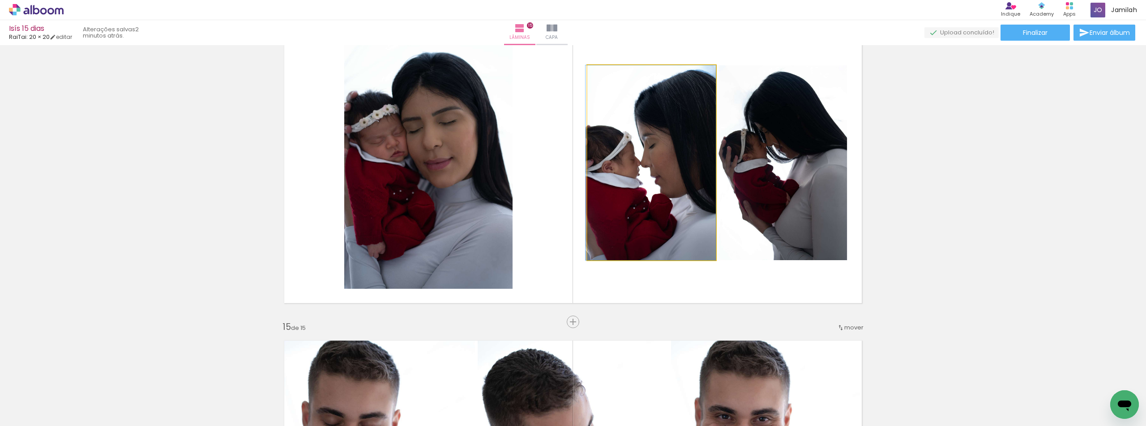
drag, startPoint x: 676, startPoint y: 221, endPoint x: 673, endPoint y: 216, distance: 6.2
drag, startPoint x: 664, startPoint y: 202, endPoint x: 768, endPoint y: 196, distance: 104.5
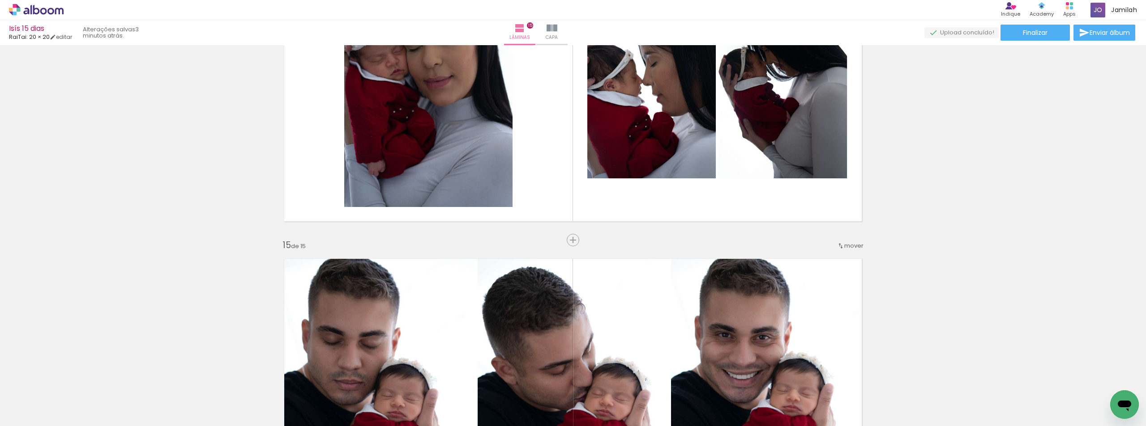
scroll to position [4422, 0]
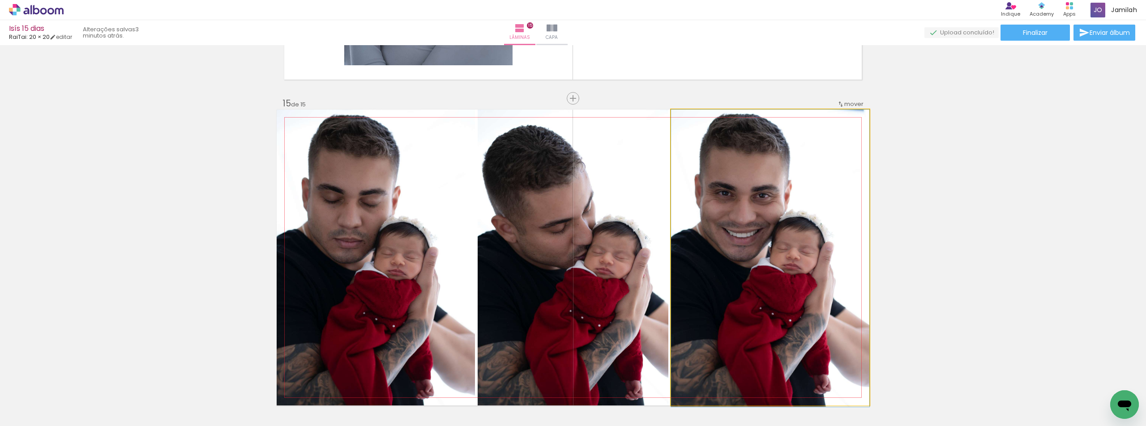
drag, startPoint x: 732, startPoint y: 278, endPoint x: 722, endPoint y: 325, distance: 47.6
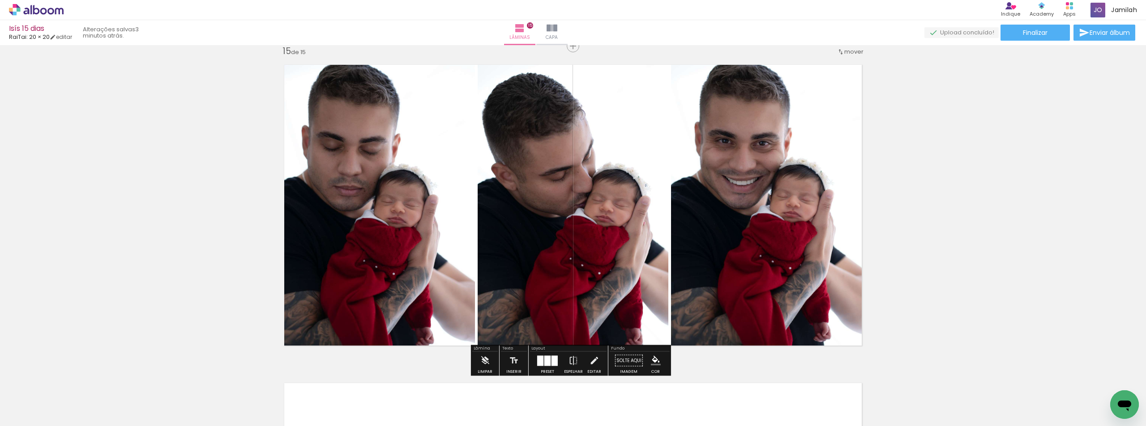
scroll to position [4556, 0]
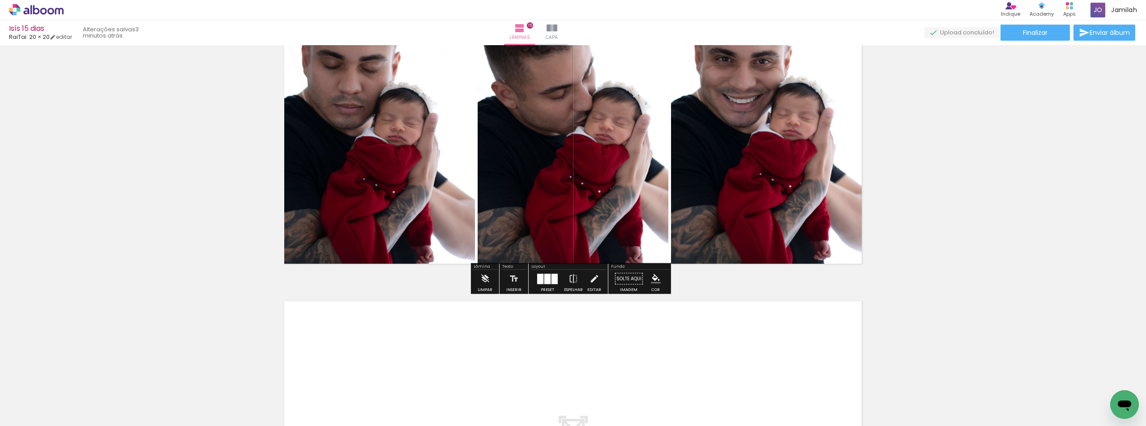
click at [544, 274] on div at bounding box center [547, 279] width 6 height 10
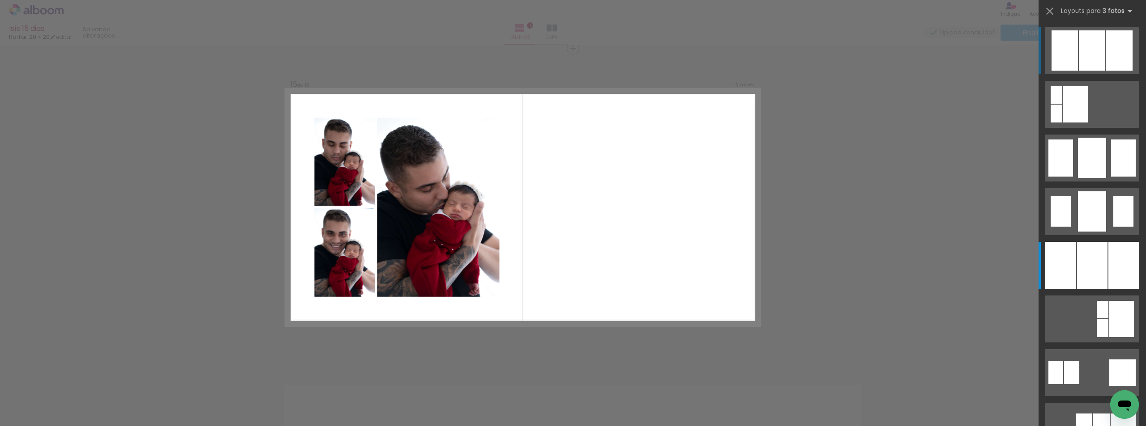
scroll to position [4472, 0]
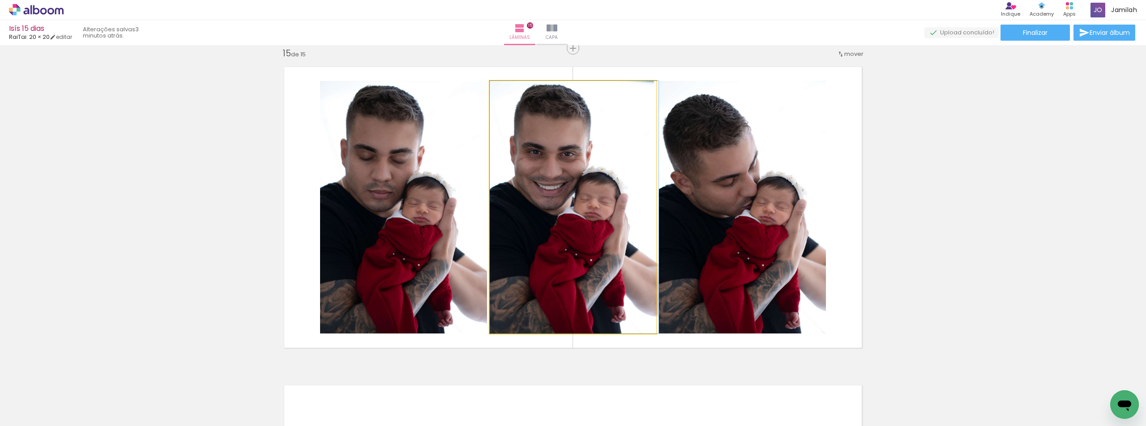
drag, startPoint x: 584, startPoint y: 213, endPoint x: 614, endPoint y: 235, distance: 37.6
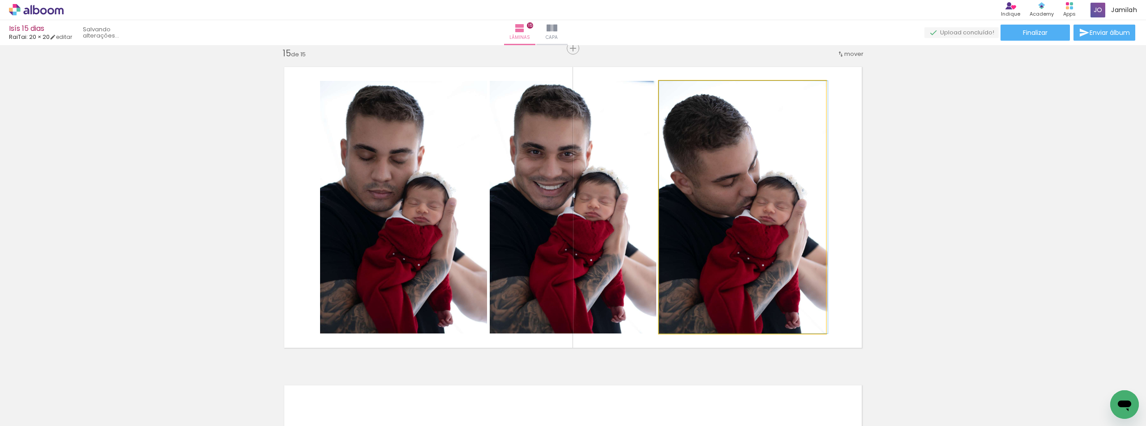
drag, startPoint x: 748, startPoint y: 227, endPoint x: 770, endPoint y: 230, distance: 22.5
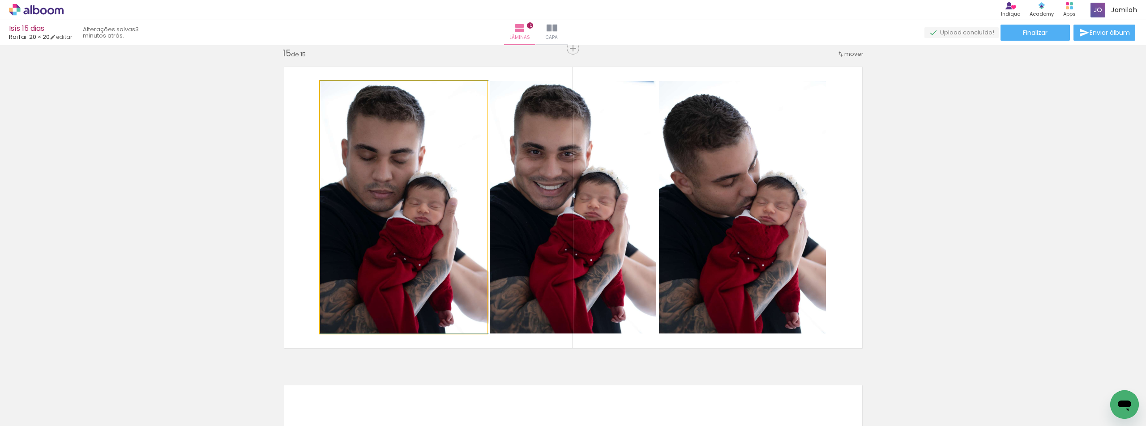
drag, startPoint x: 384, startPoint y: 213, endPoint x: 398, endPoint y: 217, distance: 14.2
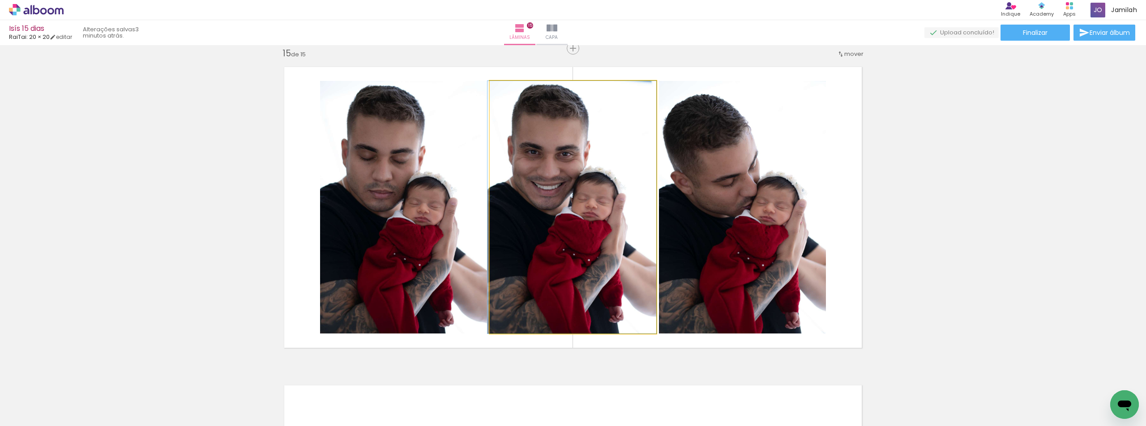
drag, startPoint x: 578, startPoint y: 229, endPoint x: 575, endPoint y: 217, distance: 12.5
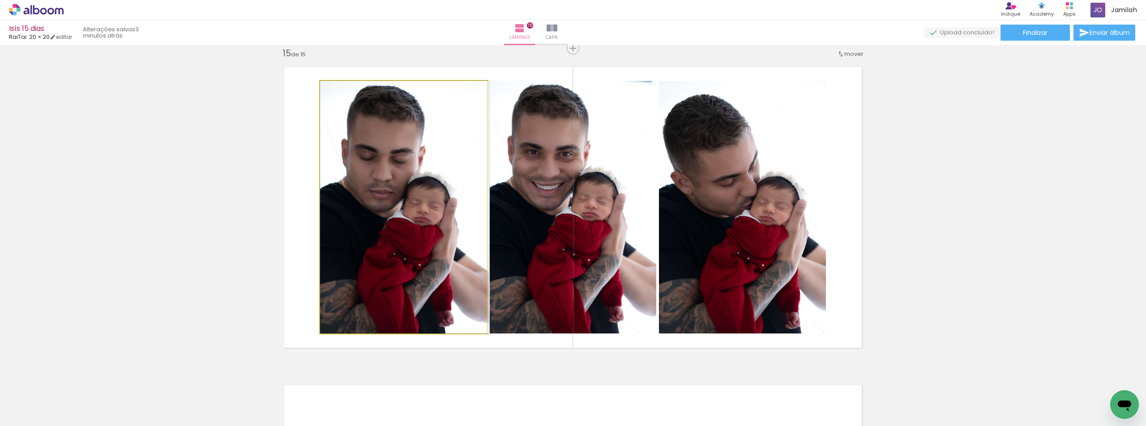
drag, startPoint x: 332, startPoint y: 217, endPoint x: 361, endPoint y: 223, distance: 29.3
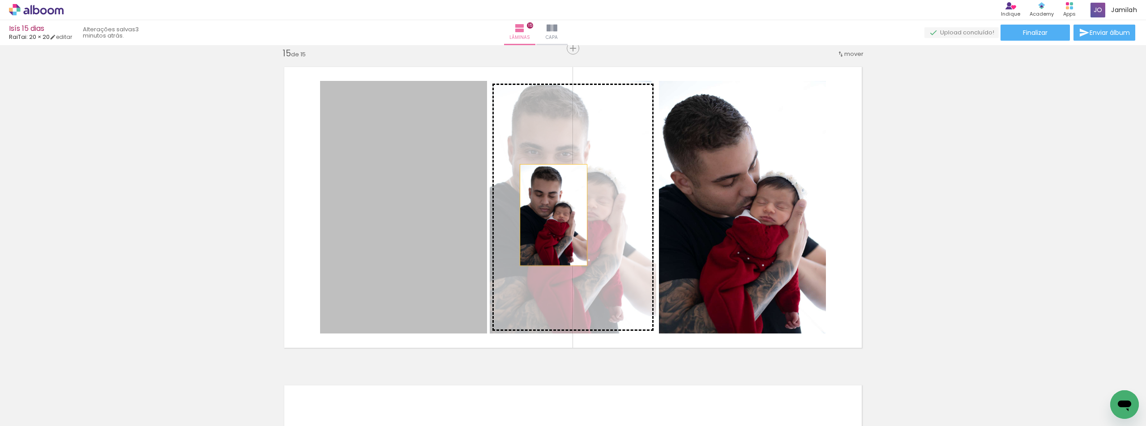
drag, startPoint x: 357, startPoint y: 207, endPoint x: 550, endPoint y: 215, distance: 193.5
click at [0, 0] on slot at bounding box center [0, 0] width 0 height 0
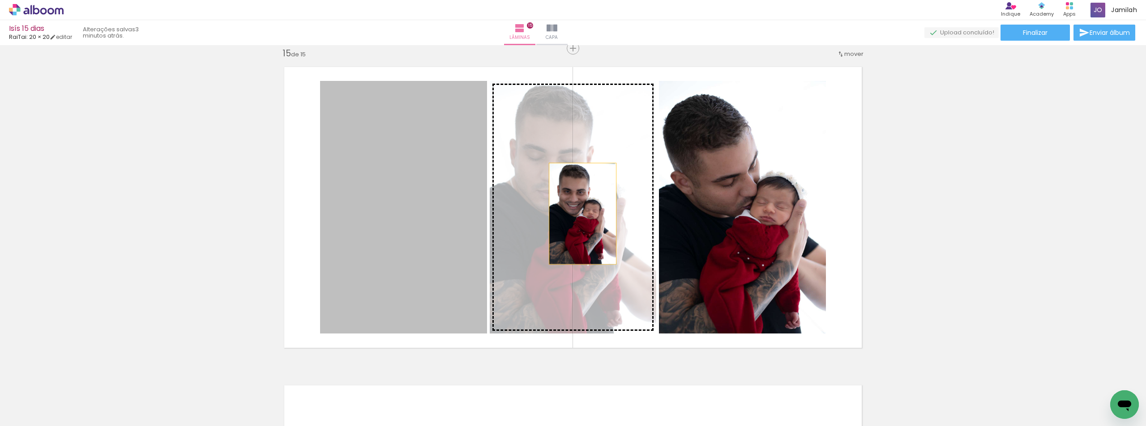
drag, startPoint x: 523, startPoint y: 214, endPoint x: 751, endPoint y: 214, distance: 228.2
click at [0, 0] on slot at bounding box center [0, 0] width 0 height 0
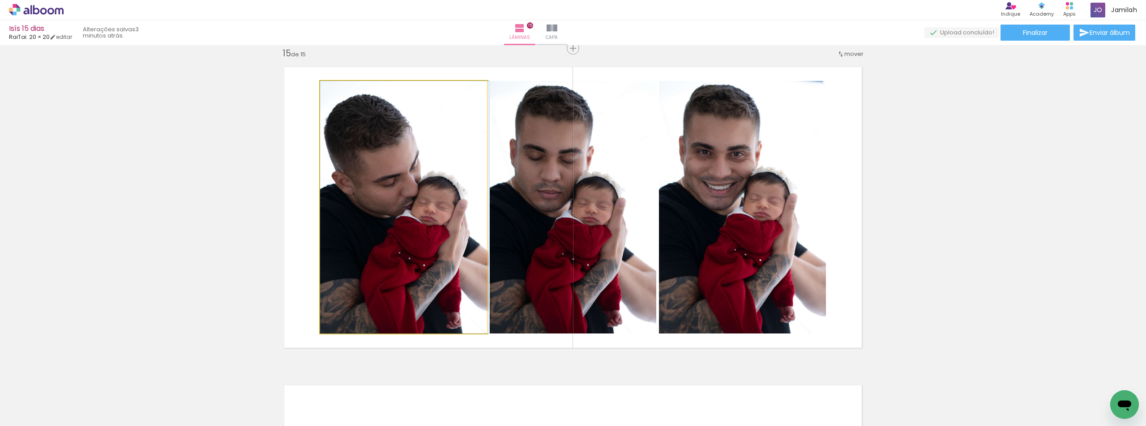
drag, startPoint x: 400, startPoint y: 211, endPoint x: 426, endPoint y: 214, distance: 25.3
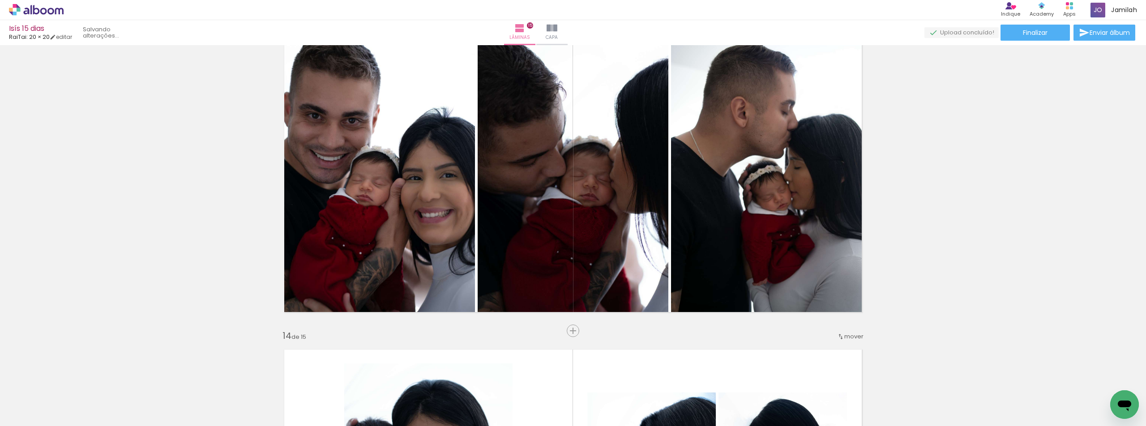
scroll to position [3935, 0]
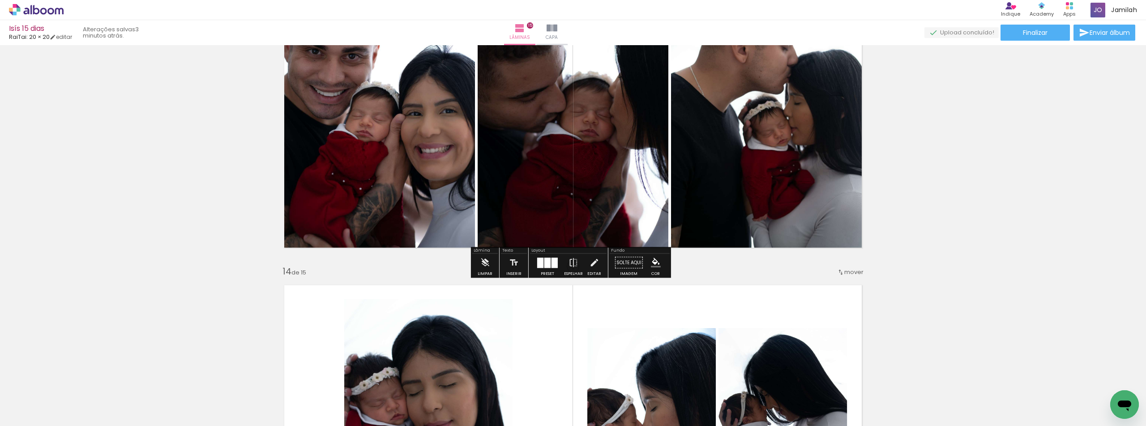
click at [549, 273] on div "Preset" at bounding box center [547, 274] width 13 height 4
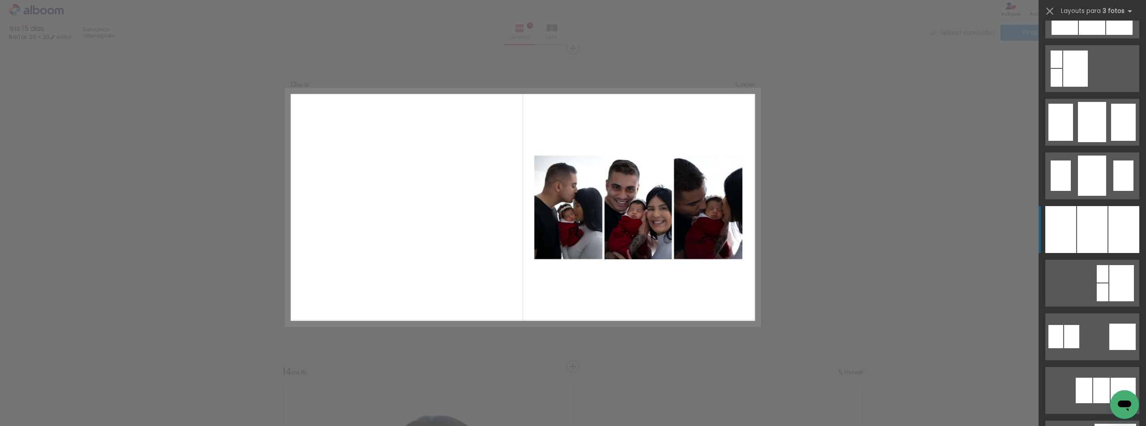
scroll to position [358, 0]
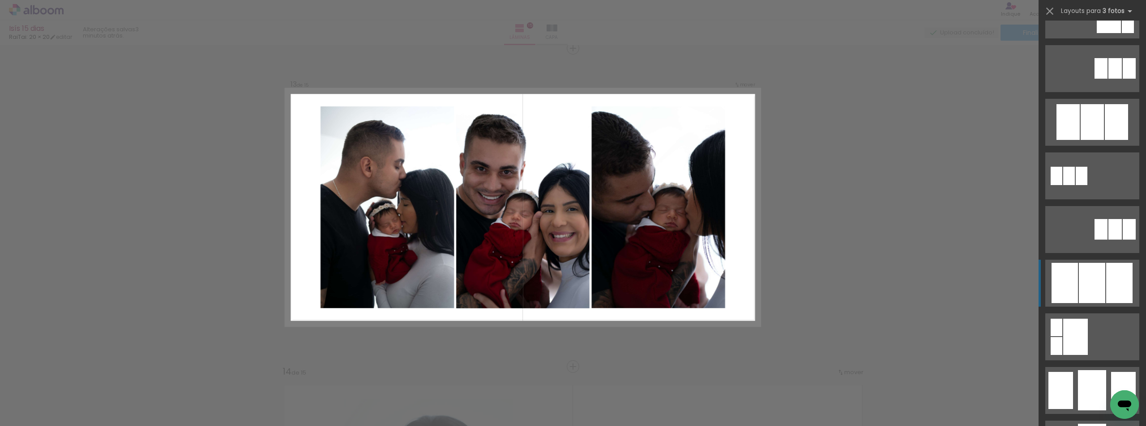
click at [1086, 140] on div at bounding box center [1091, 122] width 23 height 36
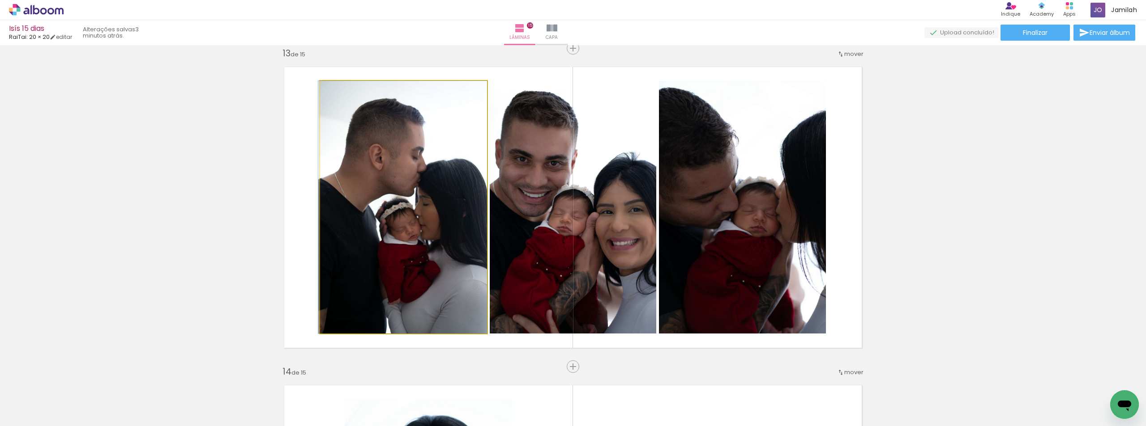
drag, startPoint x: 440, startPoint y: 196, endPoint x: 424, endPoint y: 191, distance: 17.4
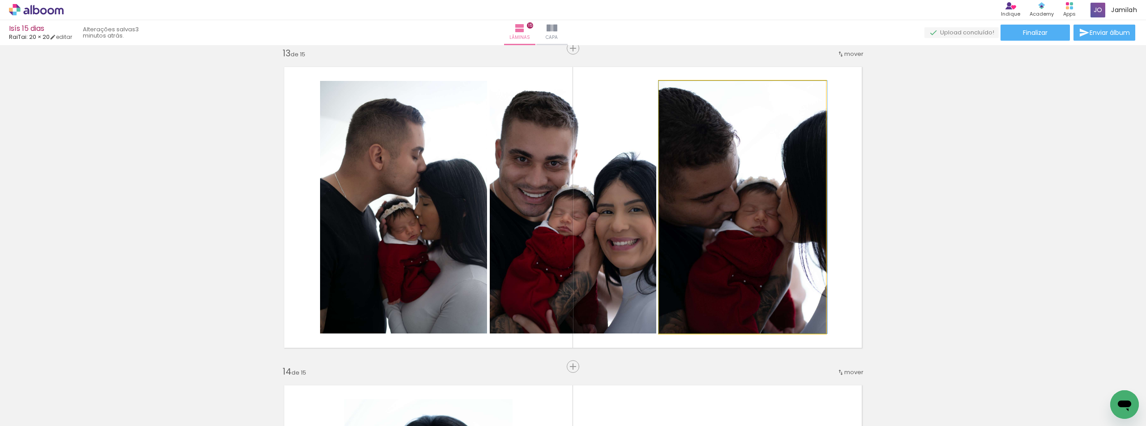
drag, startPoint x: 727, startPoint y: 238, endPoint x: 741, endPoint y: 250, distance: 18.4
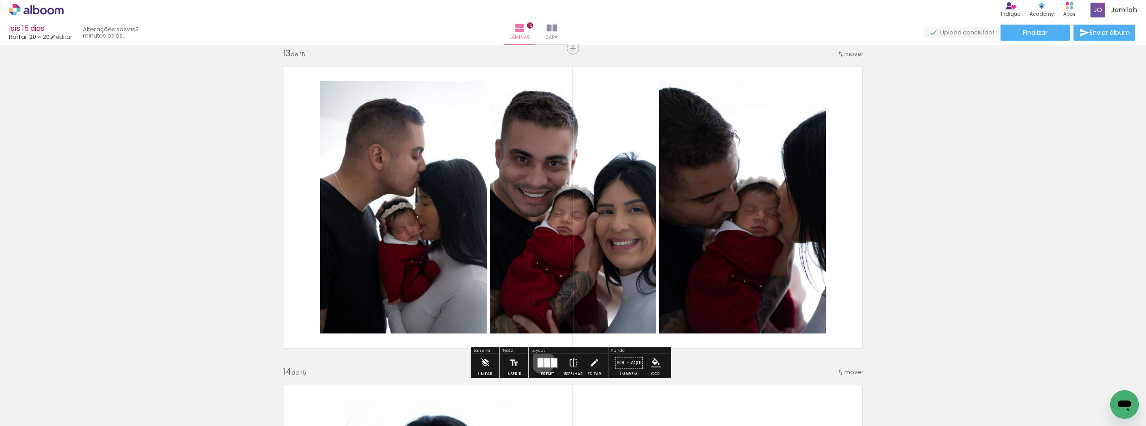
click at [541, 362] on div at bounding box center [540, 362] width 6 height 9
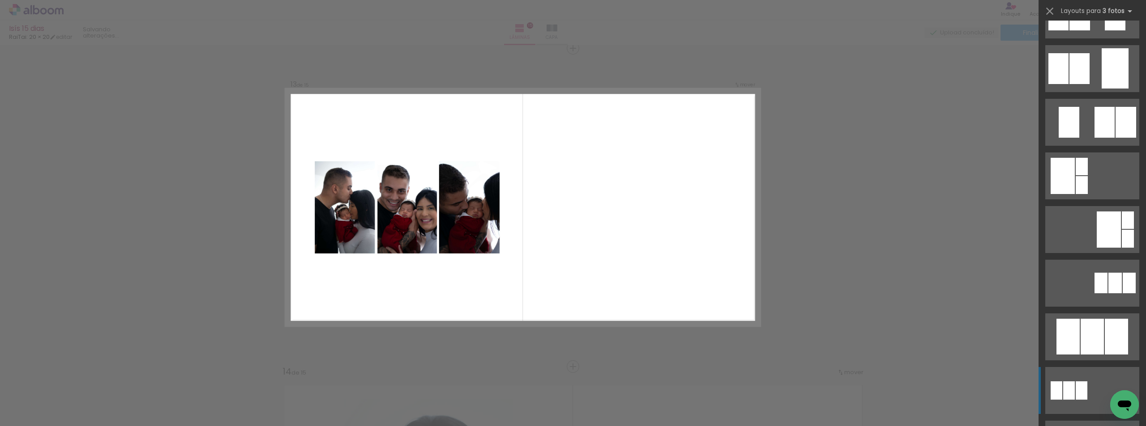
scroll to position [0, 0]
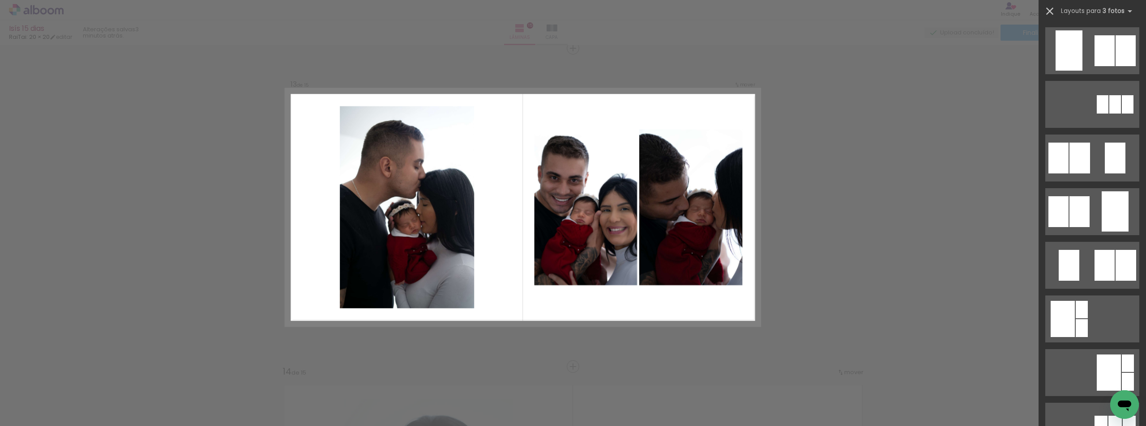
click at [1049, 10] on iron-icon at bounding box center [1049, 11] width 13 height 13
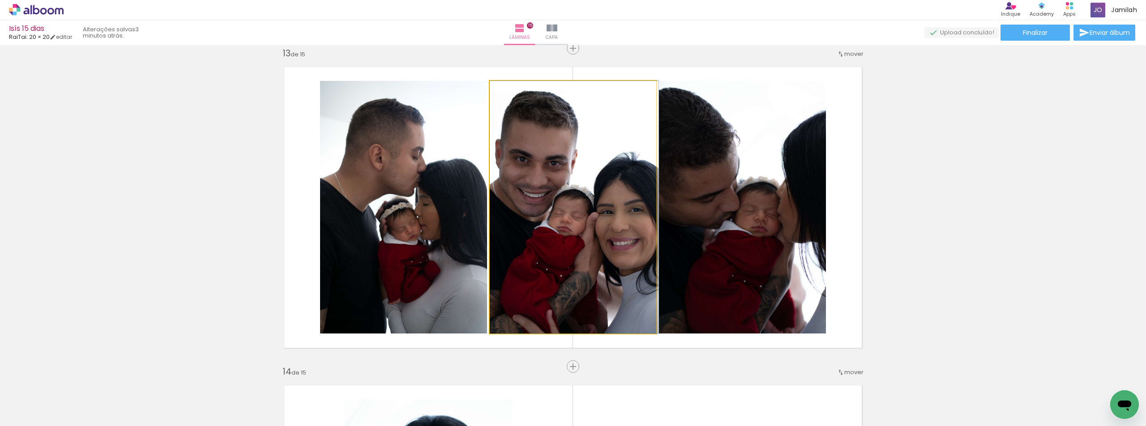
drag, startPoint x: 599, startPoint y: 206, endPoint x: 622, endPoint y: 213, distance: 23.9
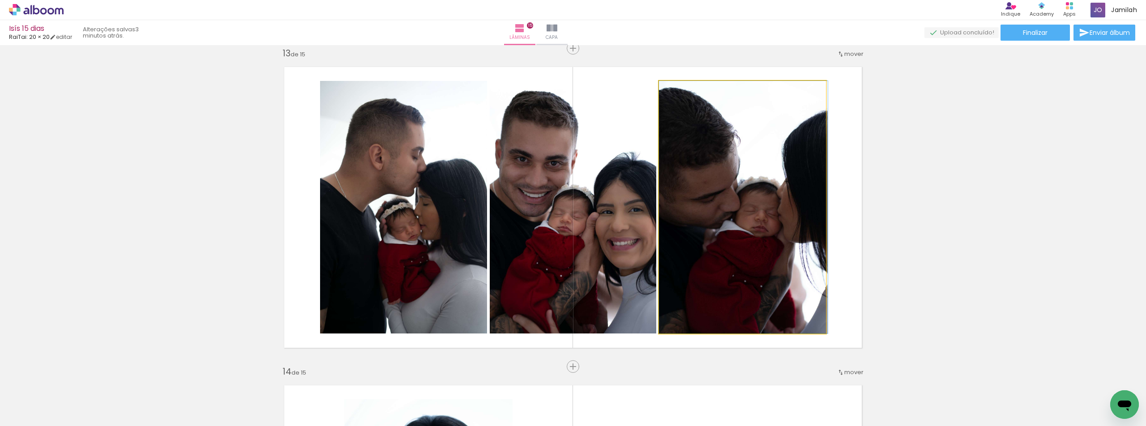
drag, startPoint x: 717, startPoint y: 251, endPoint x: 731, endPoint y: 255, distance: 13.9
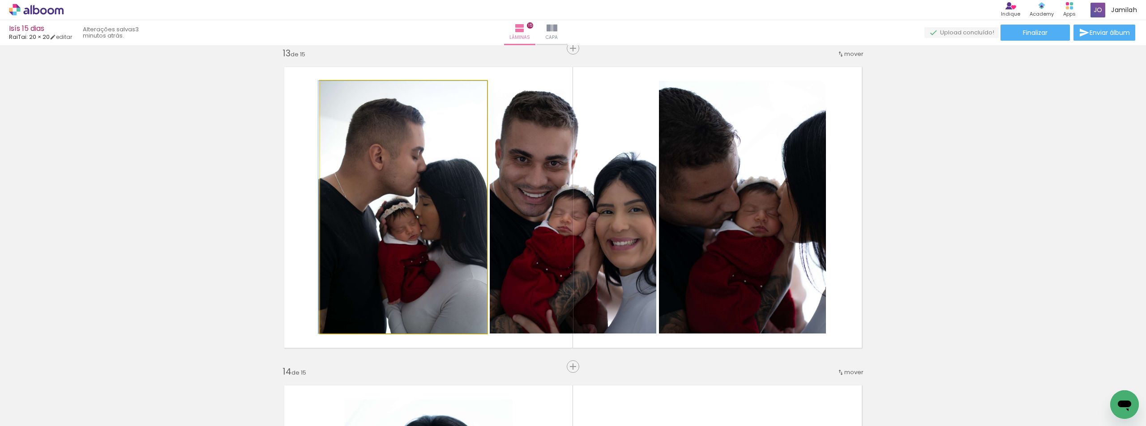
drag, startPoint x: 356, startPoint y: 230, endPoint x: 339, endPoint y: 225, distance: 17.3
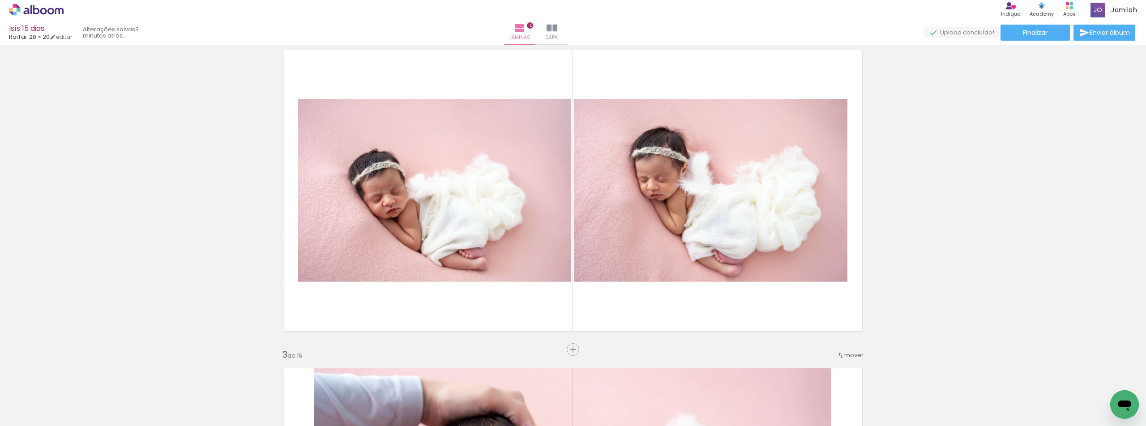
scroll to position [345, 0]
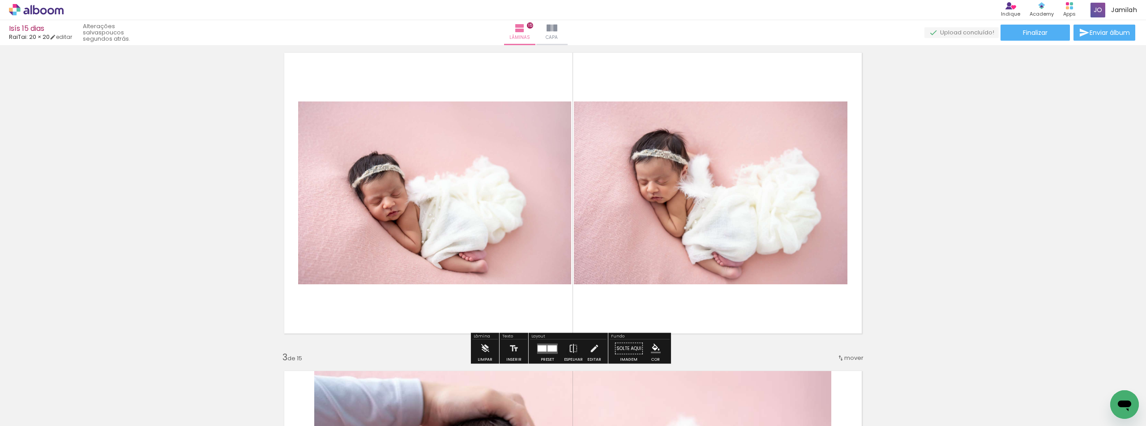
click at [535, 354] on div at bounding box center [547, 349] width 24 height 18
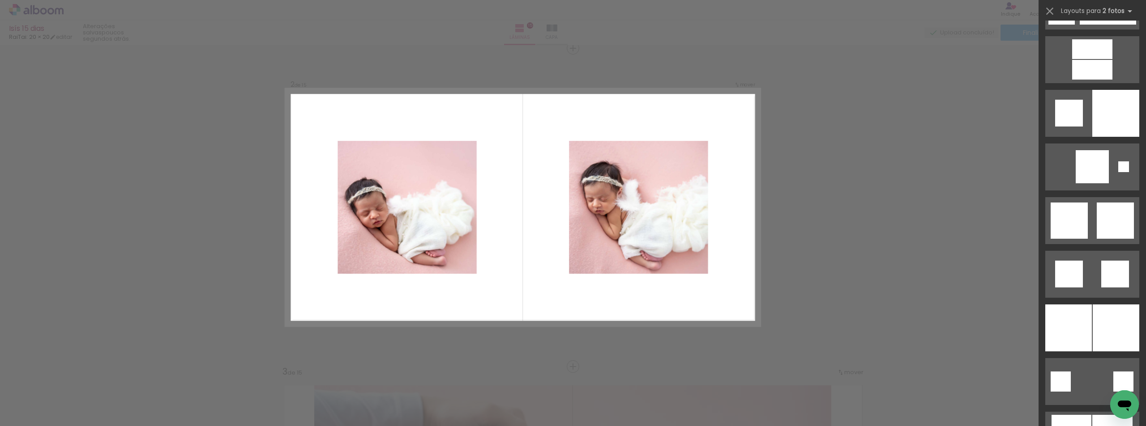
scroll to position [2461, 0]
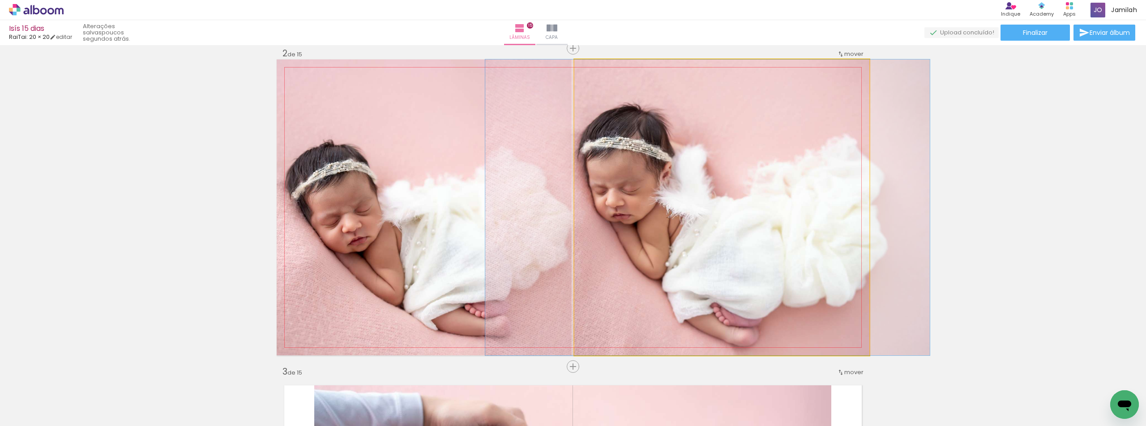
drag, startPoint x: 780, startPoint y: 179, endPoint x: 769, endPoint y: 175, distance: 12.0
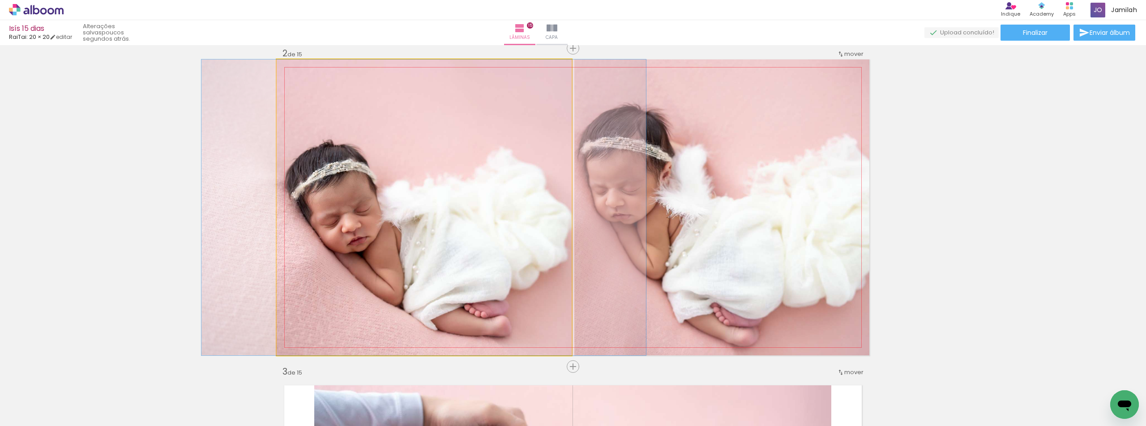
drag, startPoint x: 458, startPoint y: 212, endPoint x: 458, endPoint y: 201, distance: 10.7
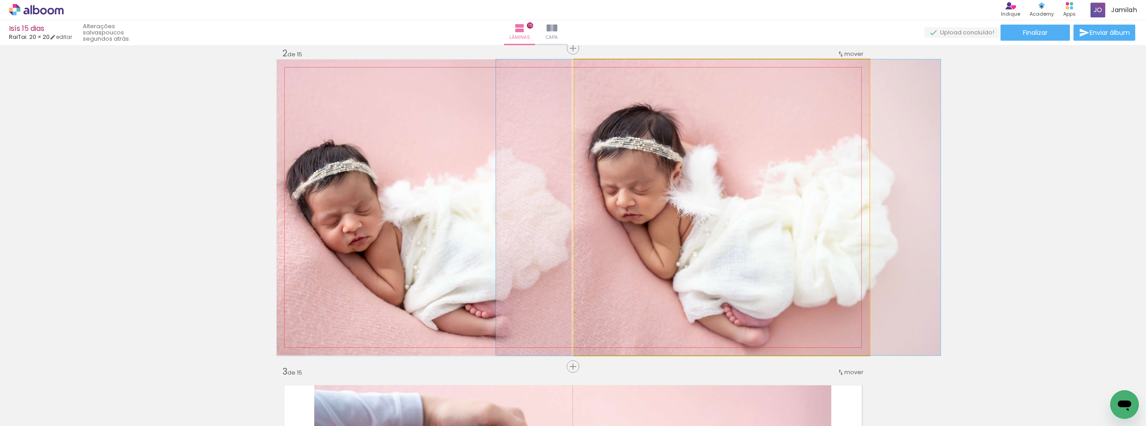
drag, startPoint x: 727, startPoint y: 173, endPoint x: 741, endPoint y: 179, distance: 14.9
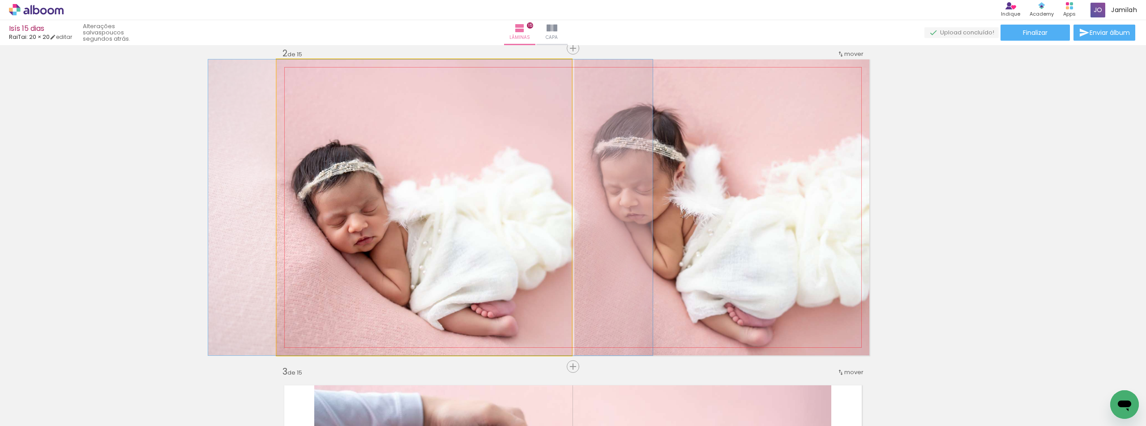
drag, startPoint x: 471, startPoint y: 212, endPoint x: 480, endPoint y: 206, distance: 10.7
type paper-slider "100"
click at [301, 71] on div at bounding box center [297, 69] width 14 height 14
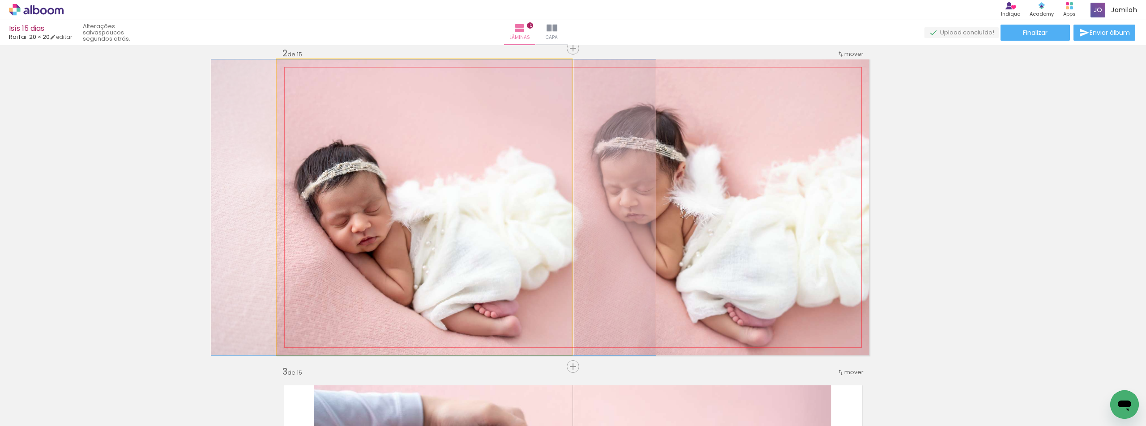
drag, startPoint x: 358, startPoint y: 200, endPoint x: 361, endPoint y: 159, distance: 40.8
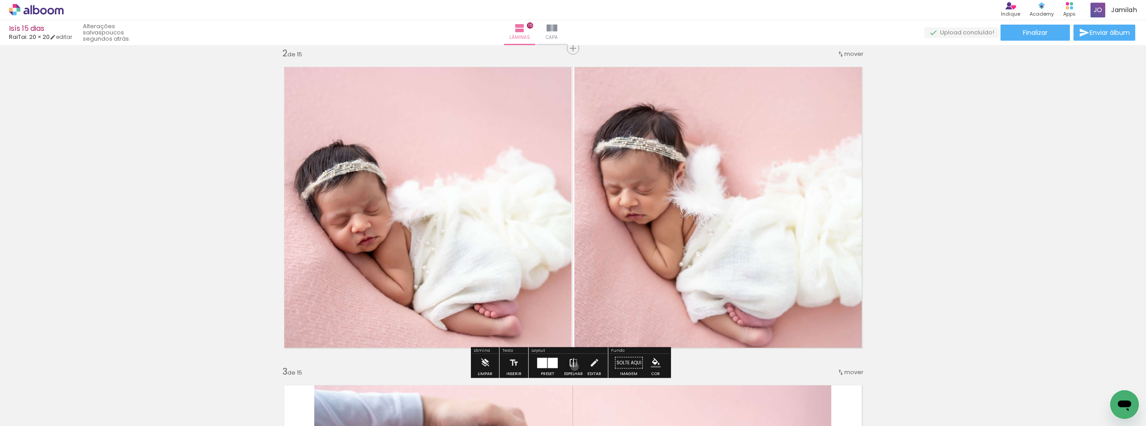
click at [572, 366] on iron-icon at bounding box center [573, 363] width 10 height 18
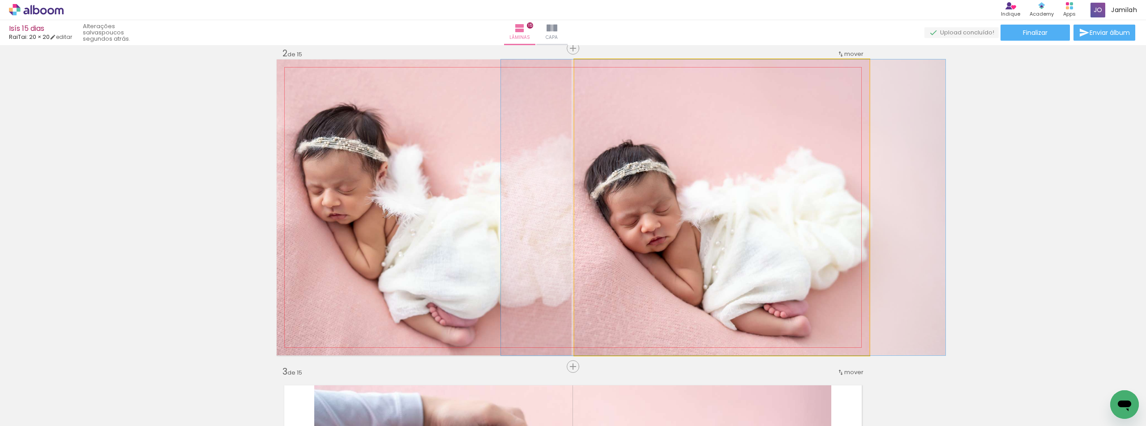
drag, startPoint x: 709, startPoint y: 281, endPoint x: 699, endPoint y: 271, distance: 13.9
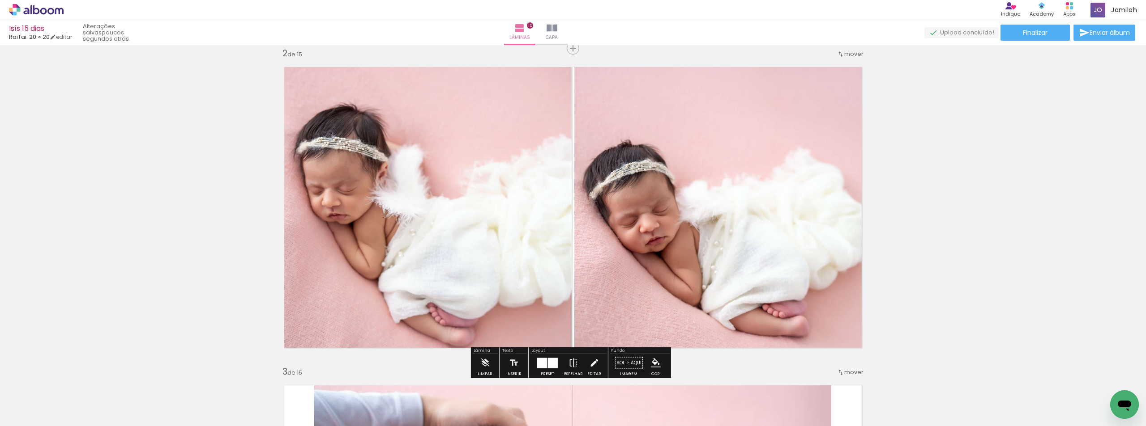
click at [585, 369] on paper-button "Editar" at bounding box center [594, 365] width 18 height 23
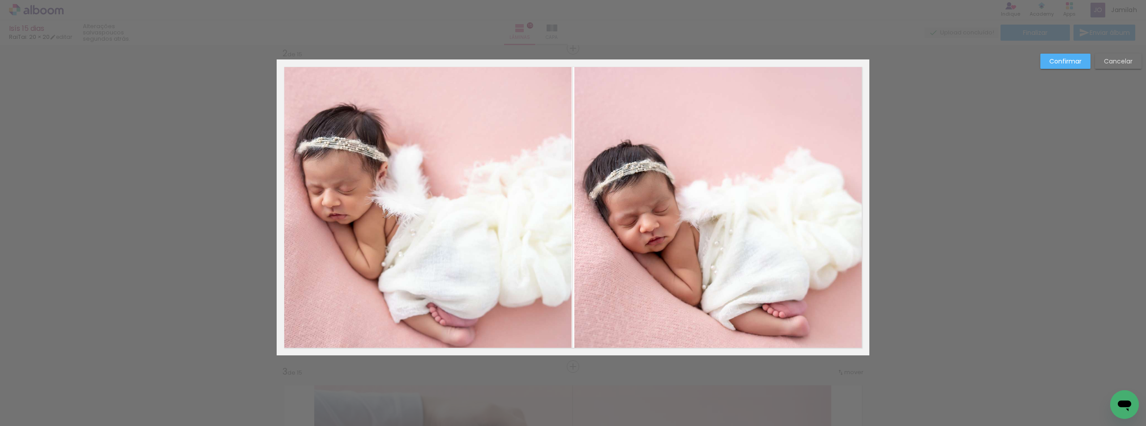
click at [1103, 54] on paper-button "Cancelar" at bounding box center [1118, 61] width 47 height 15
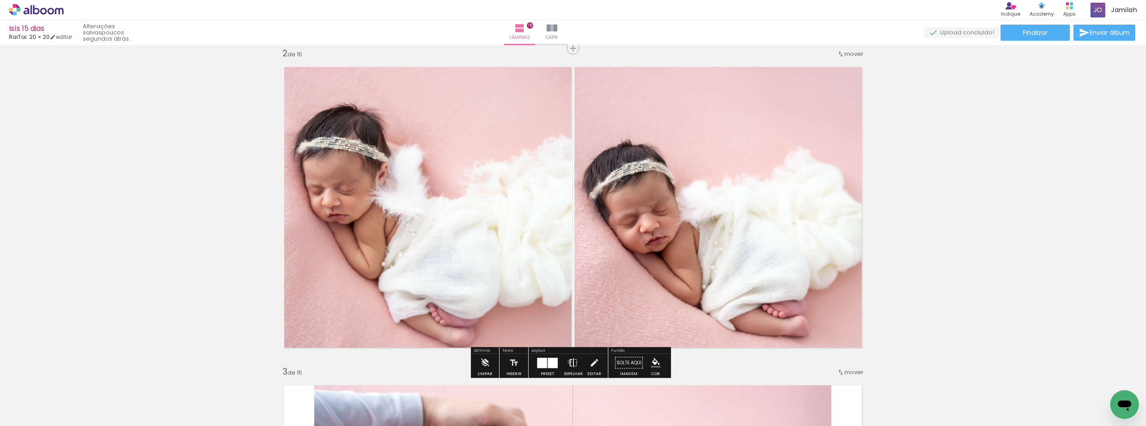
click at [568, 362] on iron-icon at bounding box center [573, 363] width 10 height 18
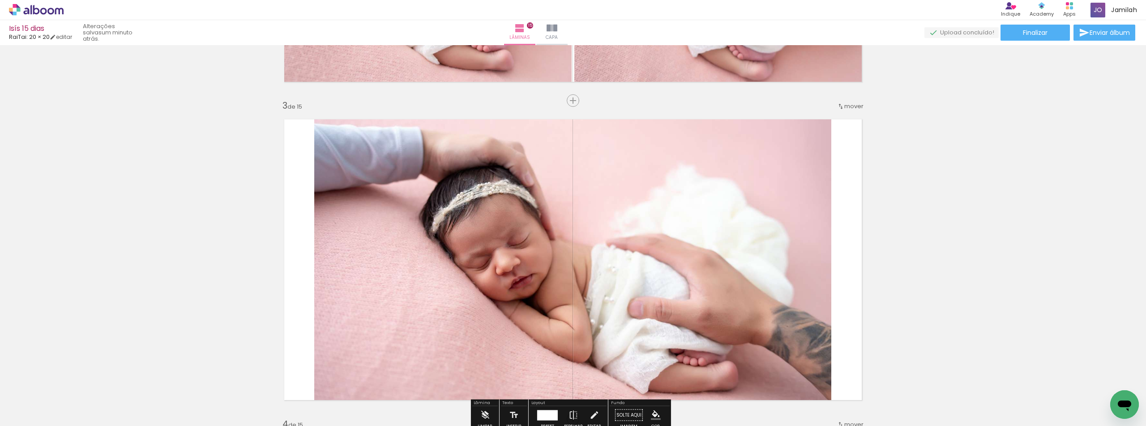
scroll to position [643, 0]
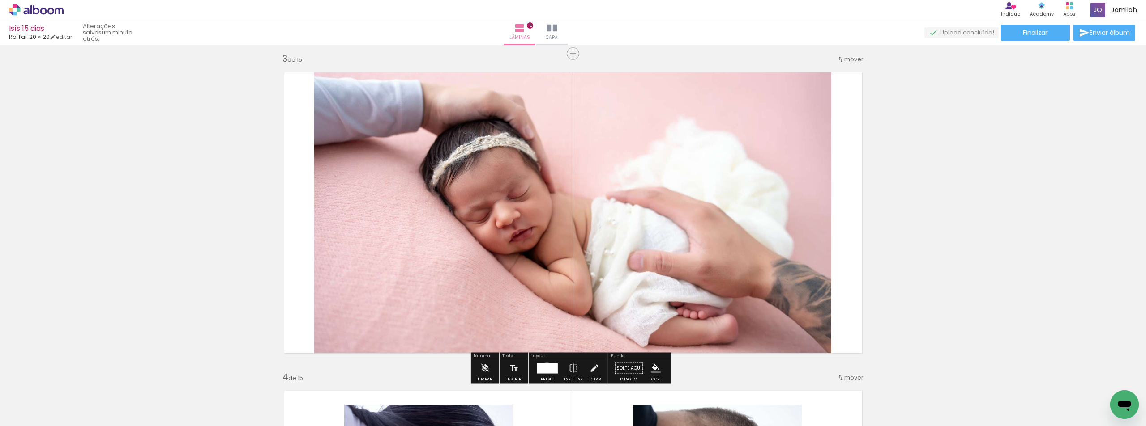
click at [545, 365] on div at bounding box center [547, 368] width 21 height 10
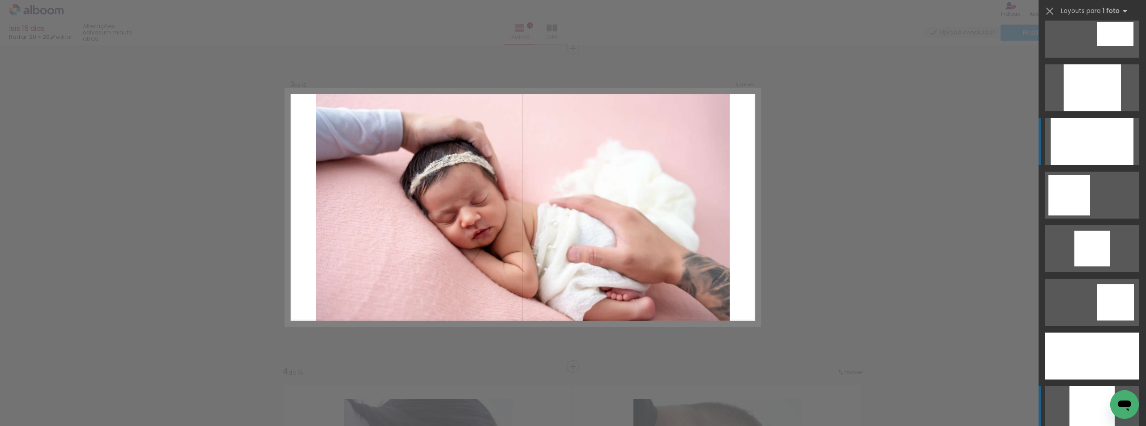
scroll to position [537, 0]
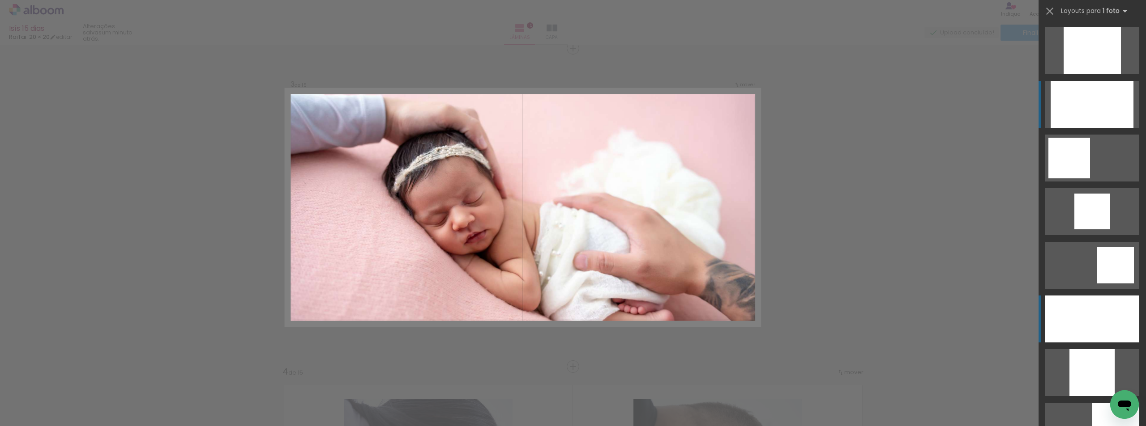
click at [1065, 74] on div at bounding box center [1091, 50] width 57 height 47
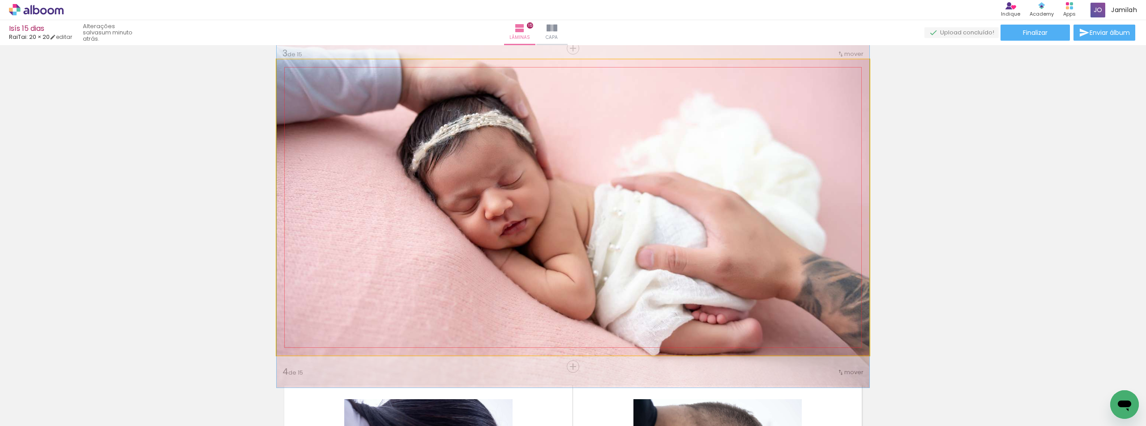
drag, startPoint x: 690, startPoint y: 292, endPoint x: 690, endPoint y: 271, distance: 20.6
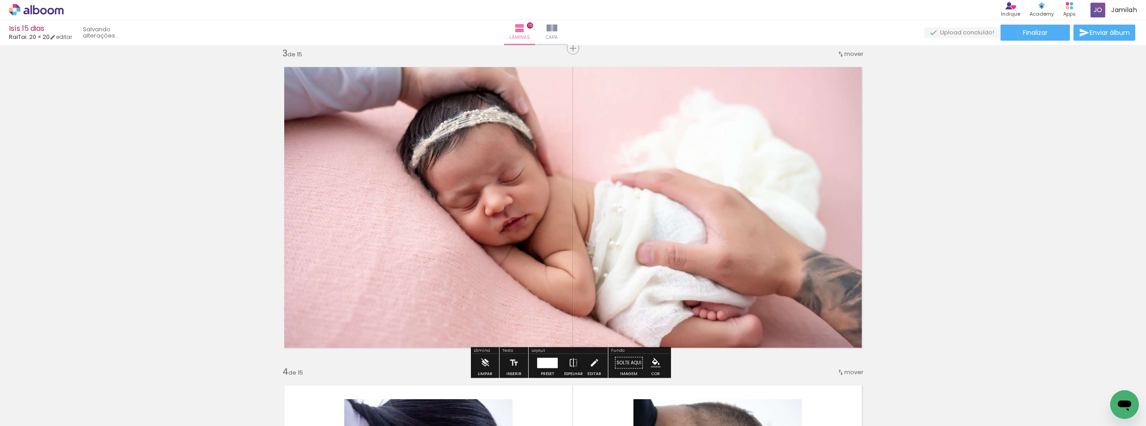
drag, startPoint x: 549, startPoint y: 362, endPoint x: 638, endPoint y: 325, distance: 96.1
click at [549, 362] on div at bounding box center [547, 363] width 21 height 10
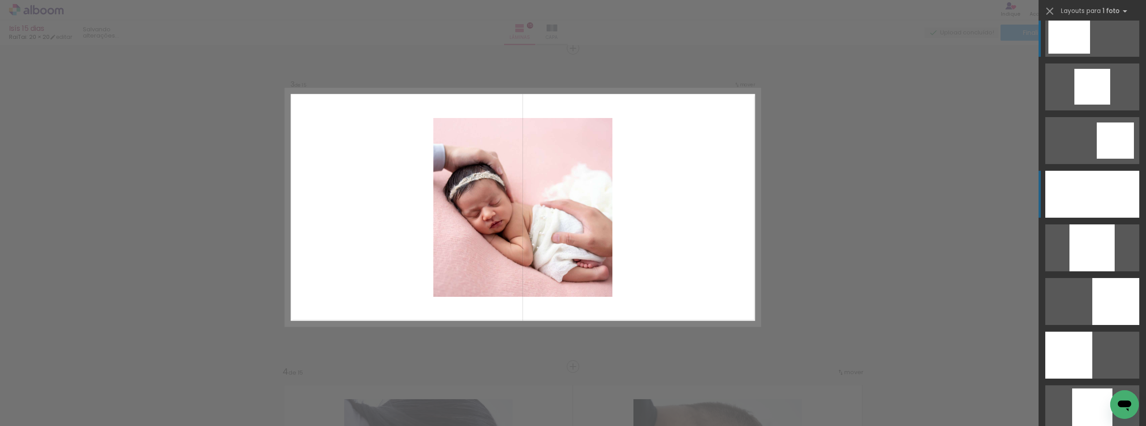
scroll to position [582, 0]
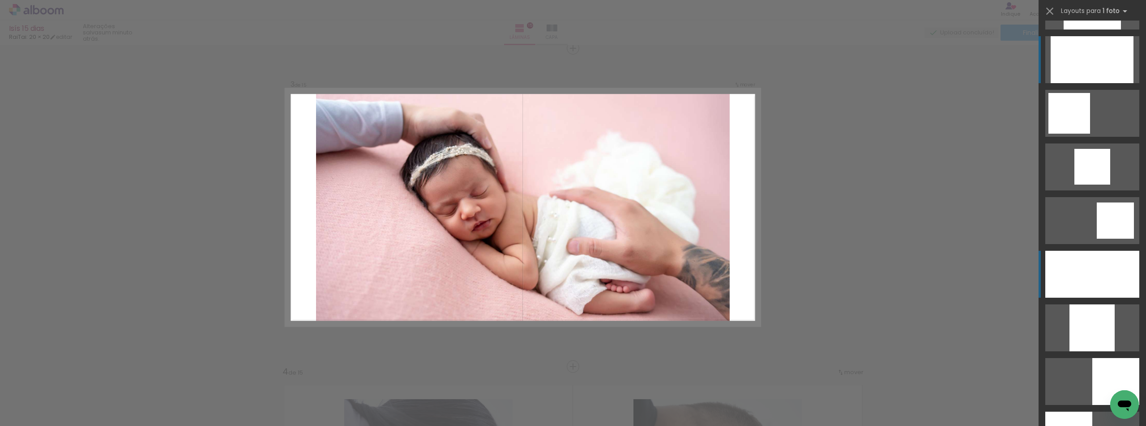
click at [1103, 30] on div at bounding box center [1091, 6] width 57 height 47
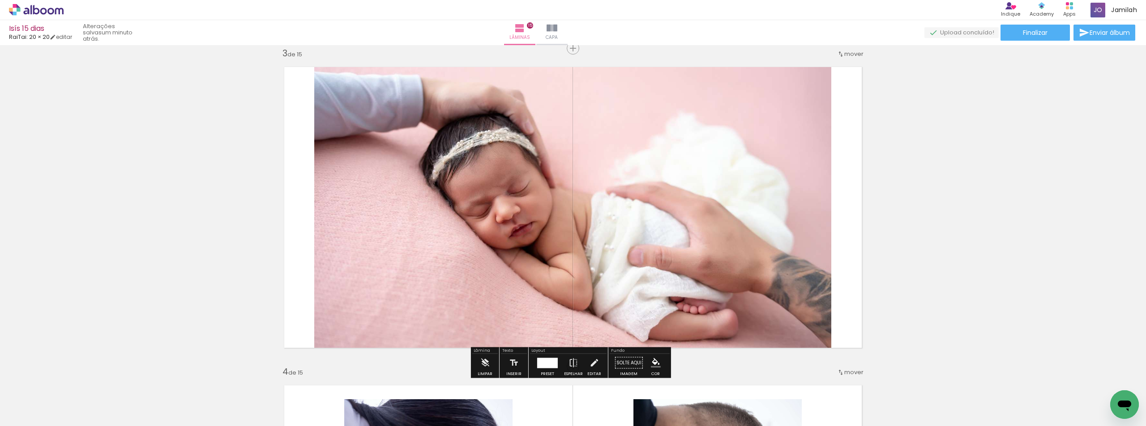
drag, startPoint x: 556, startPoint y: 367, endPoint x: 578, endPoint y: 356, distance: 24.2
click at [556, 366] on div at bounding box center [547, 363] width 24 height 18
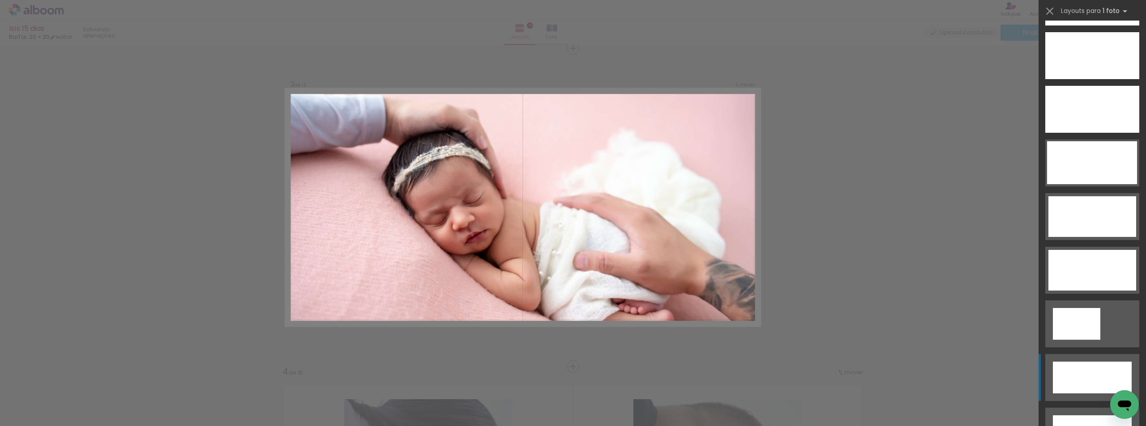
scroll to position [2762, 0]
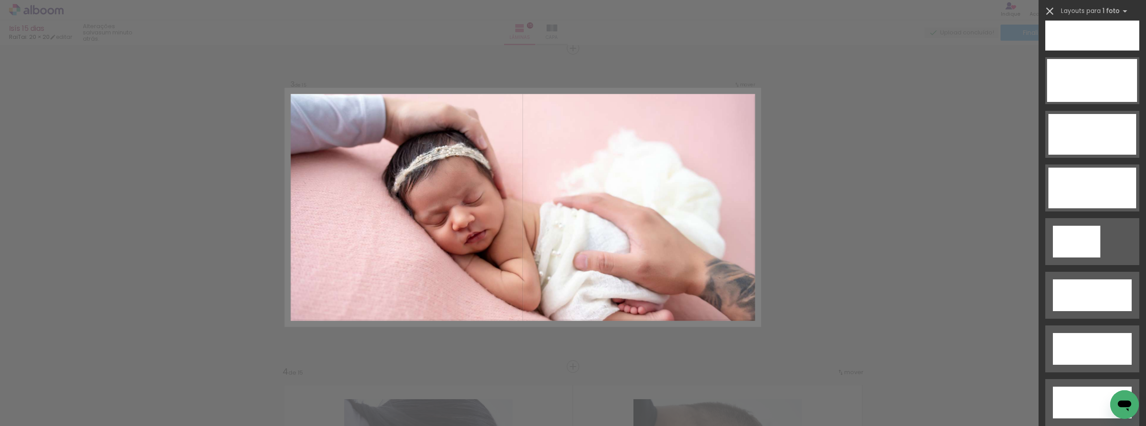
click at [1053, 13] on iron-icon at bounding box center [1049, 11] width 13 height 13
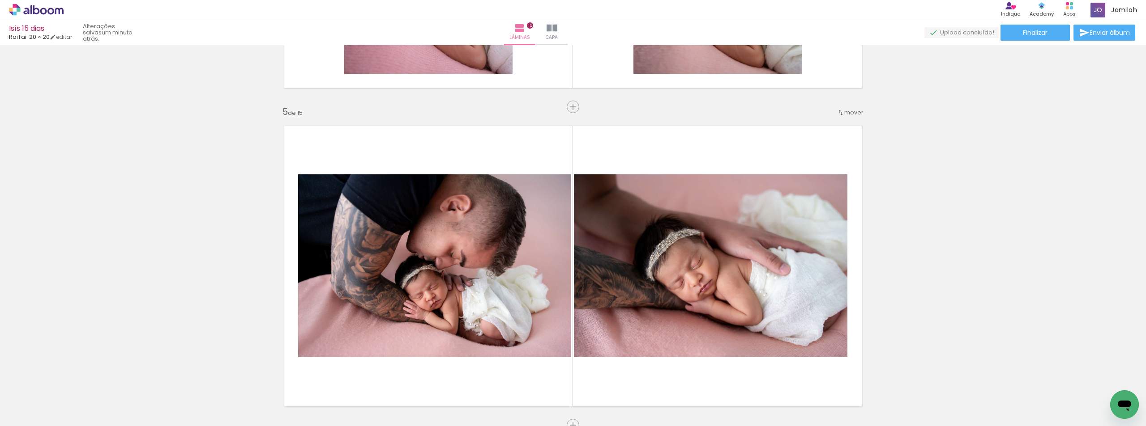
scroll to position [1275, 0]
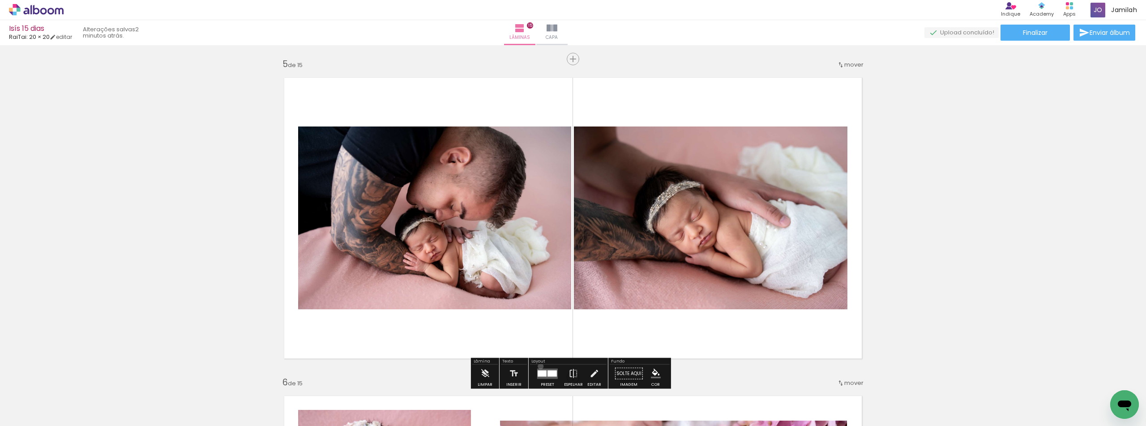
click at [538, 366] on div at bounding box center [547, 374] width 24 height 18
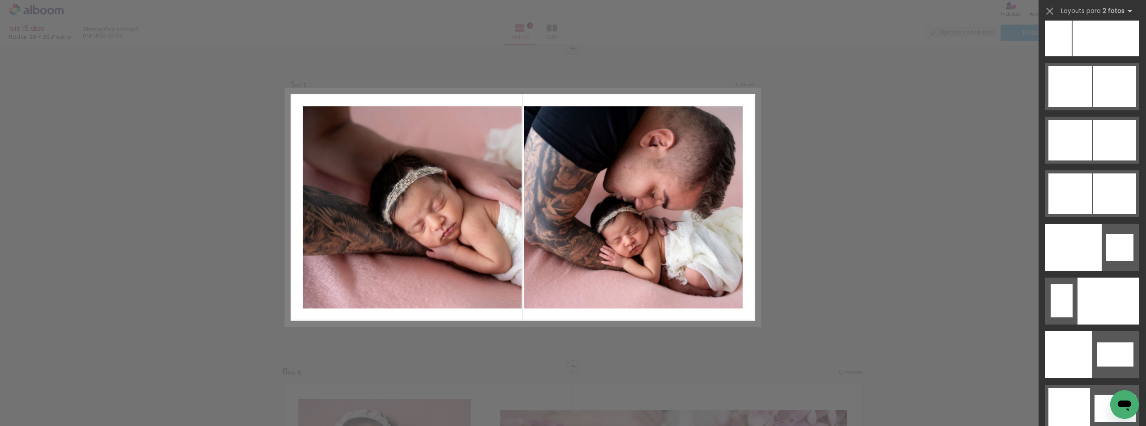
scroll to position [4695, 0]
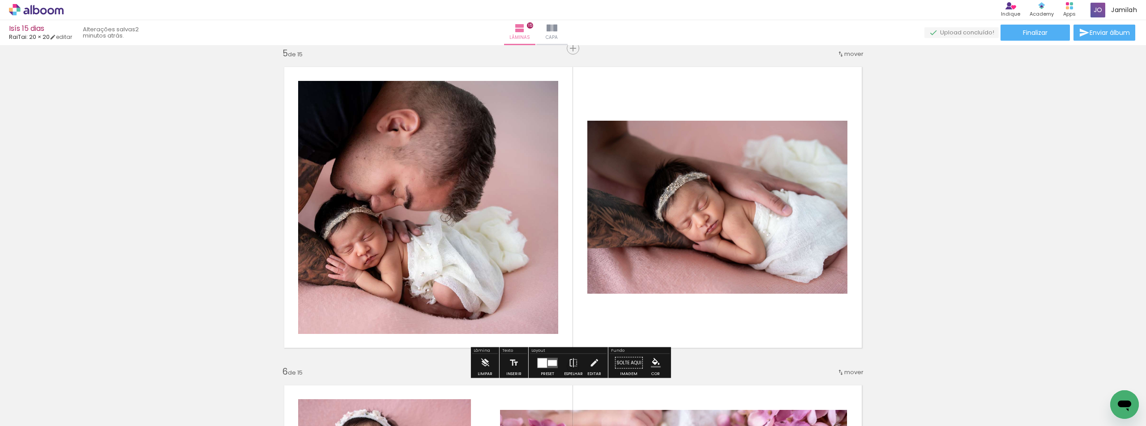
drag, startPoint x: 603, startPoint y: 283, endPoint x: 642, endPoint y: 275, distance: 39.8
click at [642, 275] on quentale-layouter at bounding box center [573, 208] width 592 height 296
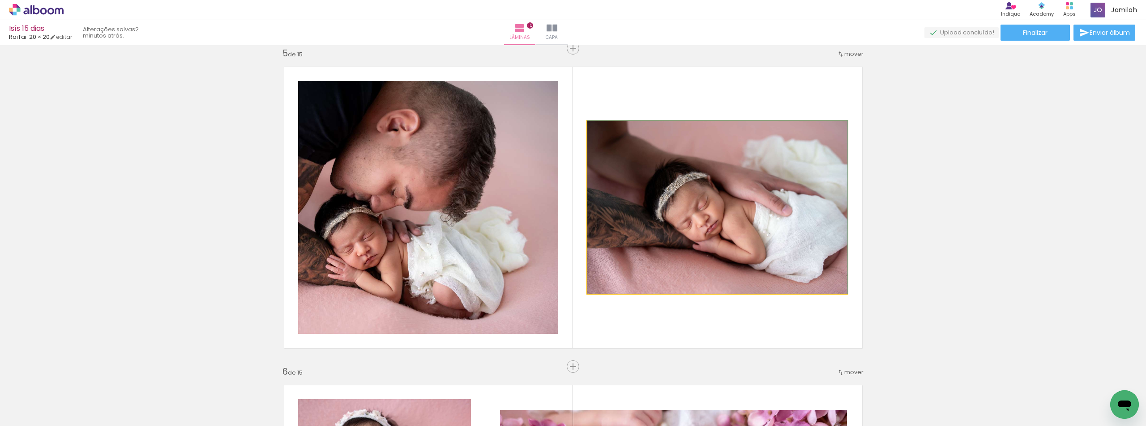
drag, startPoint x: 641, startPoint y: 269, endPoint x: 463, endPoint y: 273, distance: 178.1
click at [0, 0] on slot at bounding box center [0, 0] width 0 height 0
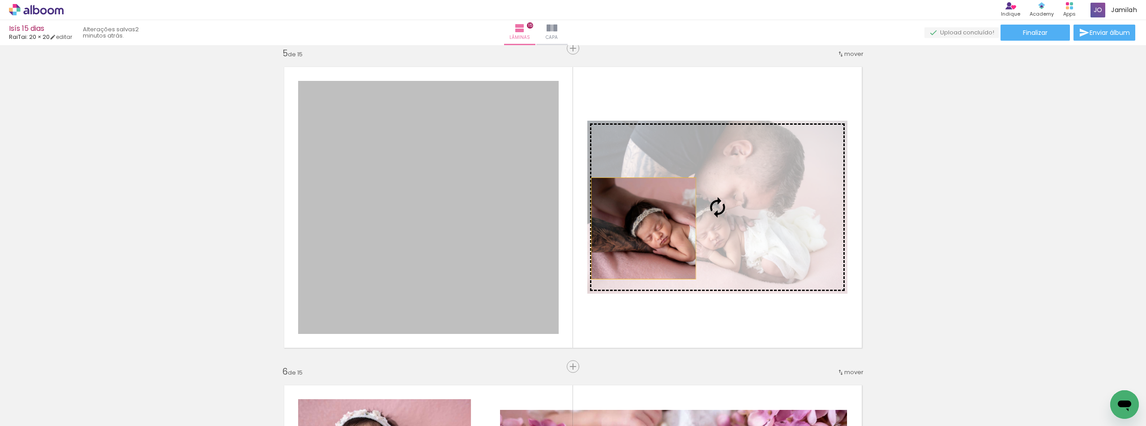
drag, startPoint x: 460, startPoint y: 268, endPoint x: 640, endPoint y: 229, distance: 183.7
click at [0, 0] on slot at bounding box center [0, 0] width 0 height 0
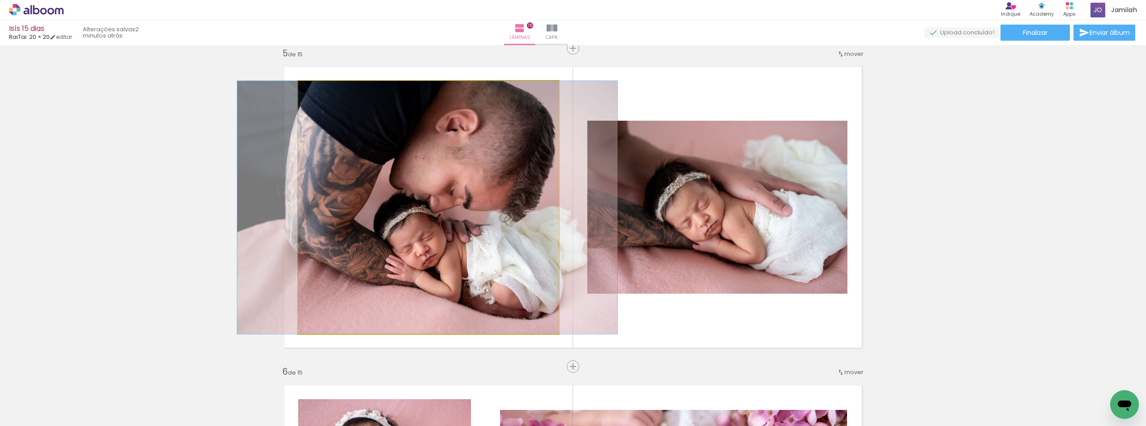
drag, startPoint x: 498, startPoint y: 242, endPoint x: 497, endPoint y: 274, distance: 32.2
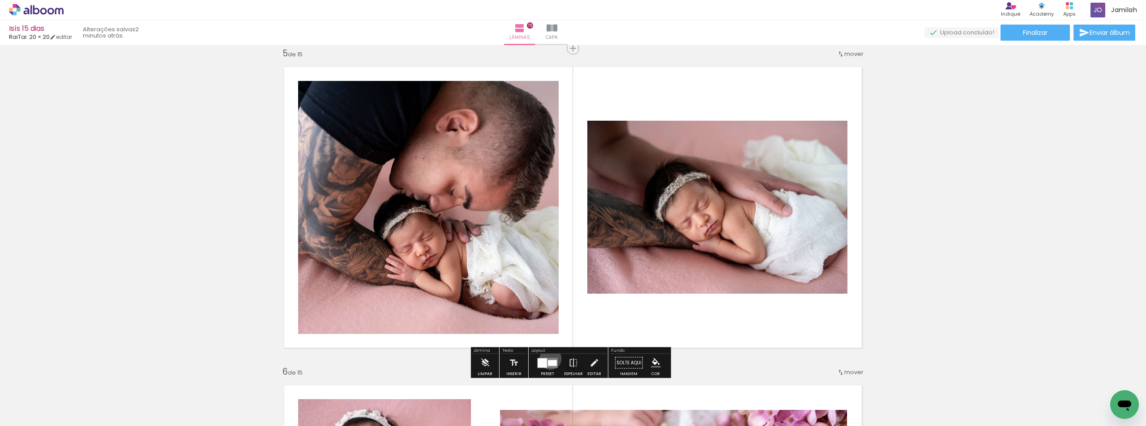
drag, startPoint x: 547, startPoint y: 359, endPoint x: 563, endPoint y: 356, distance: 16.3
click at [548, 359] on quentale-layouter at bounding box center [547, 363] width 21 height 10
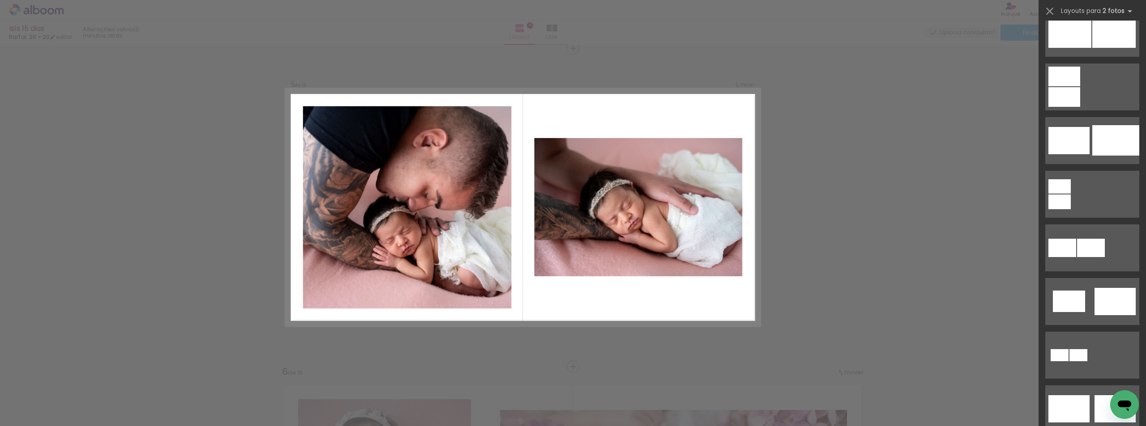
scroll to position [0, 0]
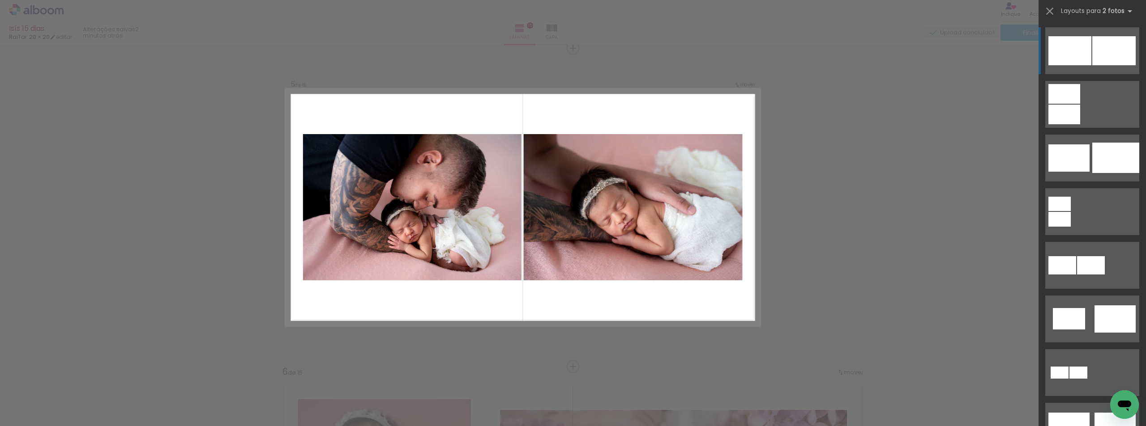
click at [1055, 84] on div at bounding box center [1064, 94] width 32 height 20
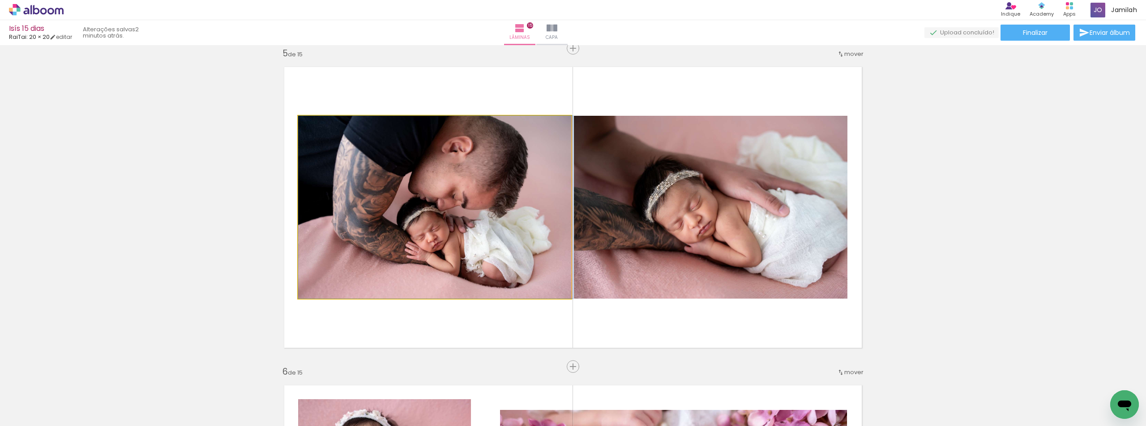
drag, startPoint x: 381, startPoint y: 241, endPoint x: 411, endPoint y: 272, distance: 42.7
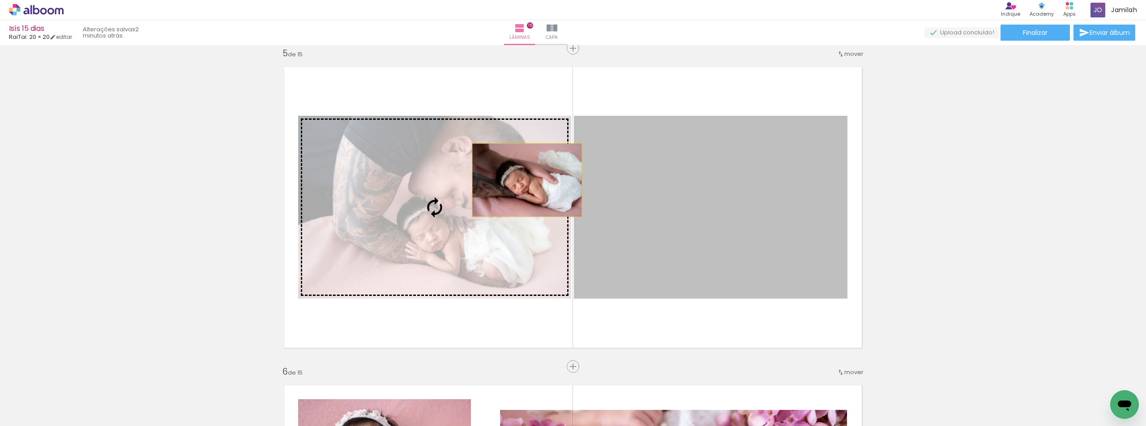
drag, startPoint x: 656, startPoint y: 196, endPoint x: 520, endPoint y: 180, distance: 137.4
click at [0, 0] on slot at bounding box center [0, 0] width 0 height 0
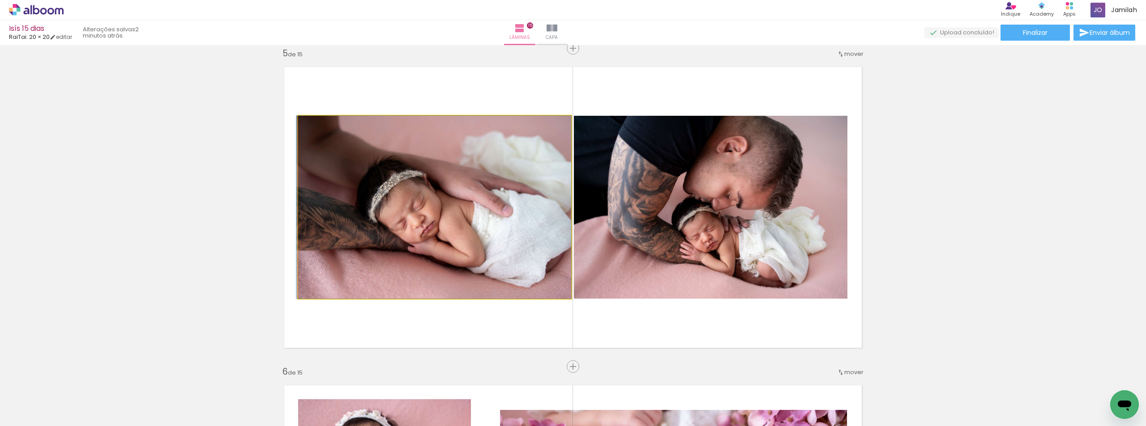
drag, startPoint x: 489, startPoint y: 209, endPoint x: 473, endPoint y: 202, distance: 17.0
drag, startPoint x: 511, startPoint y: 224, endPoint x: 596, endPoint y: 218, distance: 85.2
click at [0, 0] on slot at bounding box center [0, 0] width 0 height 0
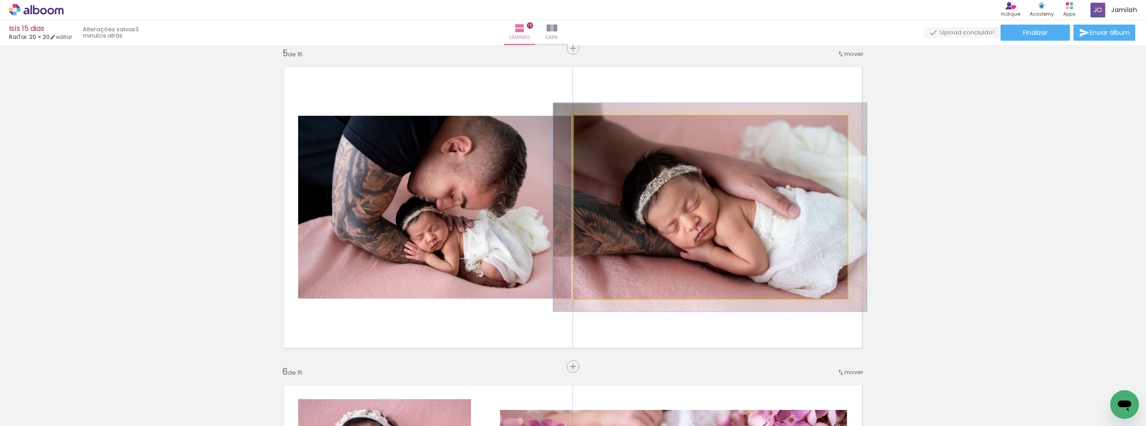
click at [602, 127] on div at bounding box center [599, 125] width 14 height 14
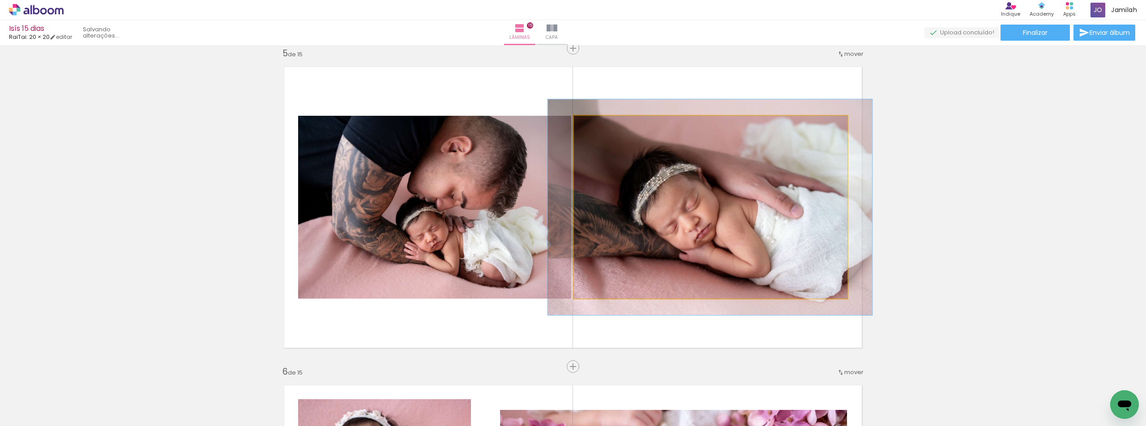
drag, startPoint x: 598, startPoint y: 124, endPoint x: 586, endPoint y: 124, distance: 12.1
type paper-slider "100"
click at [595, 124] on div at bounding box center [612, 125] width 35 height 14
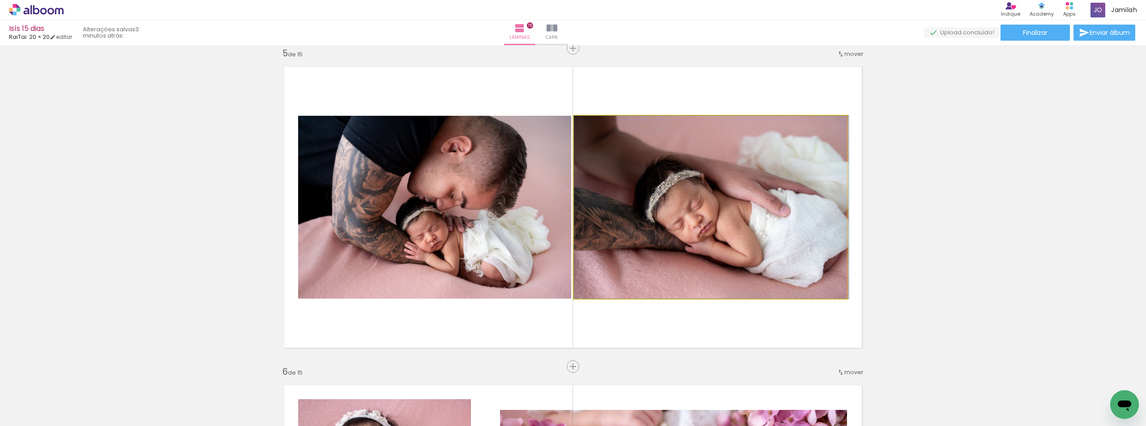
drag, startPoint x: 711, startPoint y: 220, endPoint x: 743, endPoint y: 244, distance: 39.3
drag, startPoint x: 696, startPoint y: 256, endPoint x: 739, endPoint y: 294, distance: 58.0
click at [745, 278] on quentale-photo at bounding box center [710, 207] width 273 height 183
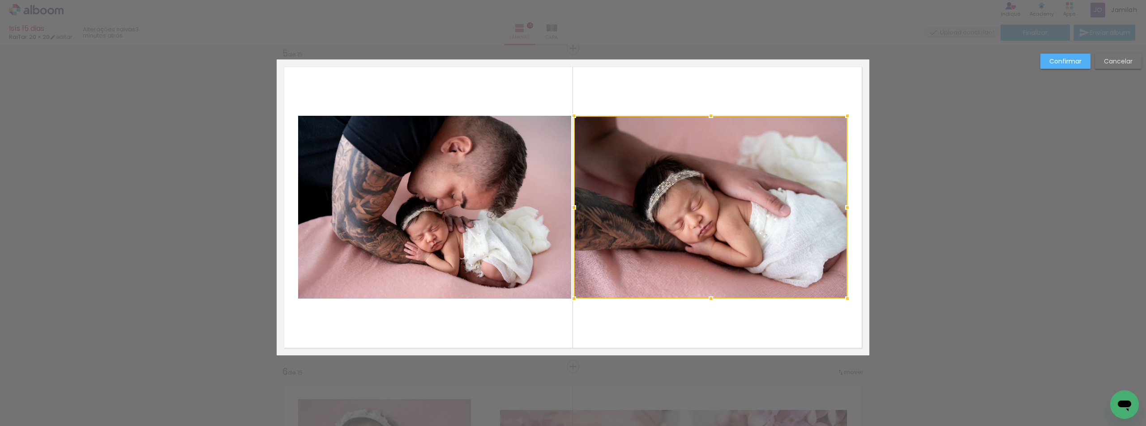
click at [1123, 67] on paper-button "Cancelar" at bounding box center [1118, 61] width 47 height 15
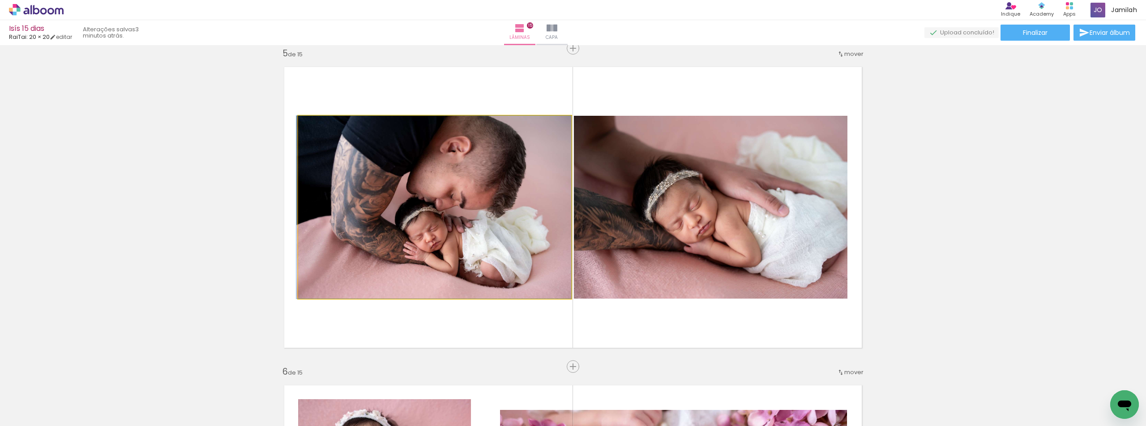
drag, startPoint x: 485, startPoint y: 283, endPoint x: 464, endPoint y: 259, distance: 32.0
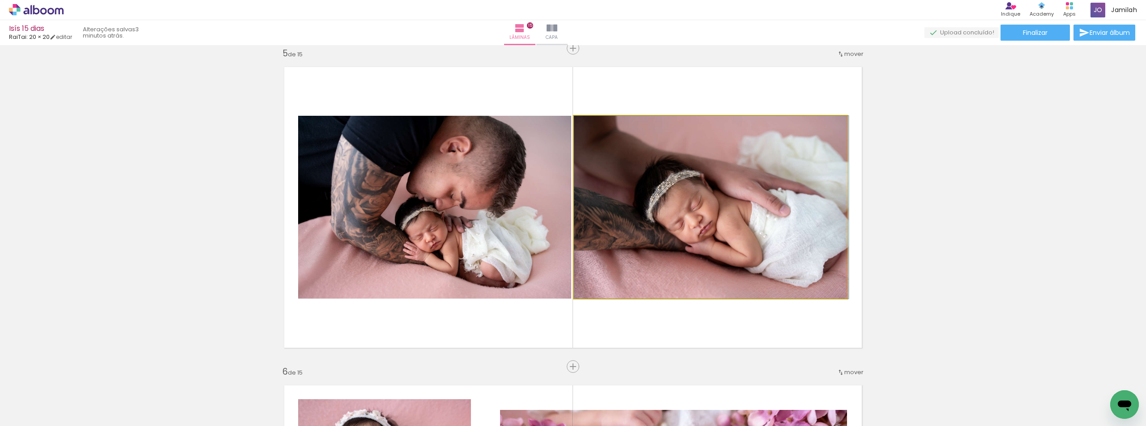
drag, startPoint x: 644, startPoint y: 242, endPoint x: 679, endPoint y: 234, distance: 35.9
drag, startPoint x: 754, startPoint y: 212, endPoint x: 720, endPoint y: 207, distance: 34.4
drag, startPoint x: 825, startPoint y: 217, endPoint x: 800, endPoint y: 212, distance: 25.5
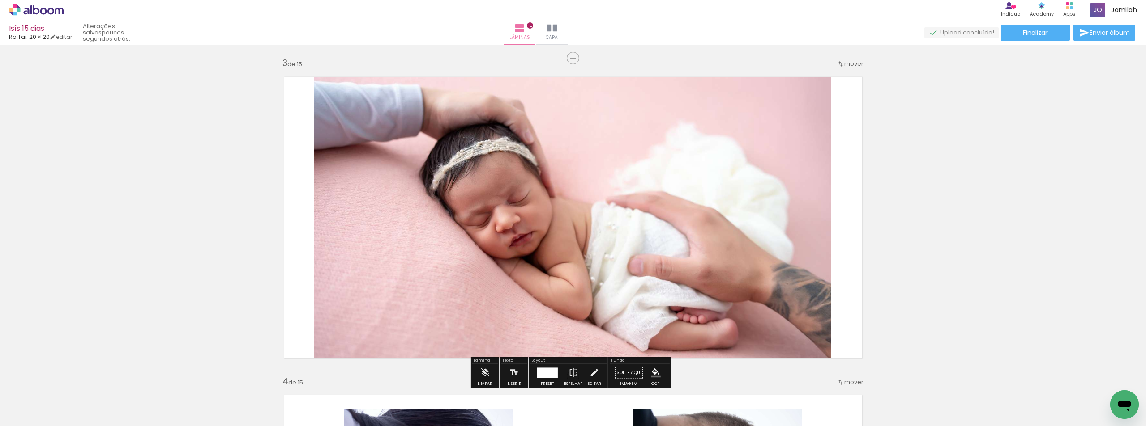
scroll to position [639, 0]
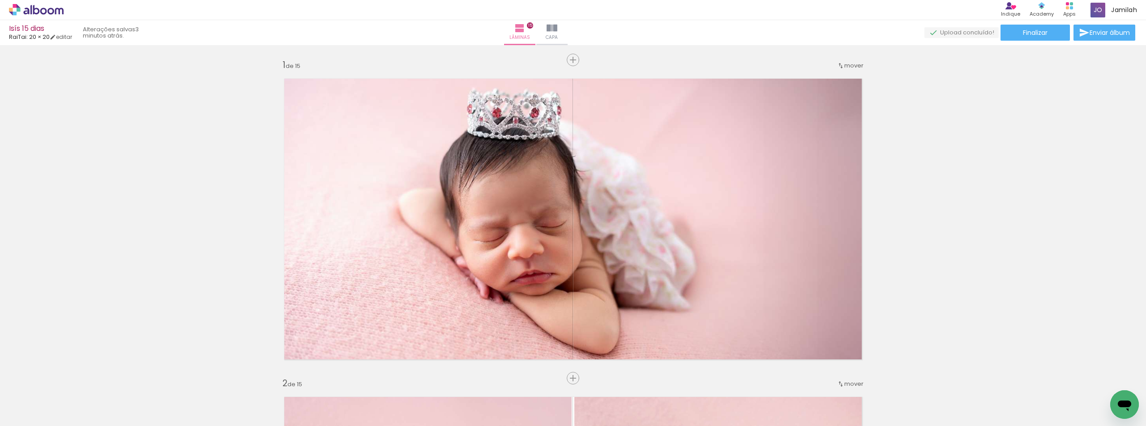
scroll to position [0, 162]
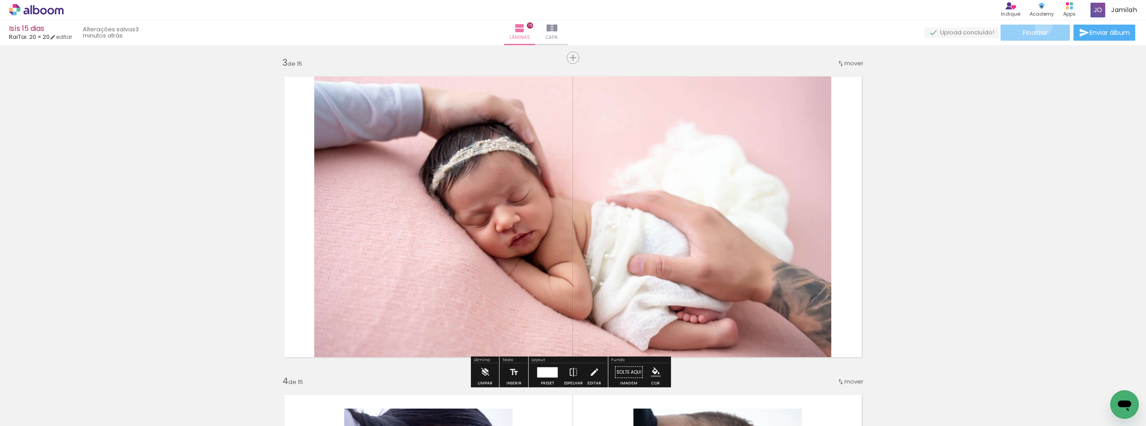
click at [1039, 26] on paper-button "Finalizar" at bounding box center [1034, 33] width 69 height 16
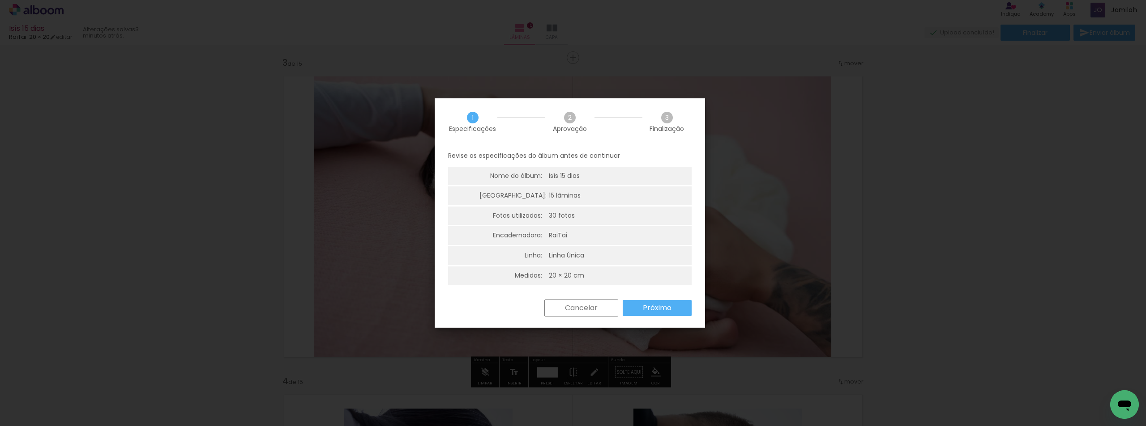
click at [675, 312] on paper-button "Próximo" at bounding box center [656, 308] width 69 height 16
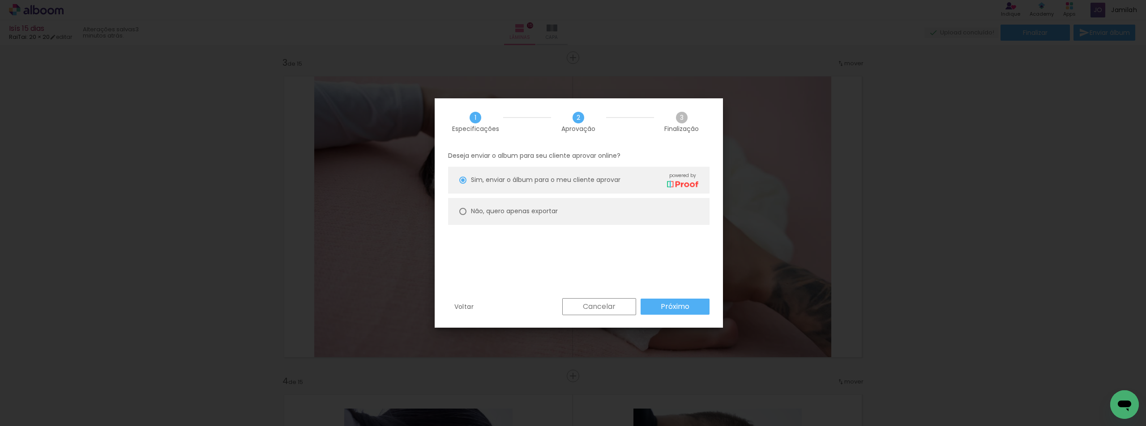
click at [0, 0] on slot "Próximo" at bounding box center [0, 0] width 0 height 0
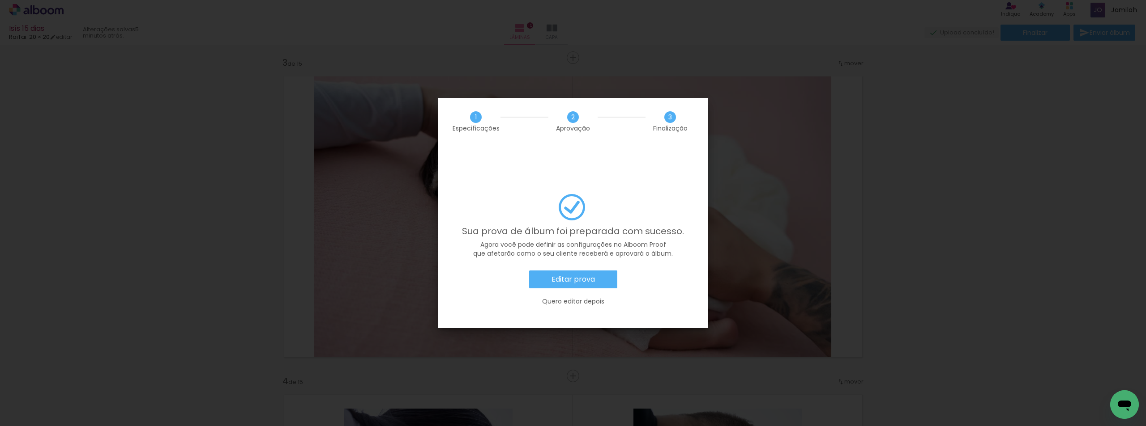
click at [0, 0] on slot "Editar prova" at bounding box center [0, 0] width 0 height 0
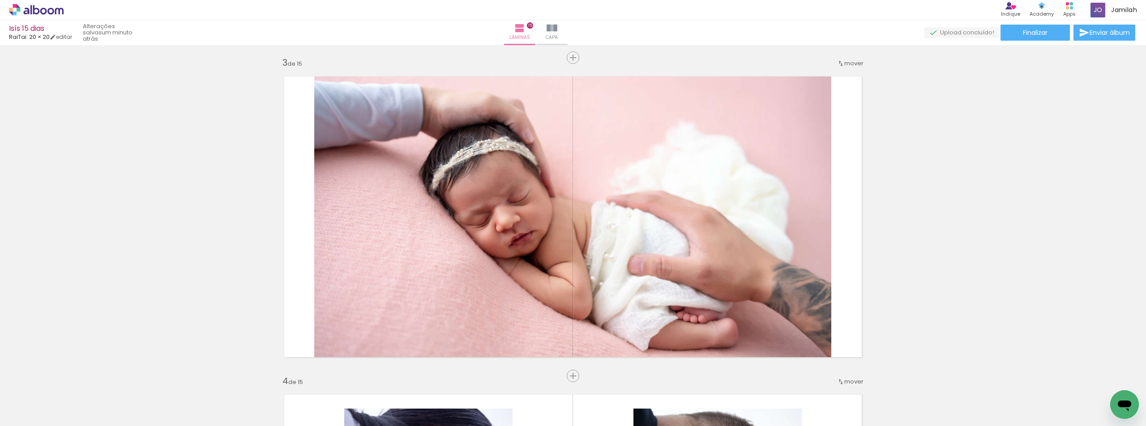
scroll to position [0, 162]
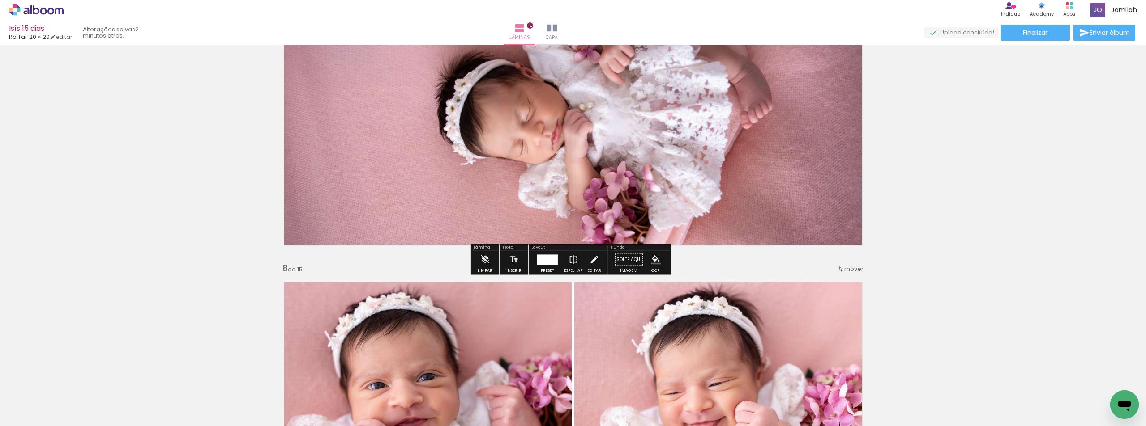
scroll to position [1892, 0]
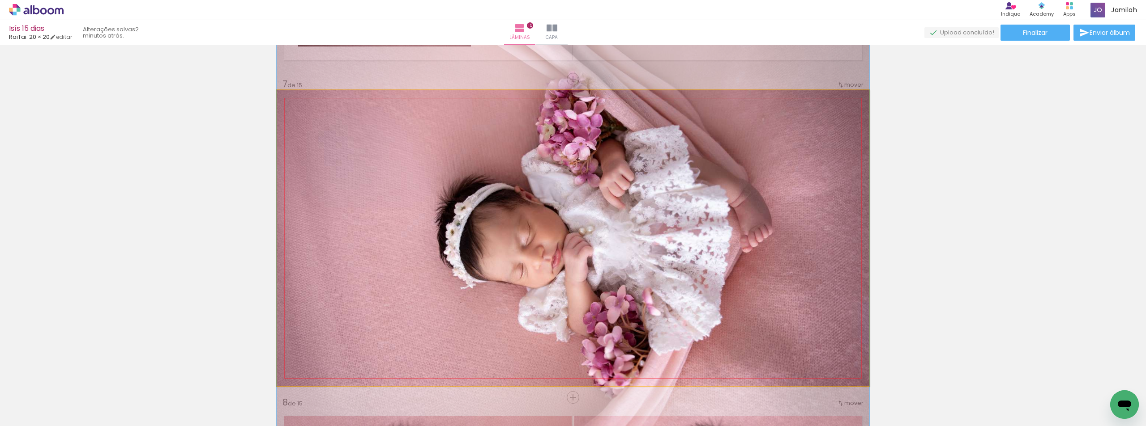
drag, startPoint x: 802, startPoint y: 253, endPoint x: 797, endPoint y: 243, distance: 11.6
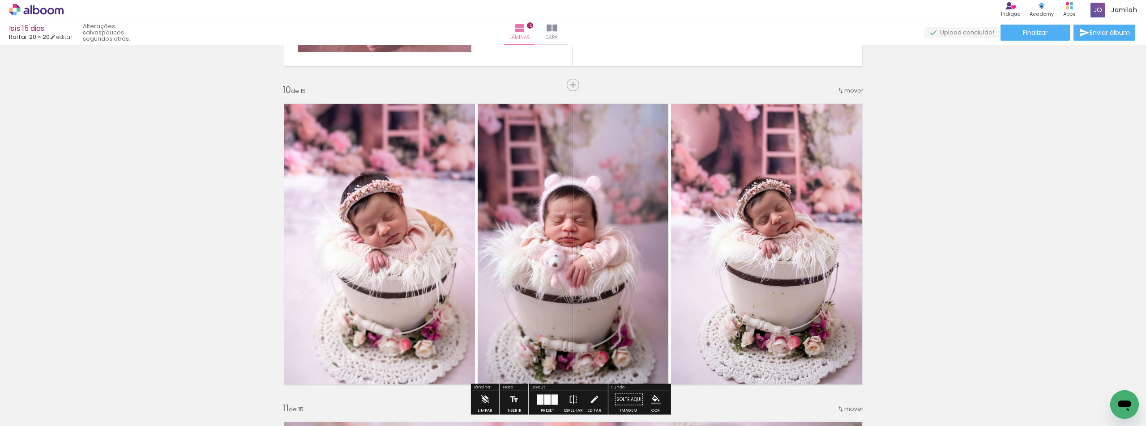
scroll to position [2832, 0]
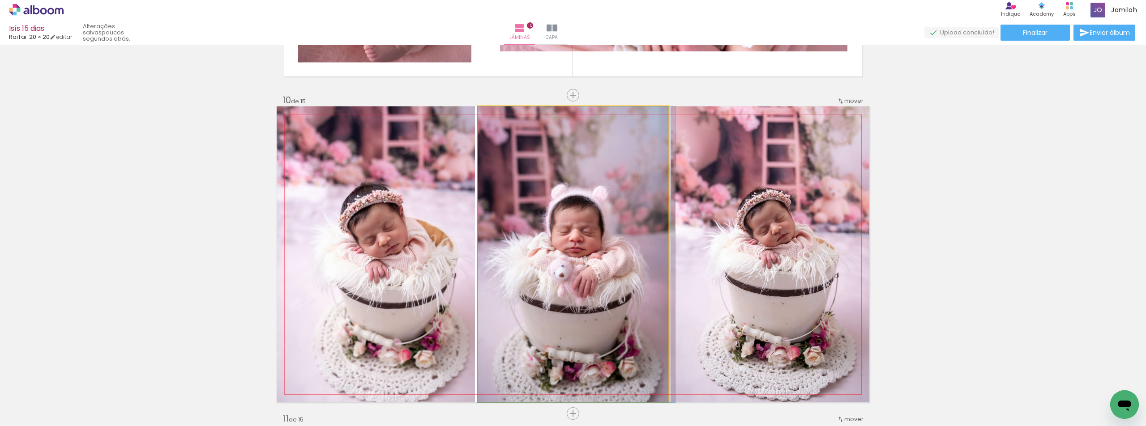
drag, startPoint x: 545, startPoint y: 178, endPoint x: 554, endPoint y: 179, distance: 8.1
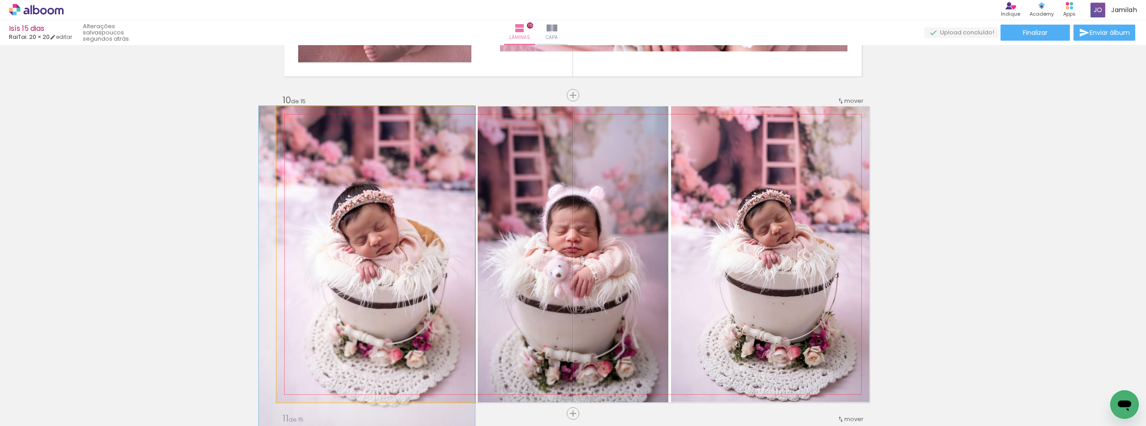
drag, startPoint x: 392, startPoint y: 184, endPoint x: 367, endPoint y: 192, distance: 26.6
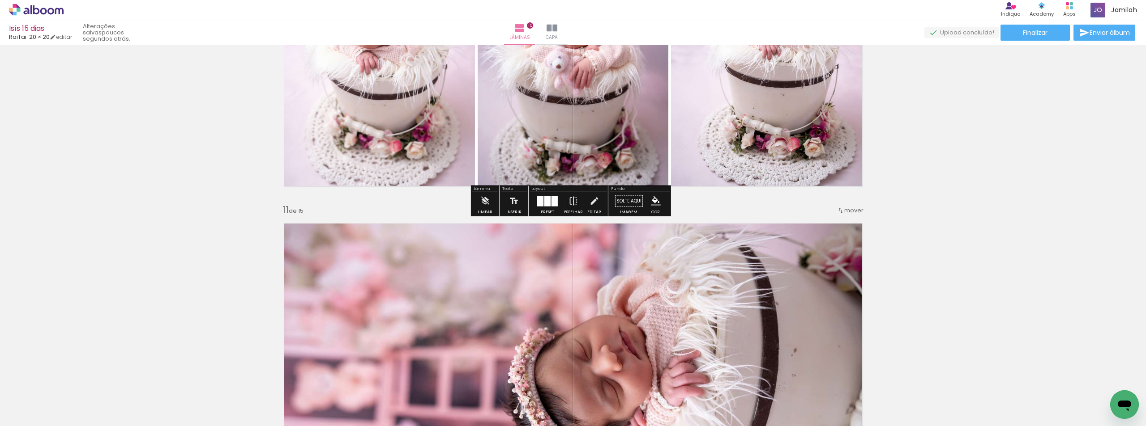
scroll to position [3190, 0]
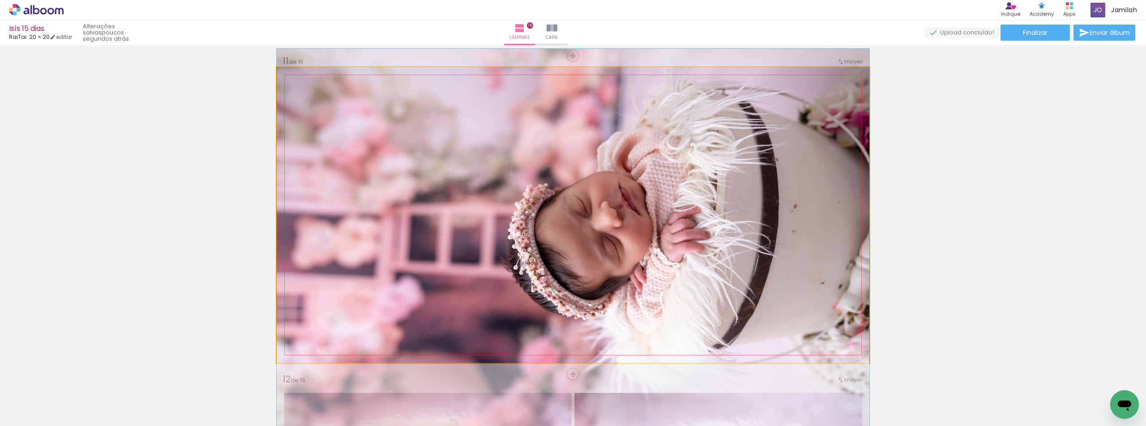
drag, startPoint x: 623, startPoint y: 175, endPoint x: 620, endPoint y: 180, distance: 6.0
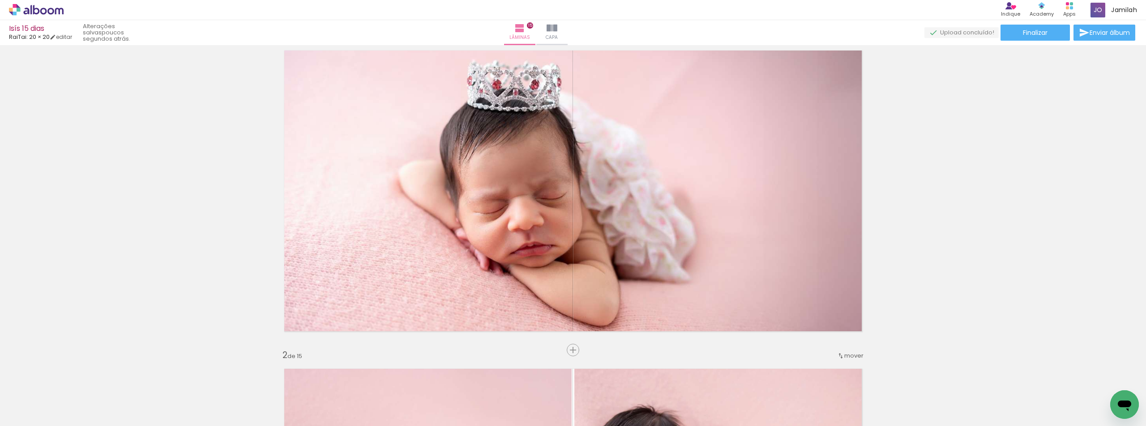
scroll to position [0, 0]
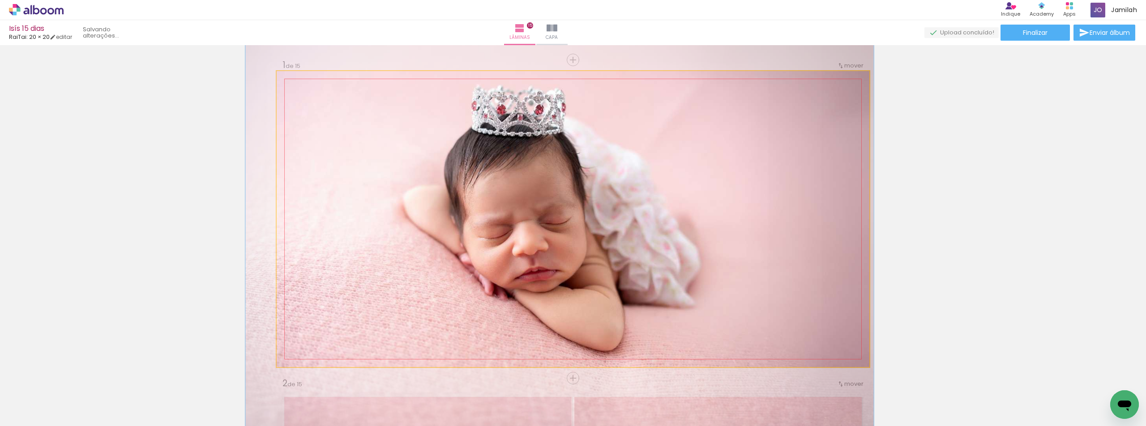
drag, startPoint x: 658, startPoint y: 259, endPoint x: 662, endPoint y: 256, distance: 5.5
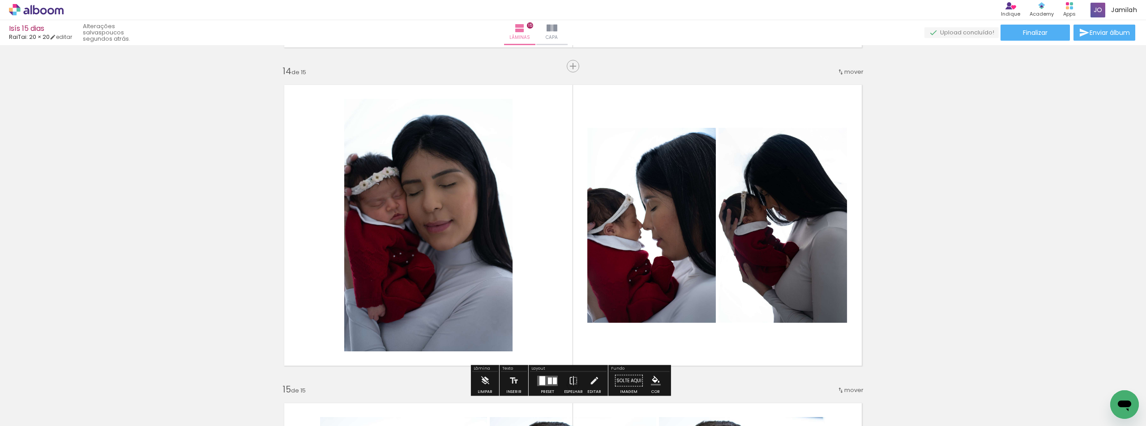
scroll to position [4206, 0]
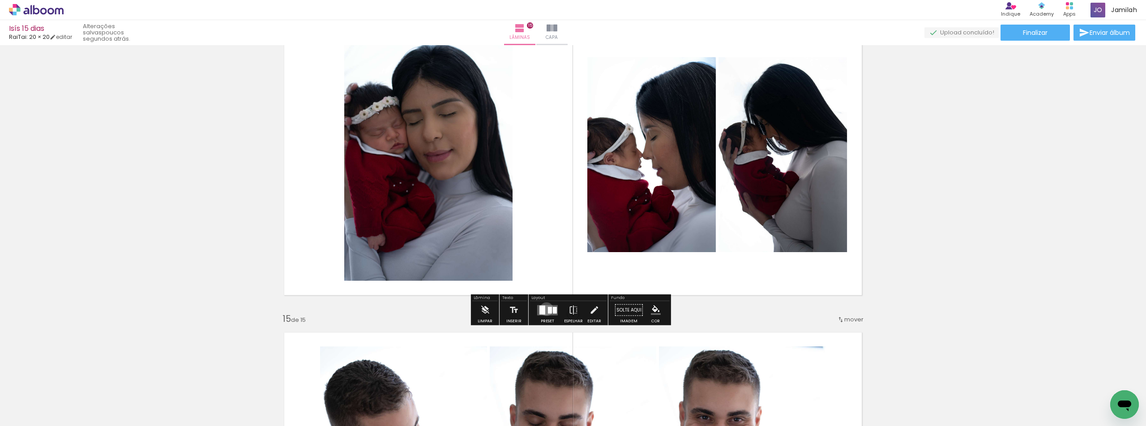
click at [544, 309] on quentale-layouter at bounding box center [547, 310] width 21 height 10
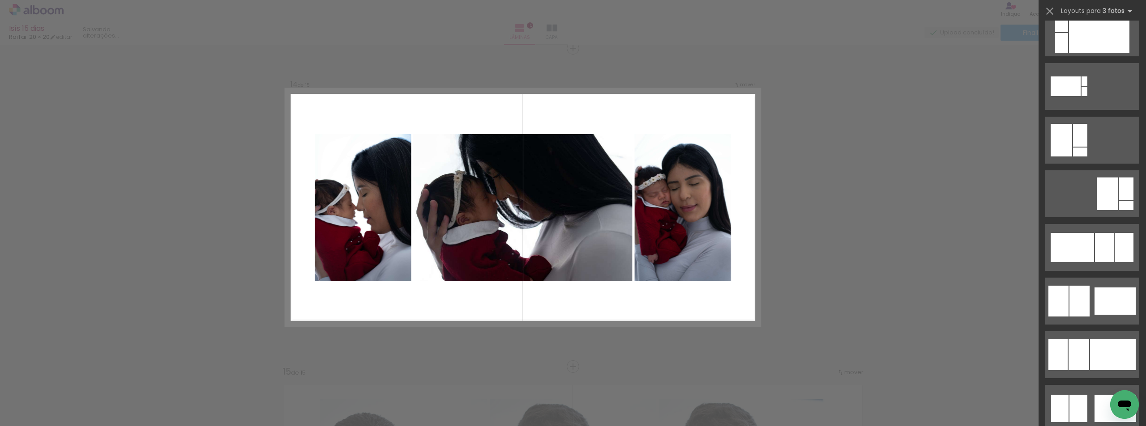
scroll to position [2264, 0]
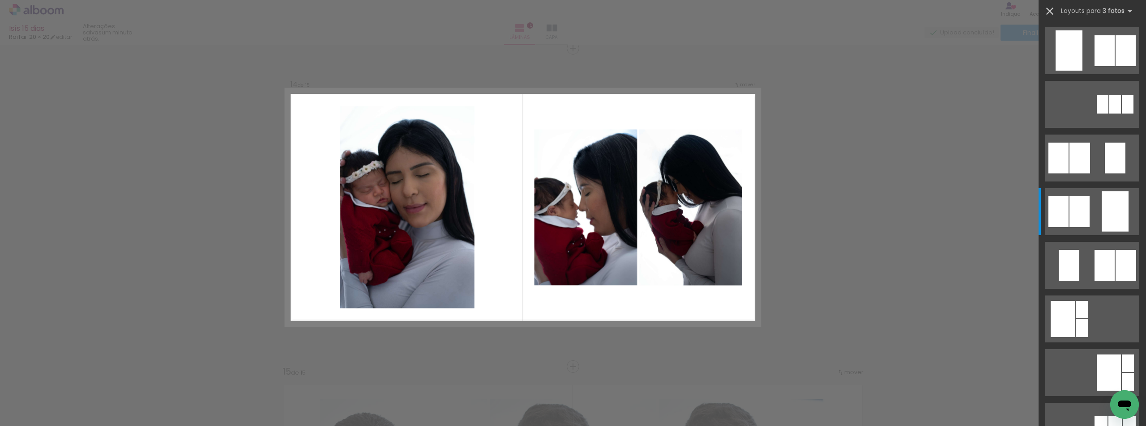
click at [1051, 9] on iron-icon at bounding box center [1049, 11] width 13 height 13
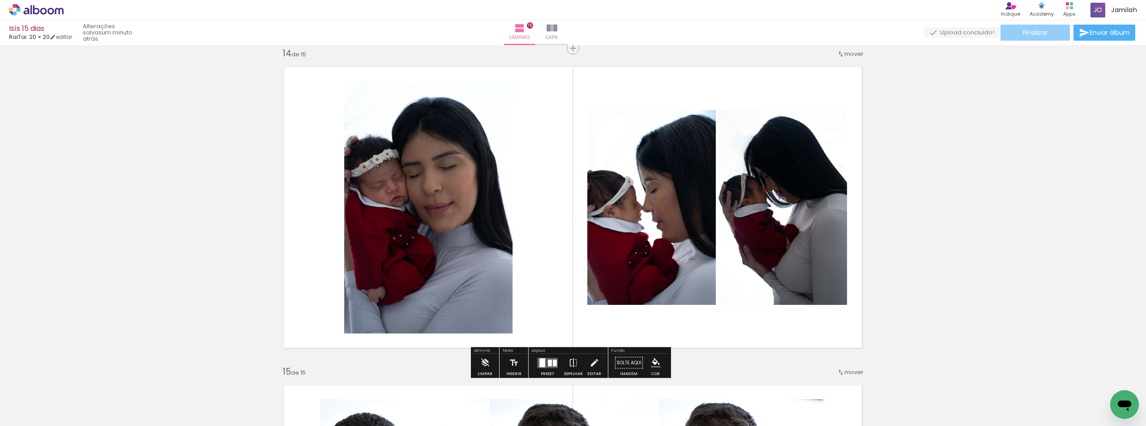
click at [1040, 32] on span "Finalizar" at bounding box center [1034, 33] width 25 height 6
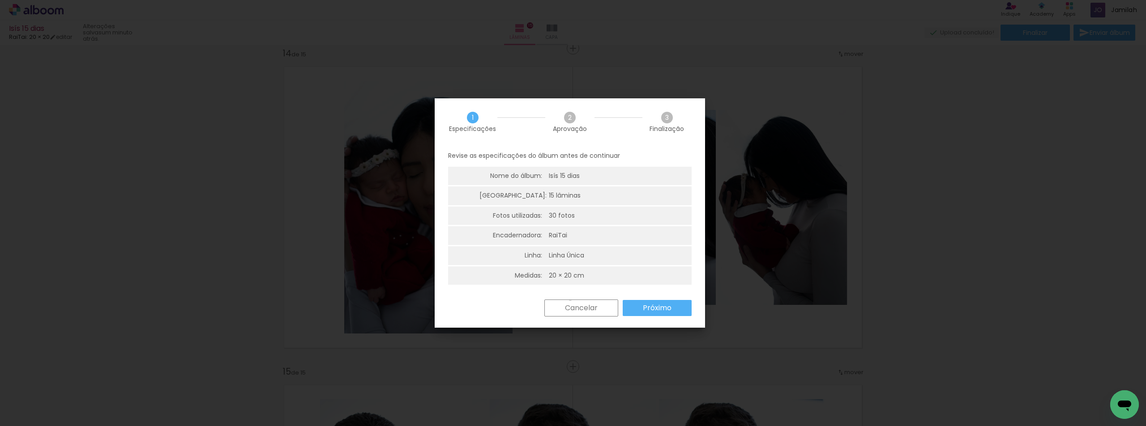
click at [569, 300] on paper-button "Cancelar" at bounding box center [581, 308] width 74 height 17
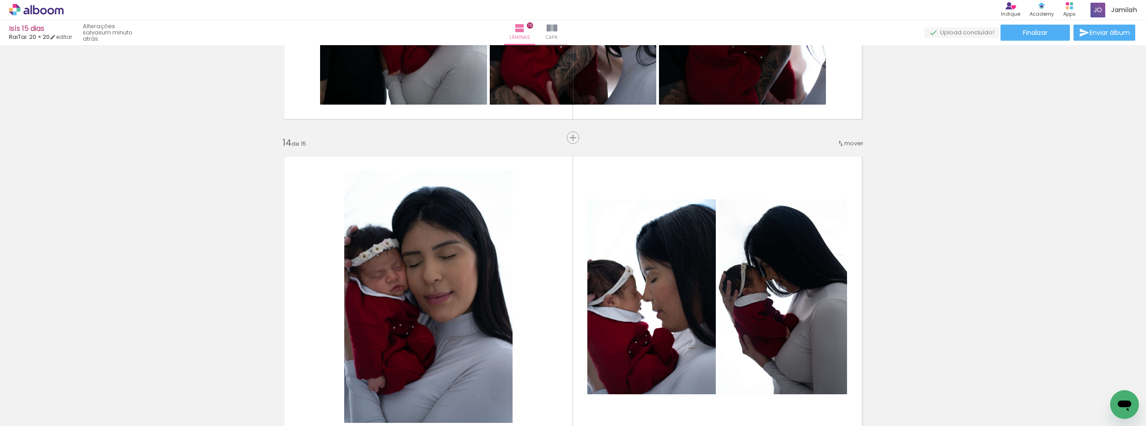
scroll to position [4198, 0]
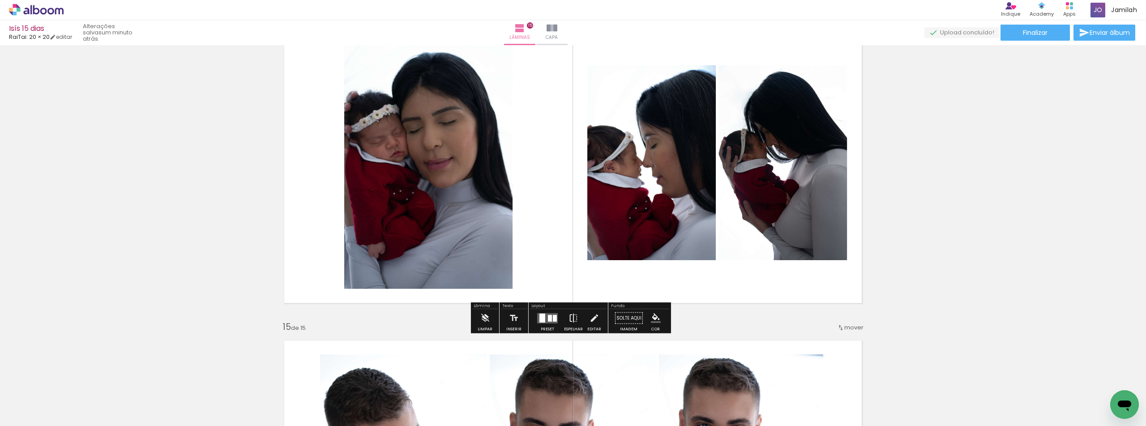
click at [568, 320] on iron-icon at bounding box center [573, 319] width 10 height 18
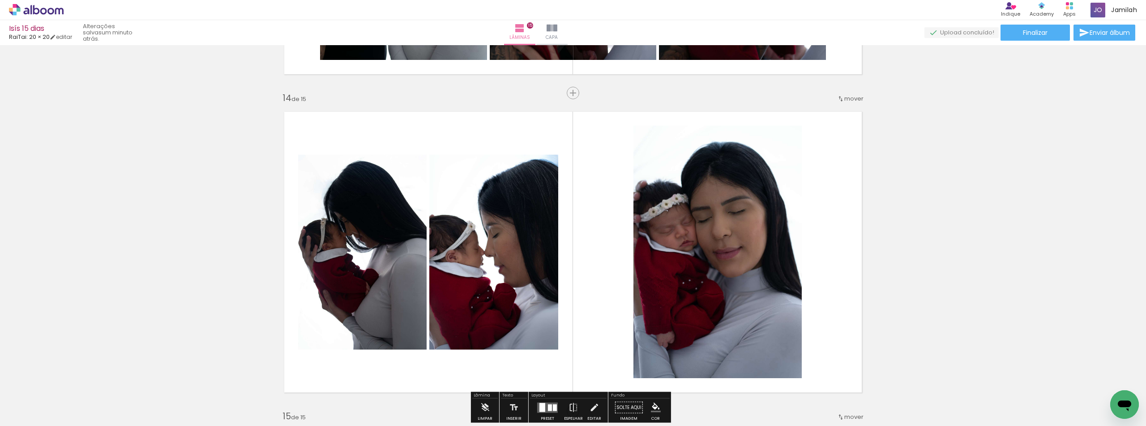
scroll to position [4153, 0]
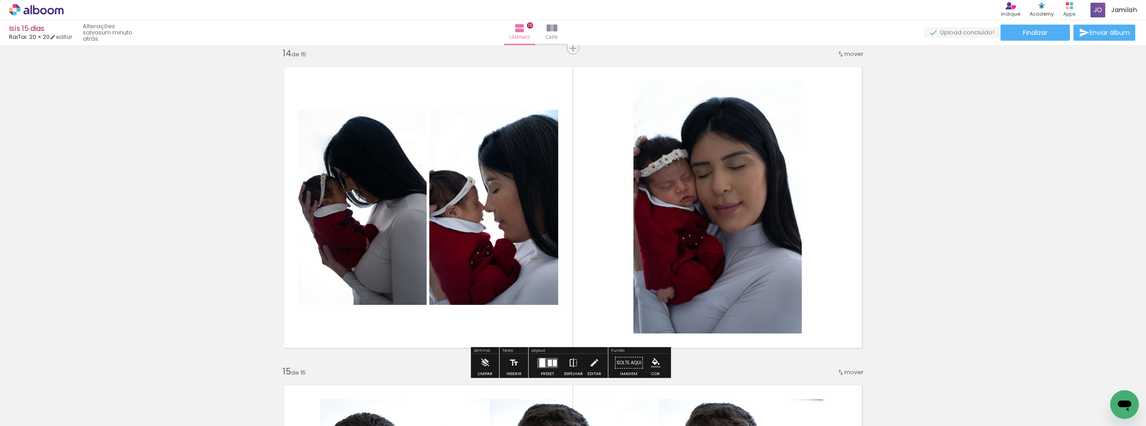
click at [575, 369] on iron-icon at bounding box center [573, 363] width 10 height 18
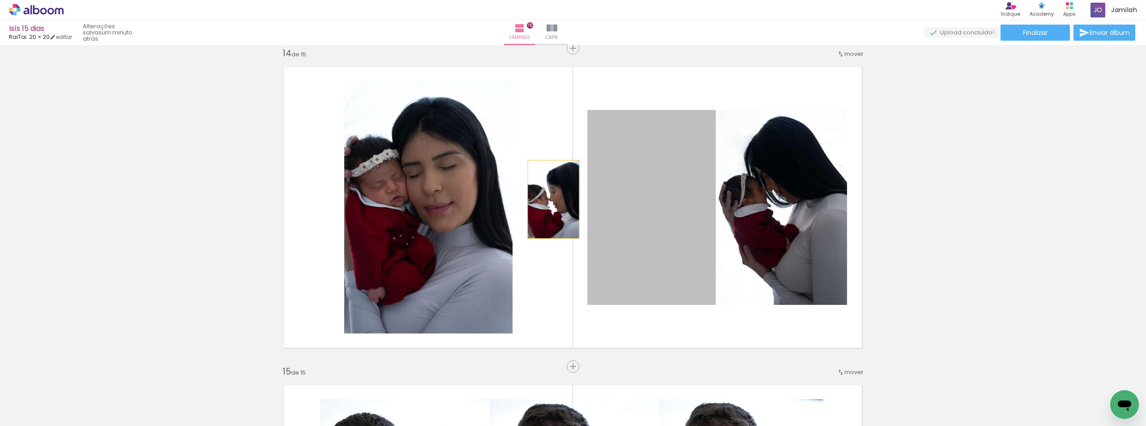
drag, startPoint x: 660, startPoint y: 213, endPoint x: 461, endPoint y: 201, distance: 199.4
click at [0, 0] on slot at bounding box center [0, 0] width 0 height 0
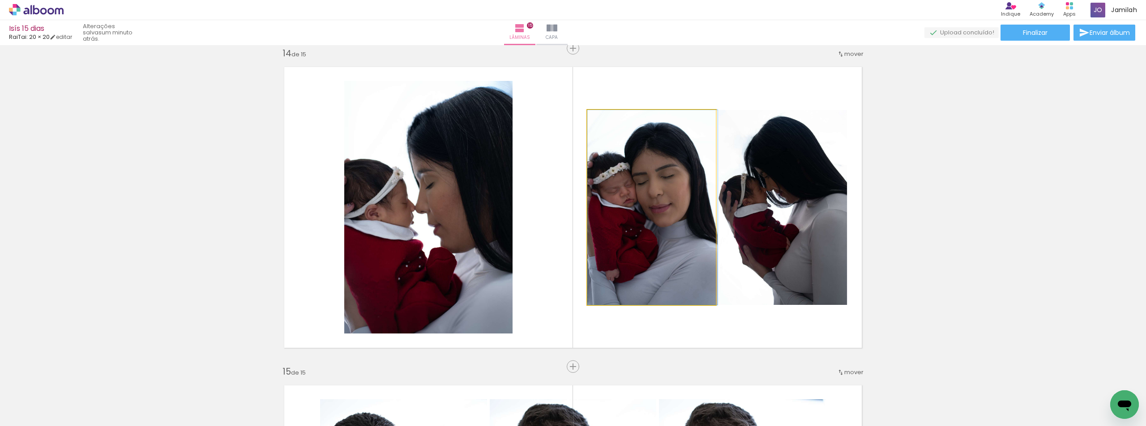
drag, startPoint x: 655, startPoint y: 234, endPoint x: 674, endPoint y: 242, distance: 20.4
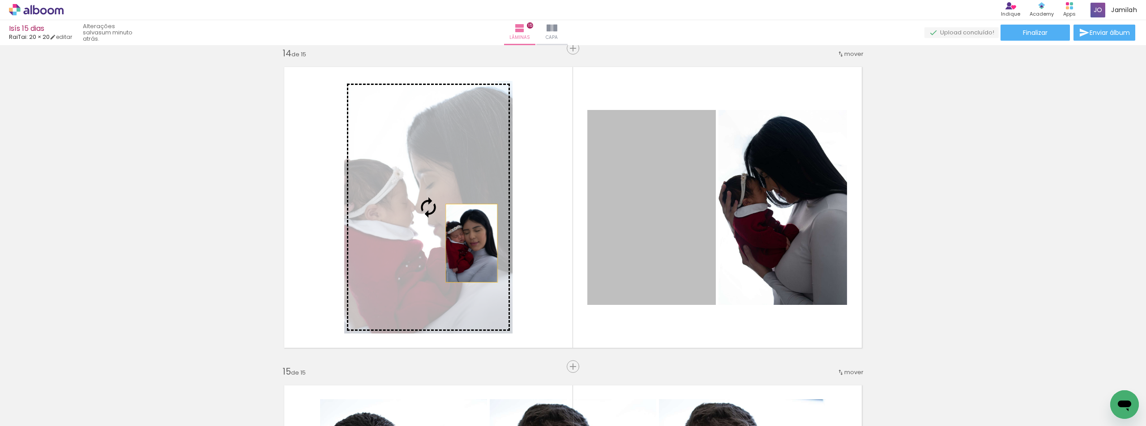
drag, startPoint x: 628, startPoint y: 244, endPoint x: 468, endPoint y: 242, distance: 160.7
click at [0, 0] on slot at bounding box center [0, 0] width 0 height 0
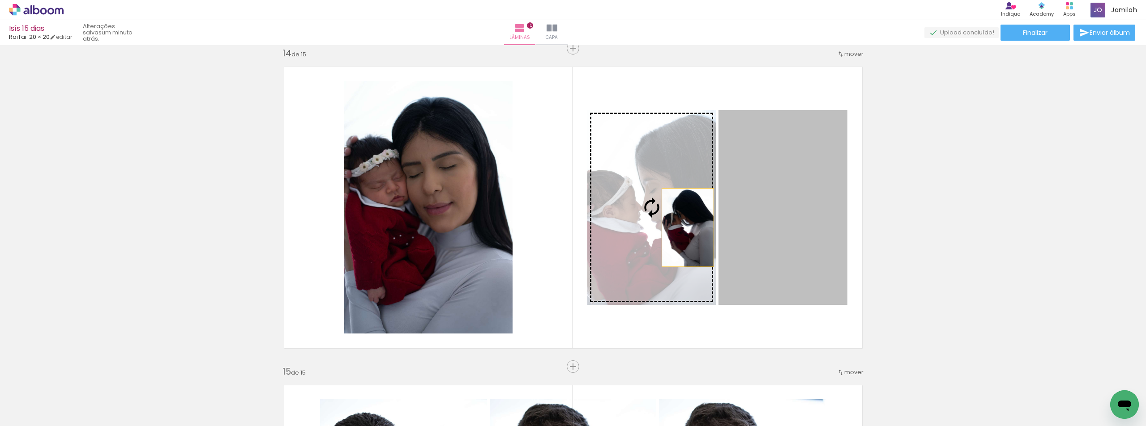
drag, startPoint x: 737, startPoint y: 231, endPoint x: 656, endPoint y: 224, distance: 81.8
click at [0, 0] on slot at bounding box center [0, 0] width 0 height 0
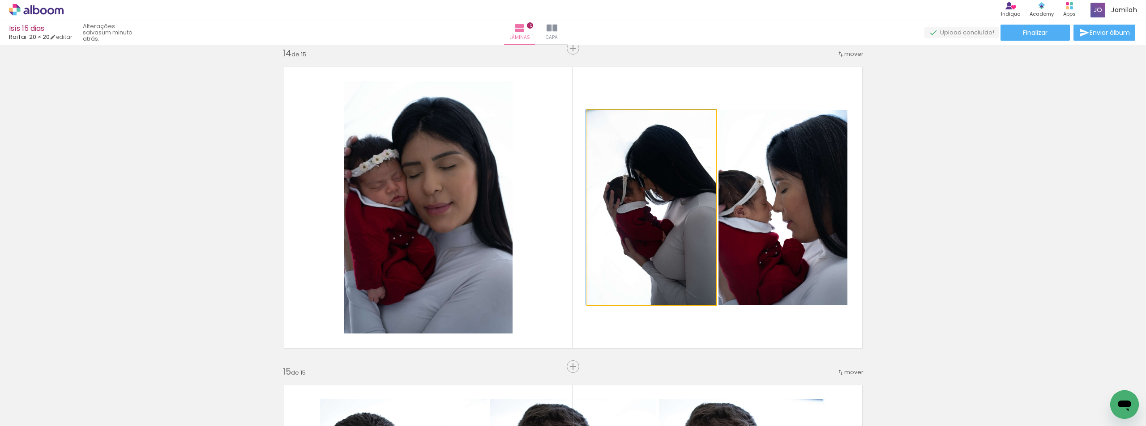
drag, startPoint x: 659, startPoint y: 225, endPoint x: 648, endPoint y: 221, distance: 11.3
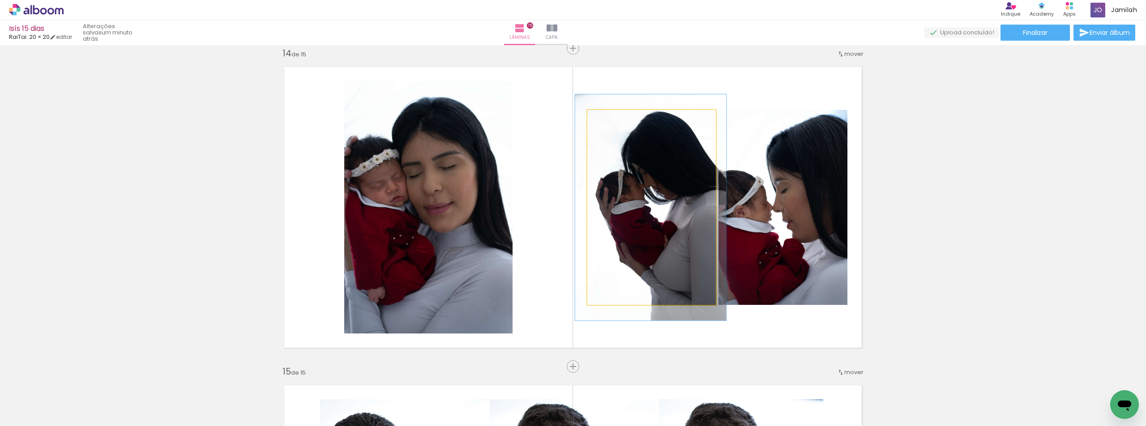
drag, startPoint x: 610, startPoint y: 119, endPoint x: 615, endPoint y: 119, distance: 4.9
type paper-slider "116"
click at [615, 119] on div at bounding box center [613, 119] width 14 height 14
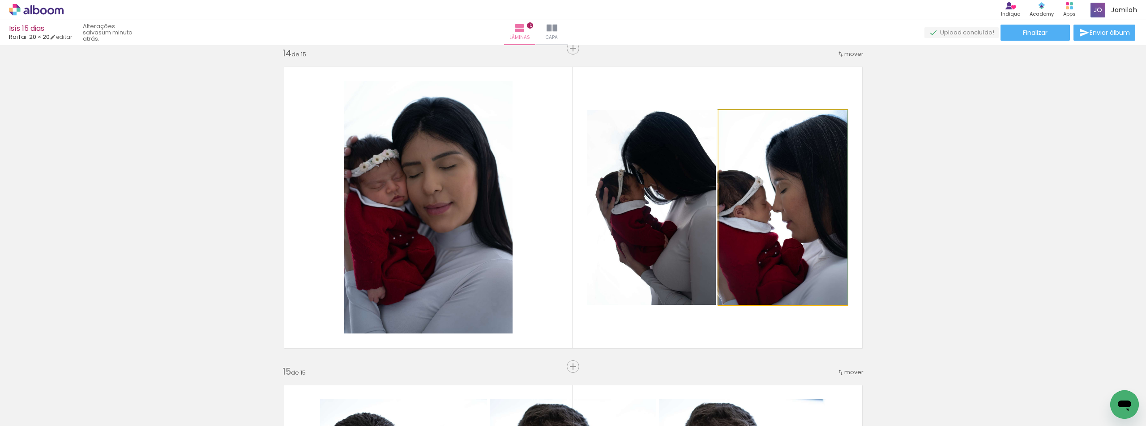
drag, startPoint x: 822, startPoint y: 194, endPoint x: 902, endPoint y: 154, distance: 89.3
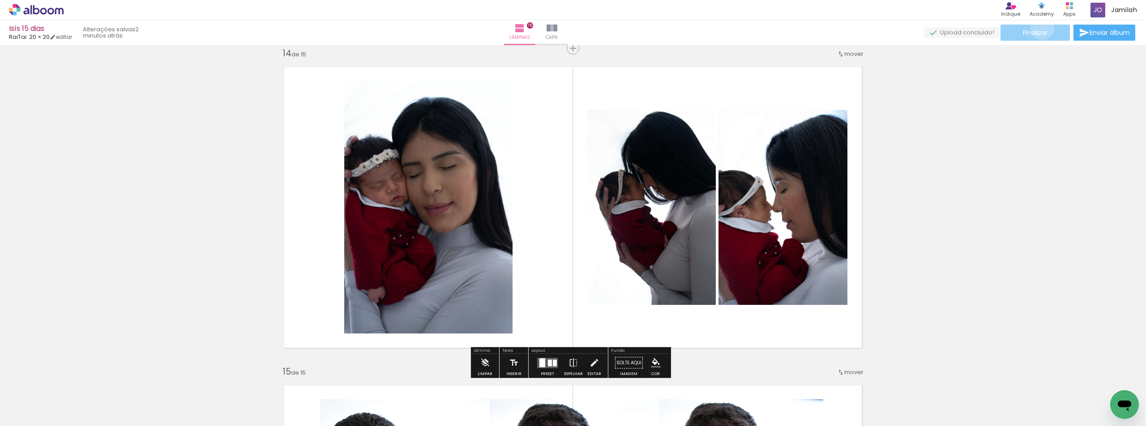
click at [1039, 28] on paper-button "Finalizar" at bounding box center [1034, 33] width 69 height 16
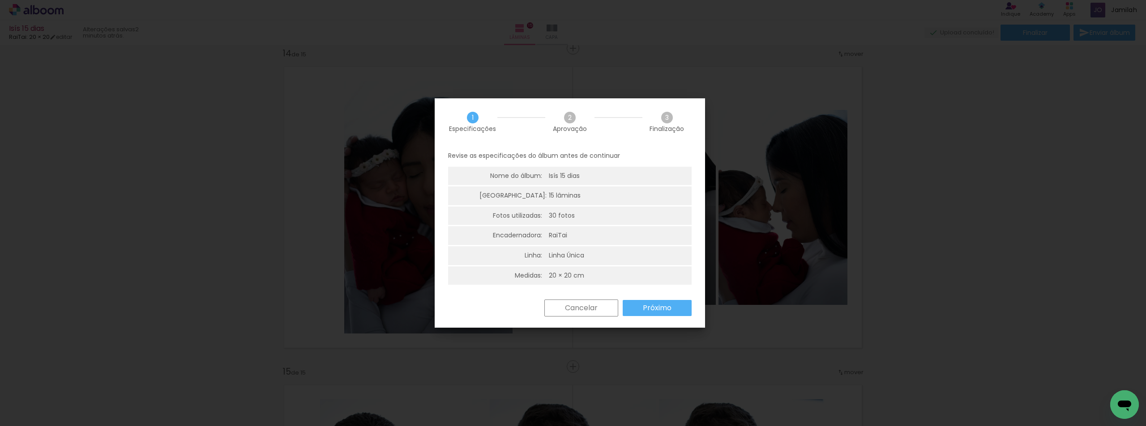
click at [0, 0] on slot "Próximo" at bounding box center [0, 0] width 0 height 0
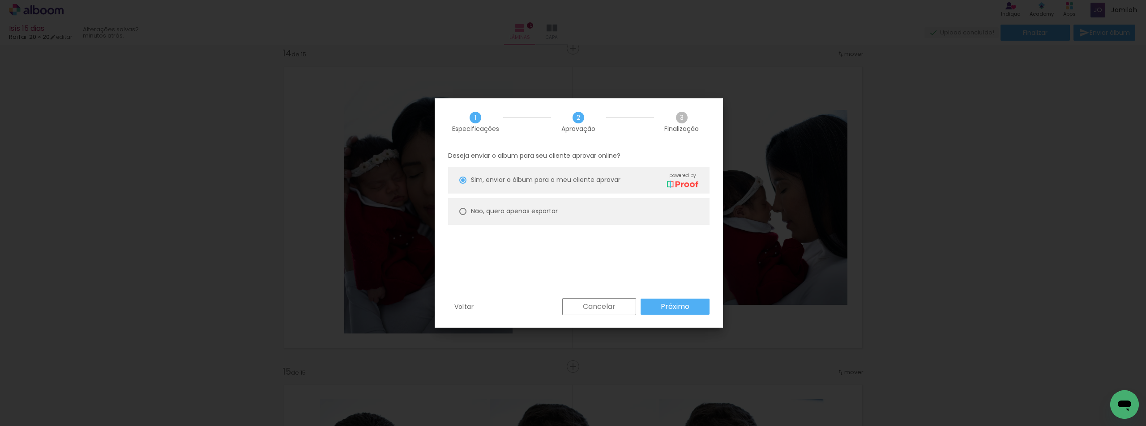
click at [660, 310] on paper-button "Próximo" at bounding box center [674, 307] width 69 height 16
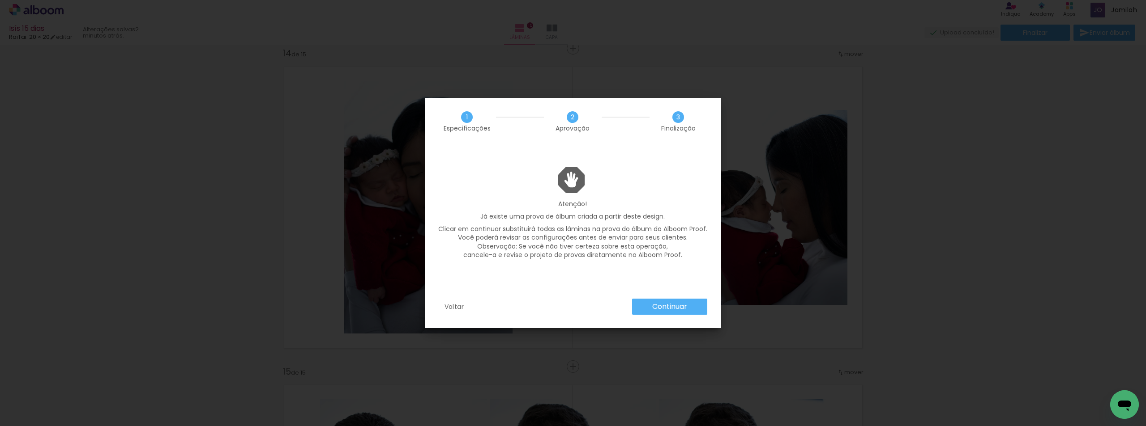
click at [0, 0] on slot "Continuar" at bounding box center [0, 0] width 0 height 0
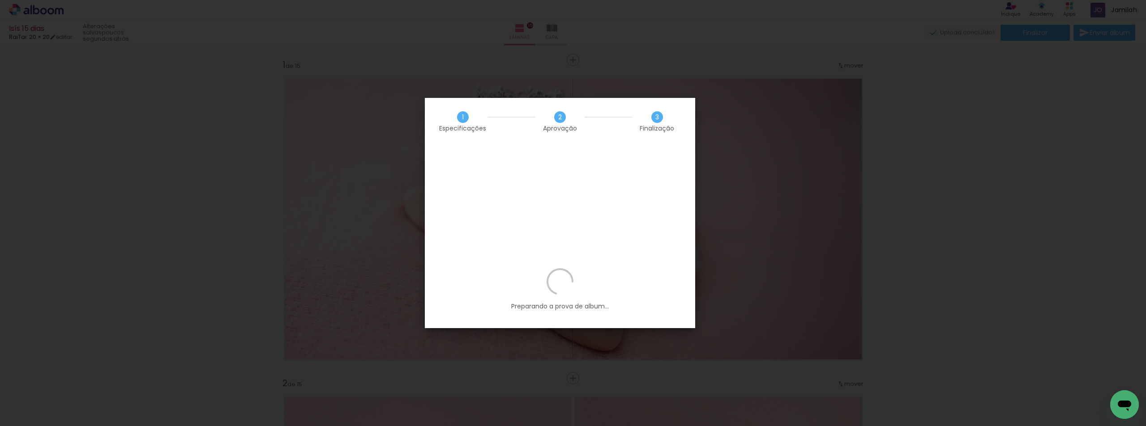
scroll to position [4153, 0]
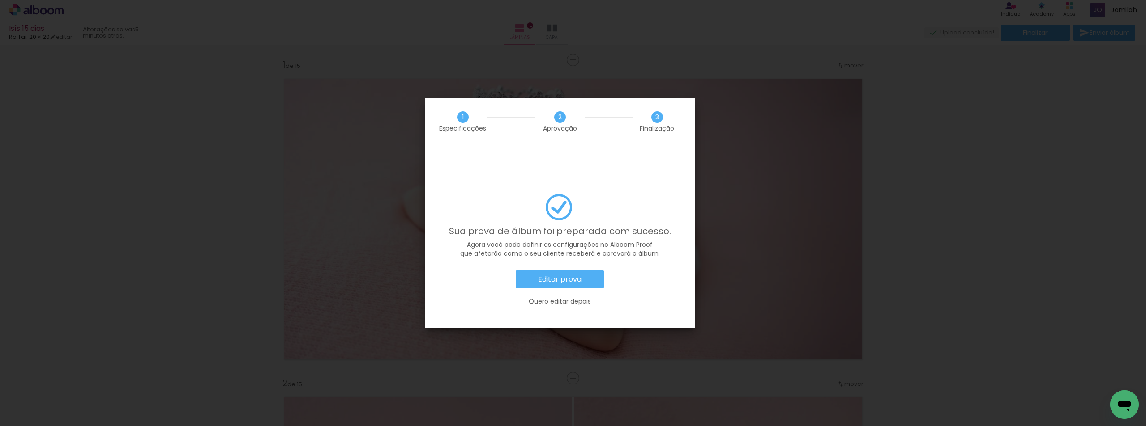
scroll to position [4153, 0]
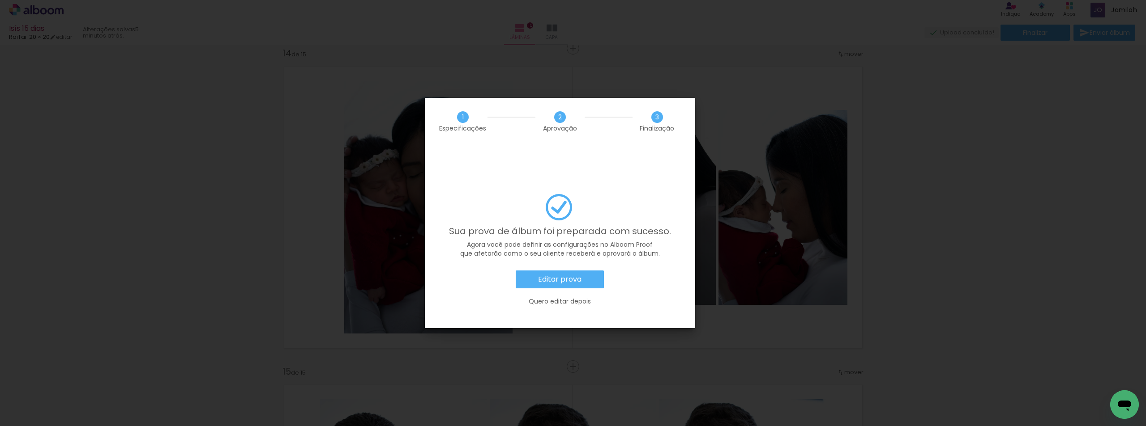
click at [548, 271] on paper-button "Editar prova" at bounding box center [559, 280] width 88 height 18
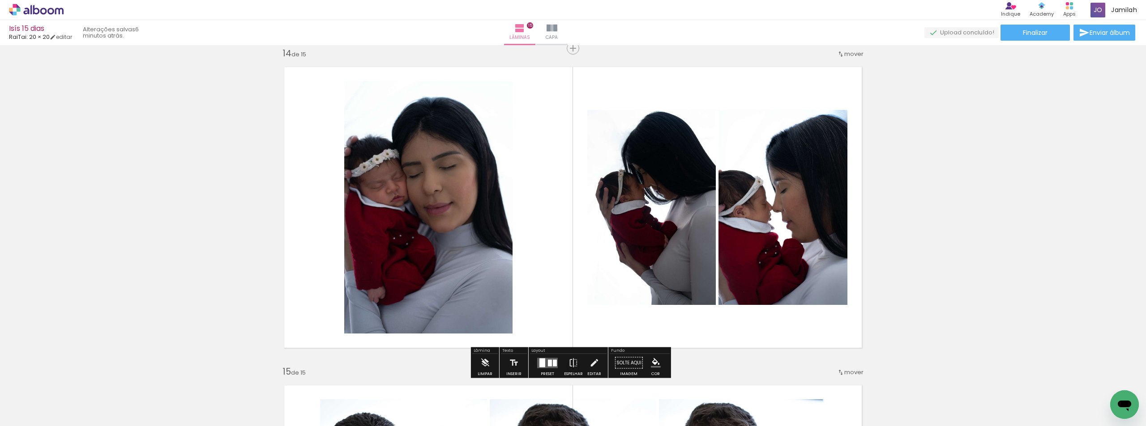
click at [47, 8] on icon at bounding box center [36, 10] width 55 height 12
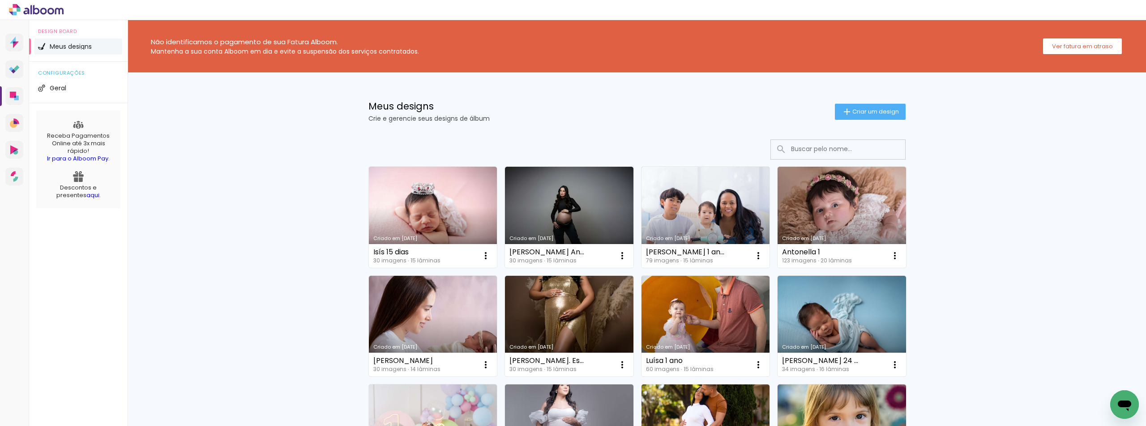
click at [13, 9] on icon at bounding box center [36, 10] width 55 height 12
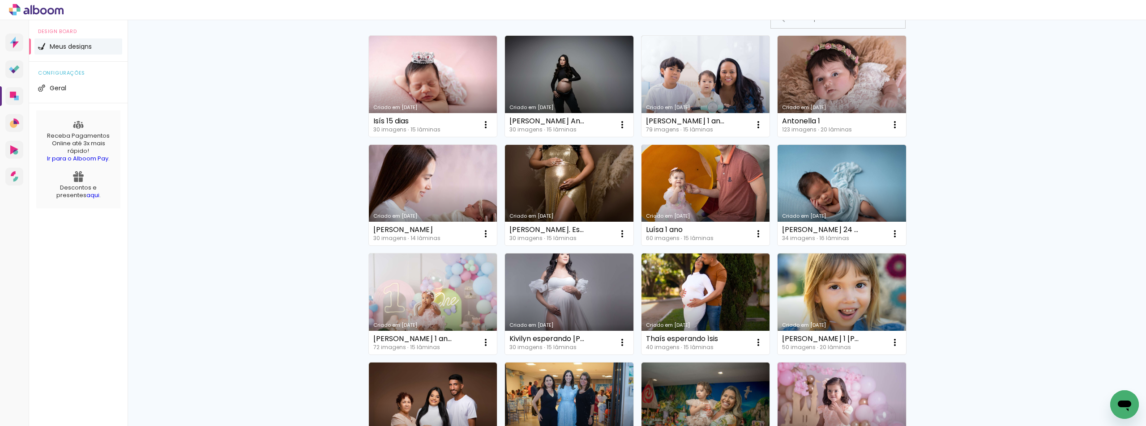
scroll to position [134, 0]
